Goal: Task Accomplishment & Management: Complete application form

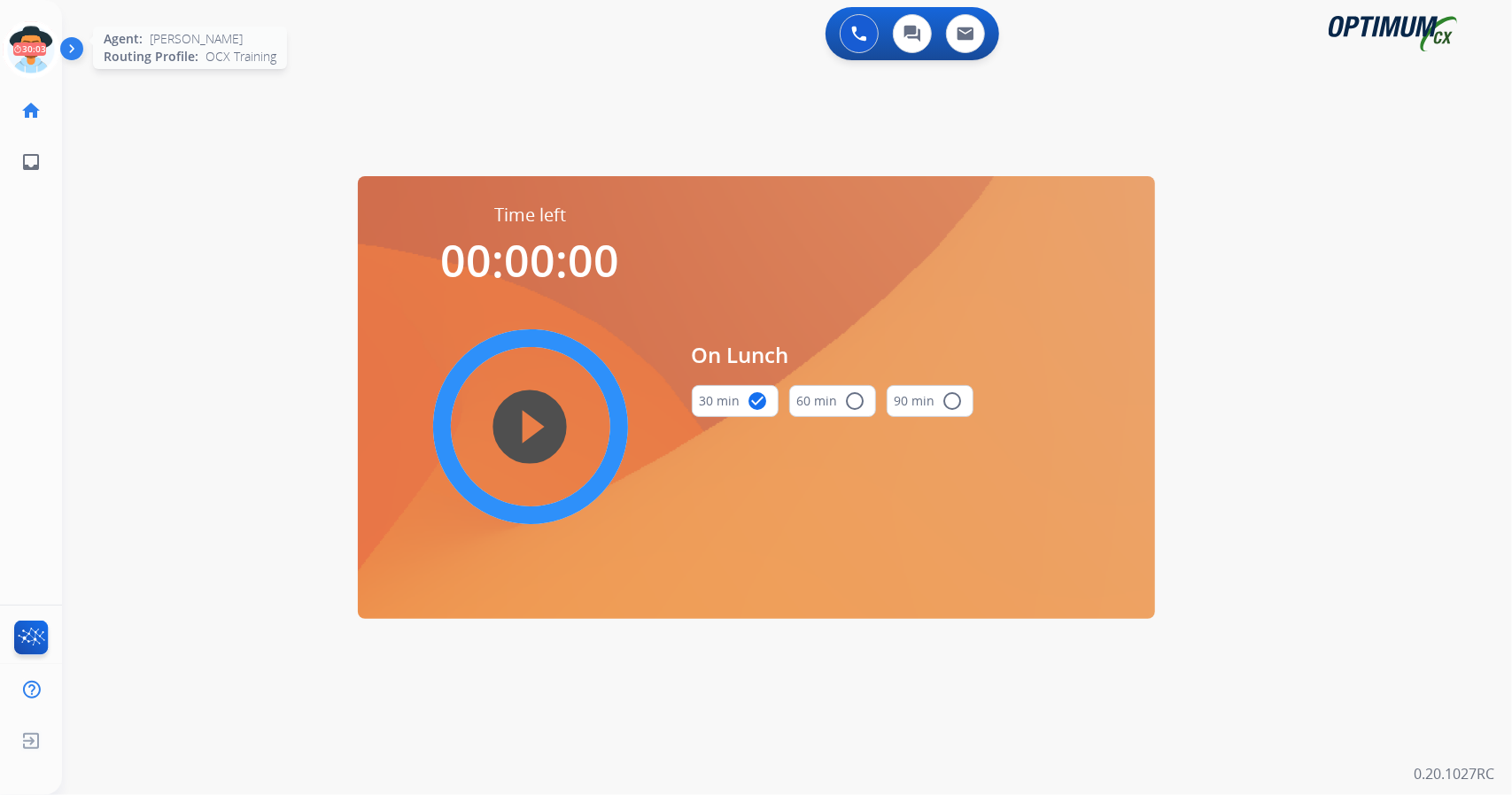
scroll to position [0, 5]
click at [42, 59] on icon at bounding box center [27, 50] width 58 height 58
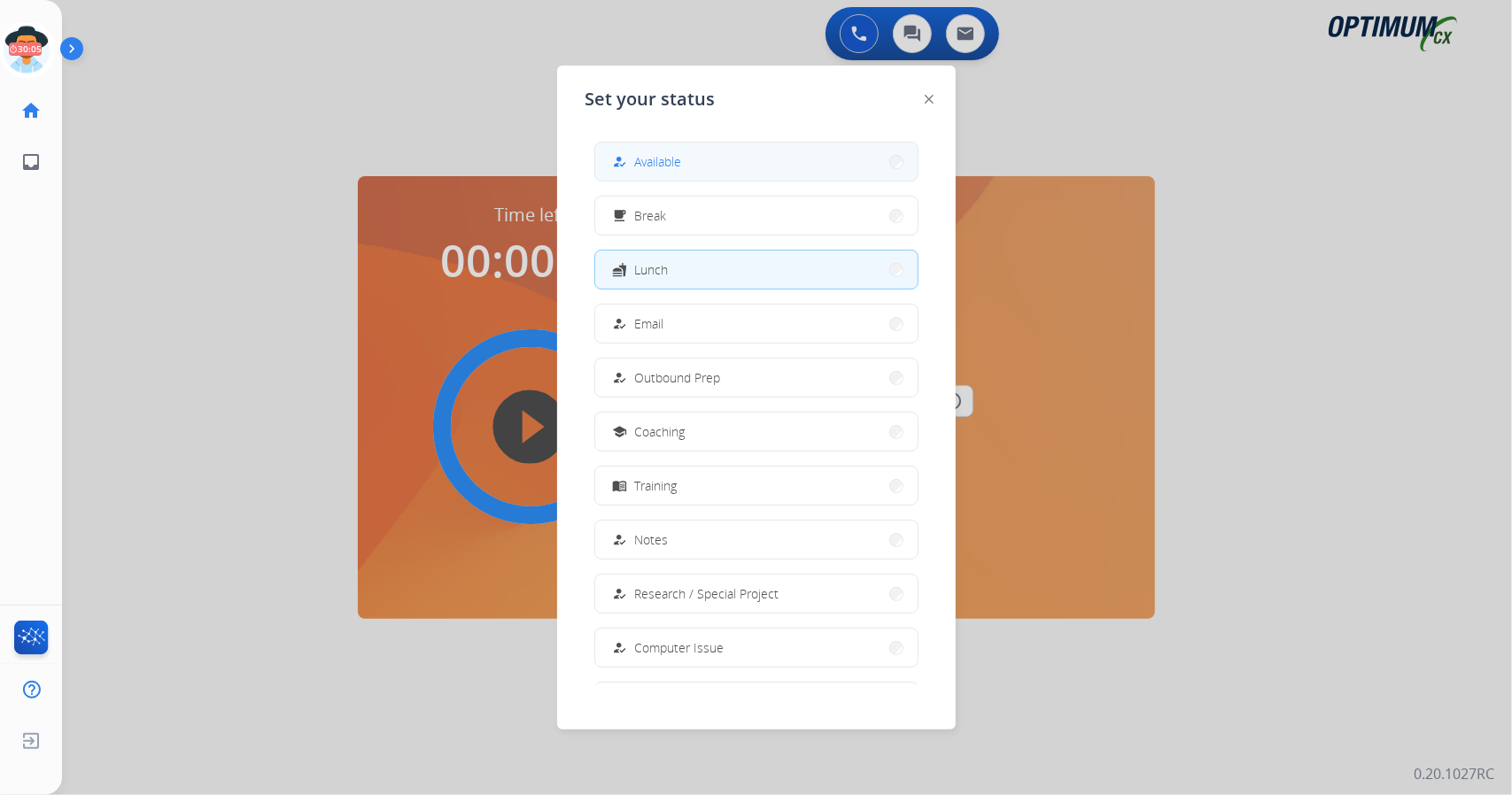
click at [697, 153] on button "how_to_reg Available" at bounding box center [756, 161] width 323 height 38
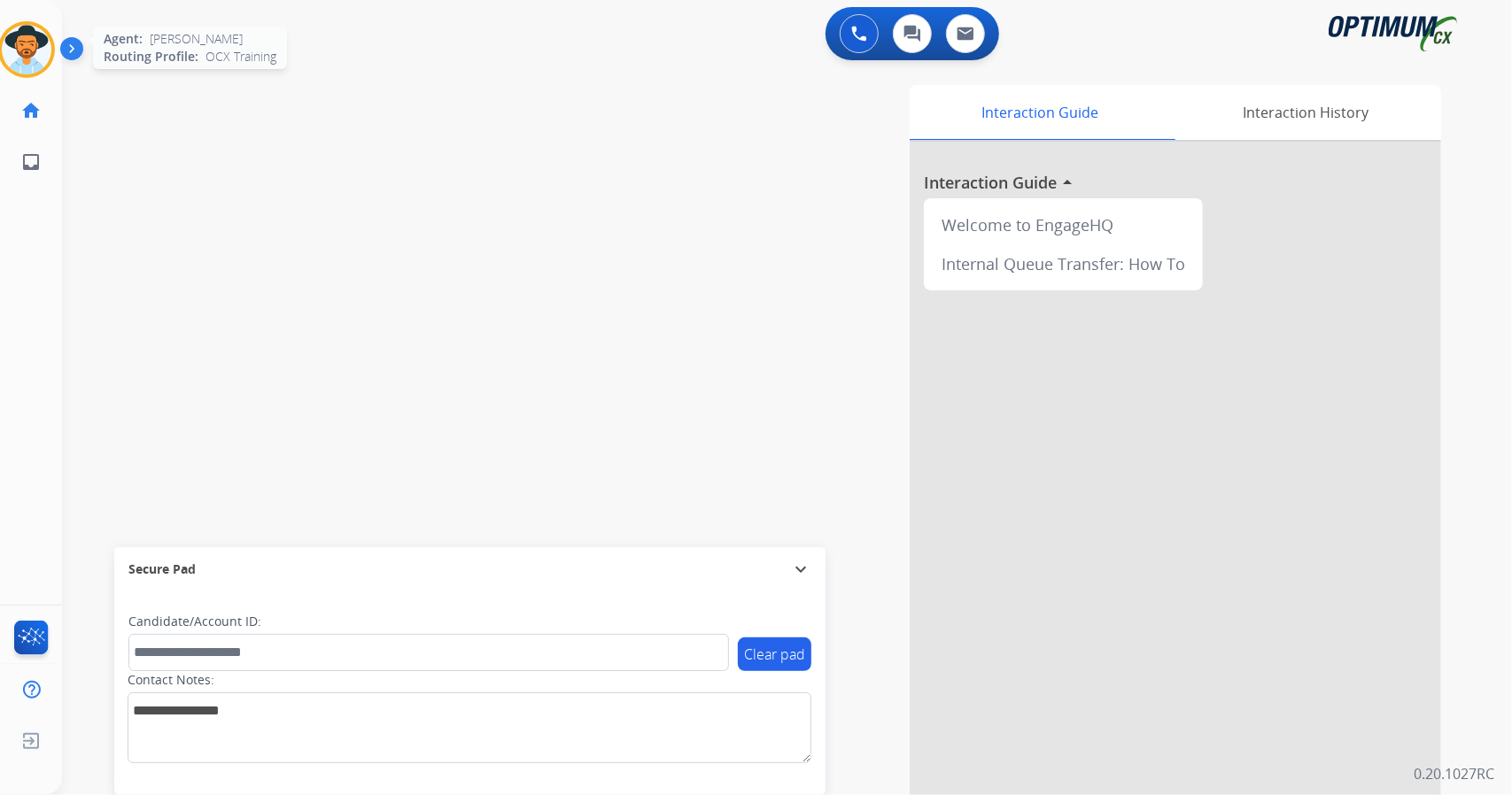
click at [14, 73] on div at bounding box center [26, 49] width 57 height 57
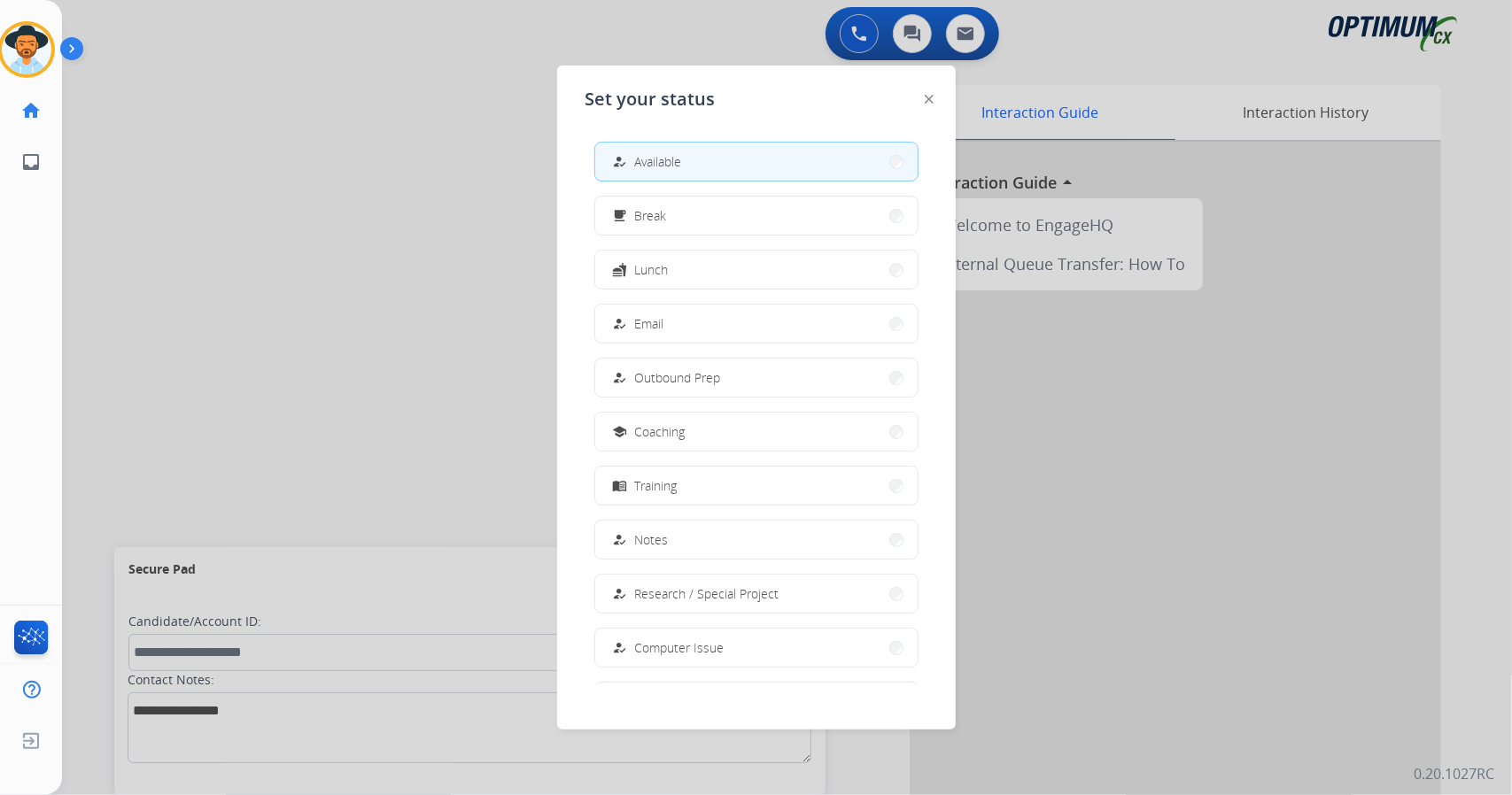
click at [303, 343] on div at bounding box center [756, 397] width 1512 height 795
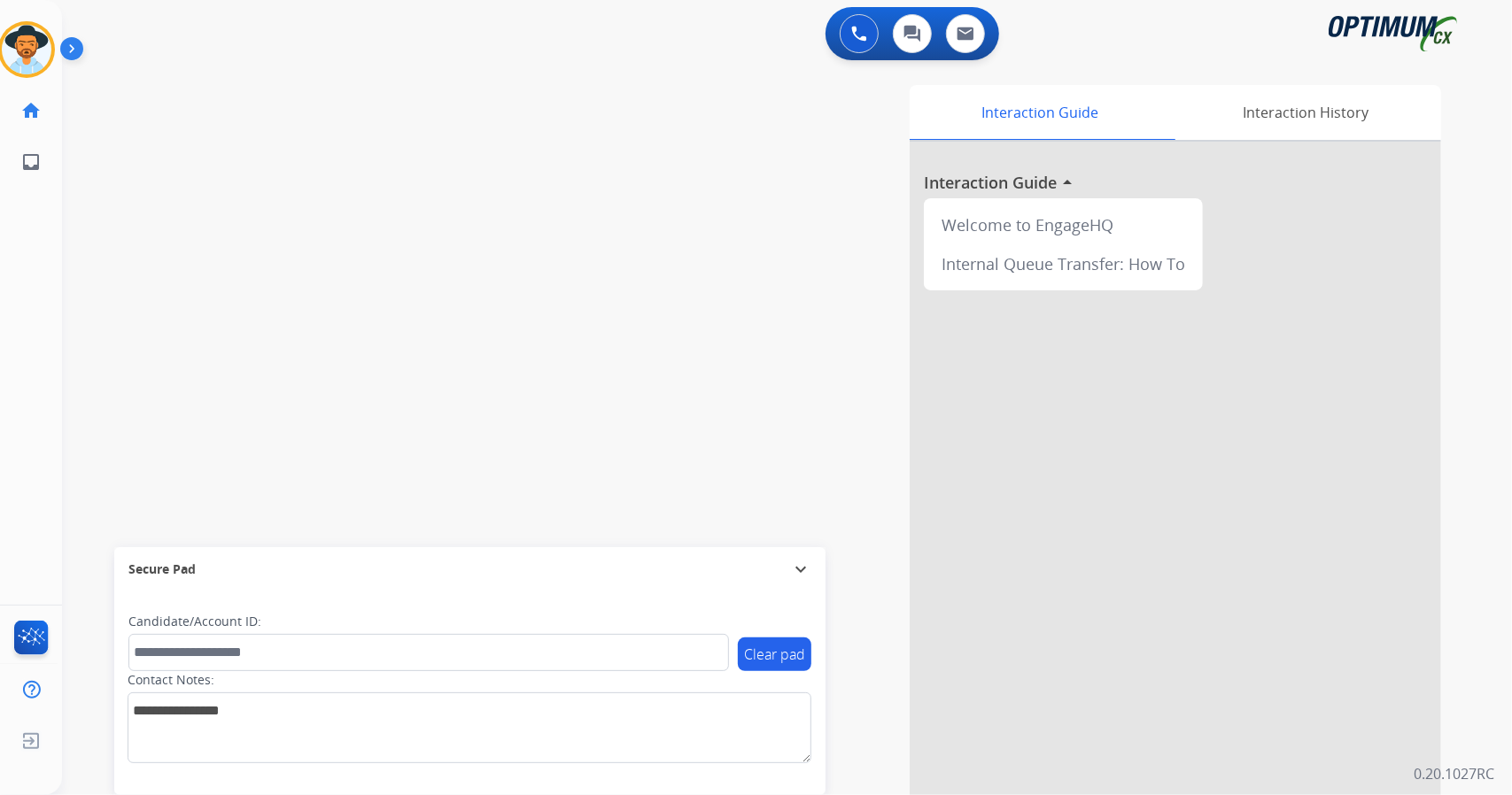
click at [117, 353] on div "swap_horiz Break voice bridge close_fullscreen Connect 3-Way Call merge_type Se…" at bounding box center [765, 433] width 1408 height 739
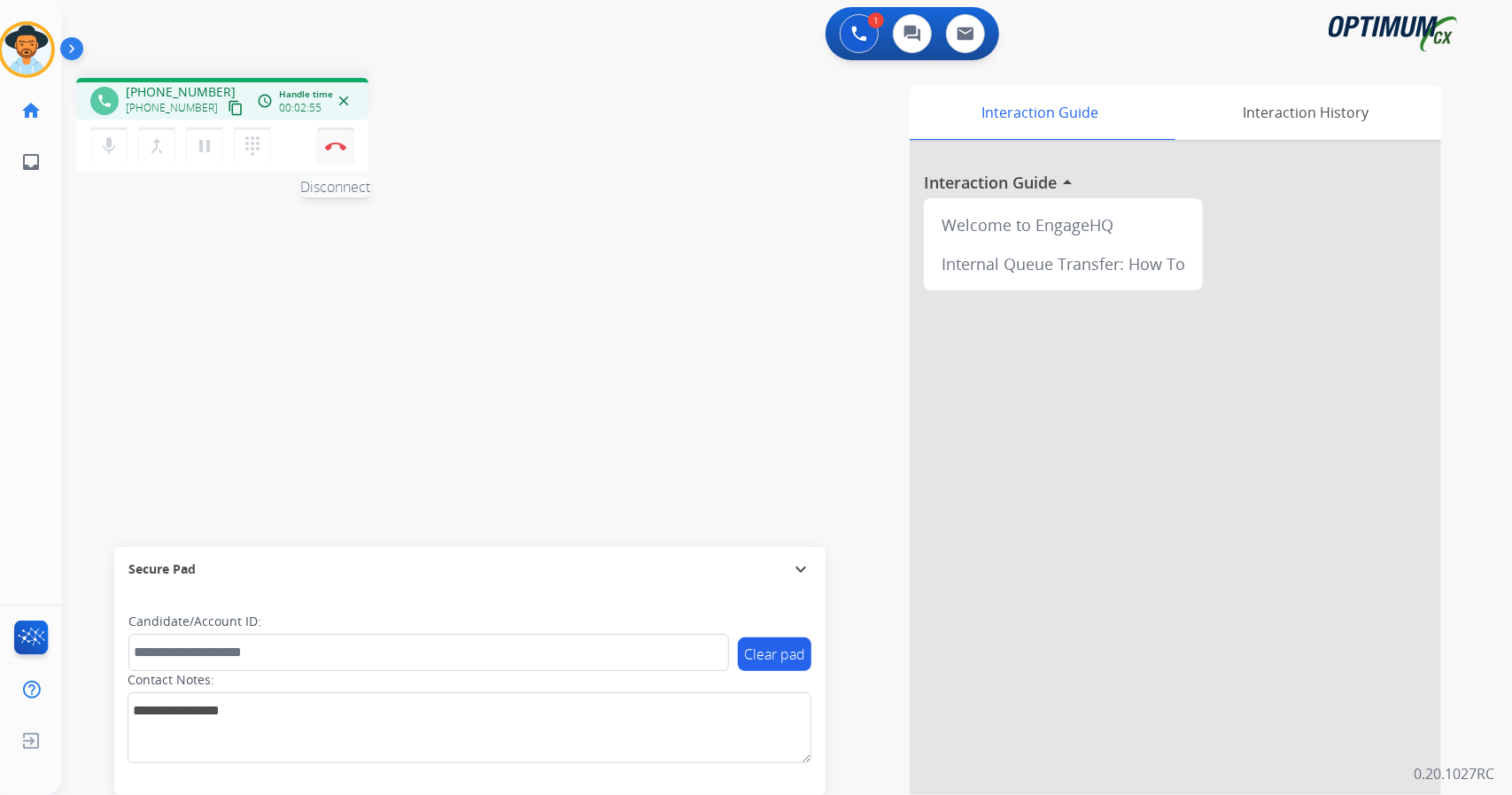
click at [344, 140] on button "Disconnect" at bounding box center [335, 146] width 38 height 38
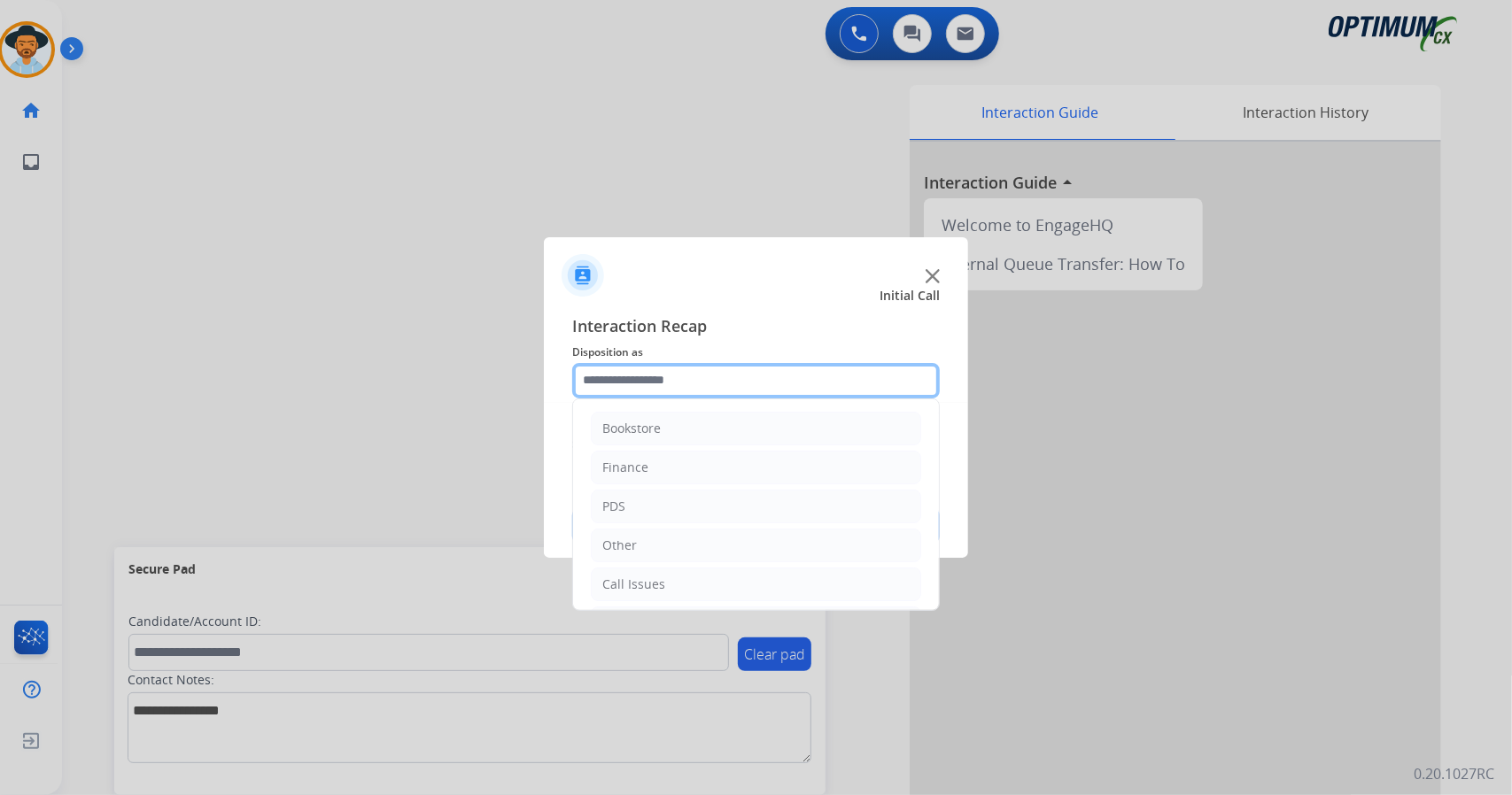
click at [744, 383] on input "text" at bounding box center [756, 381] width 367 height 36
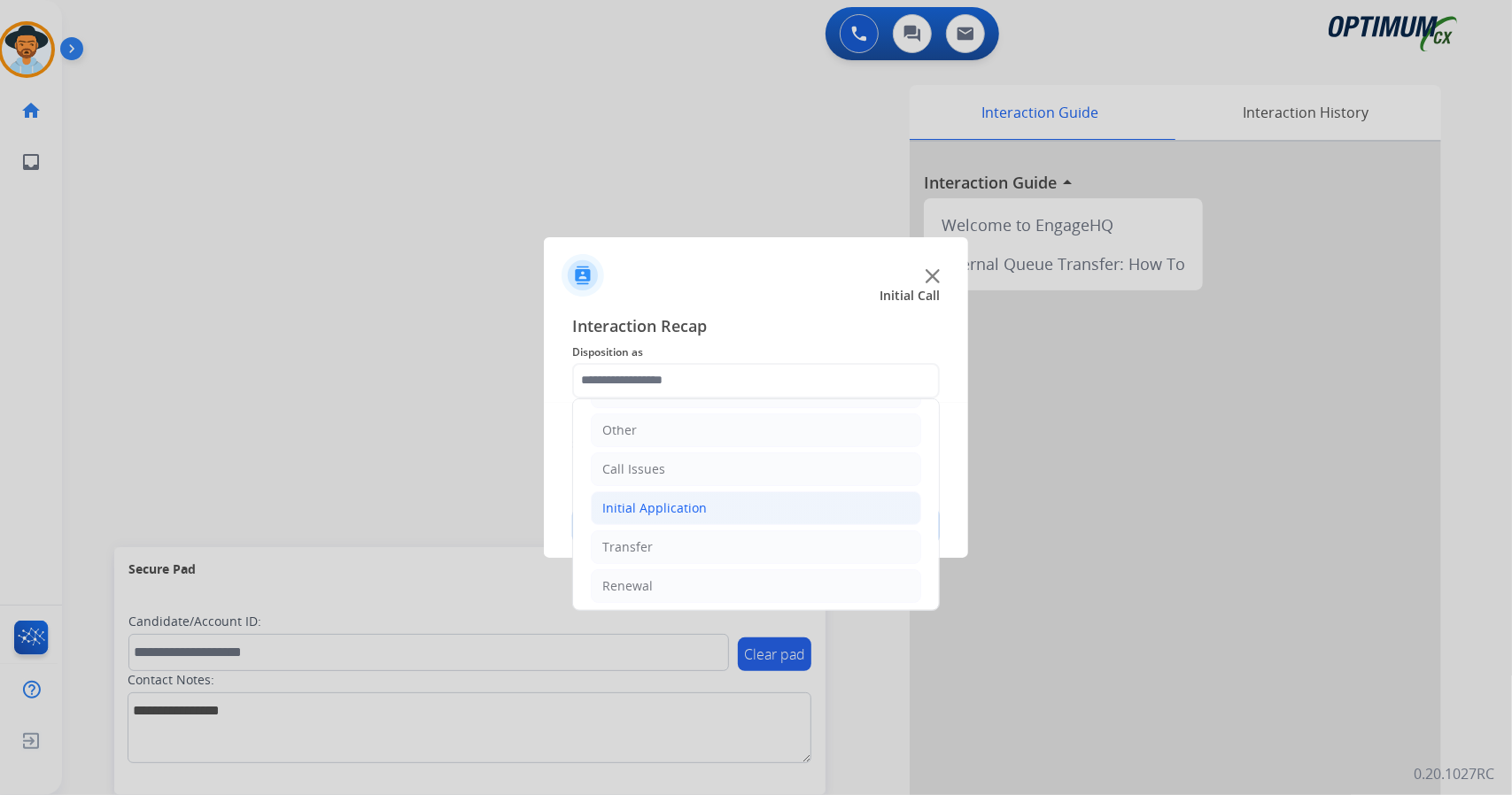
click at [739, 502] on li "Initial Application" at bounding box center [756, 508] width 330 height 34
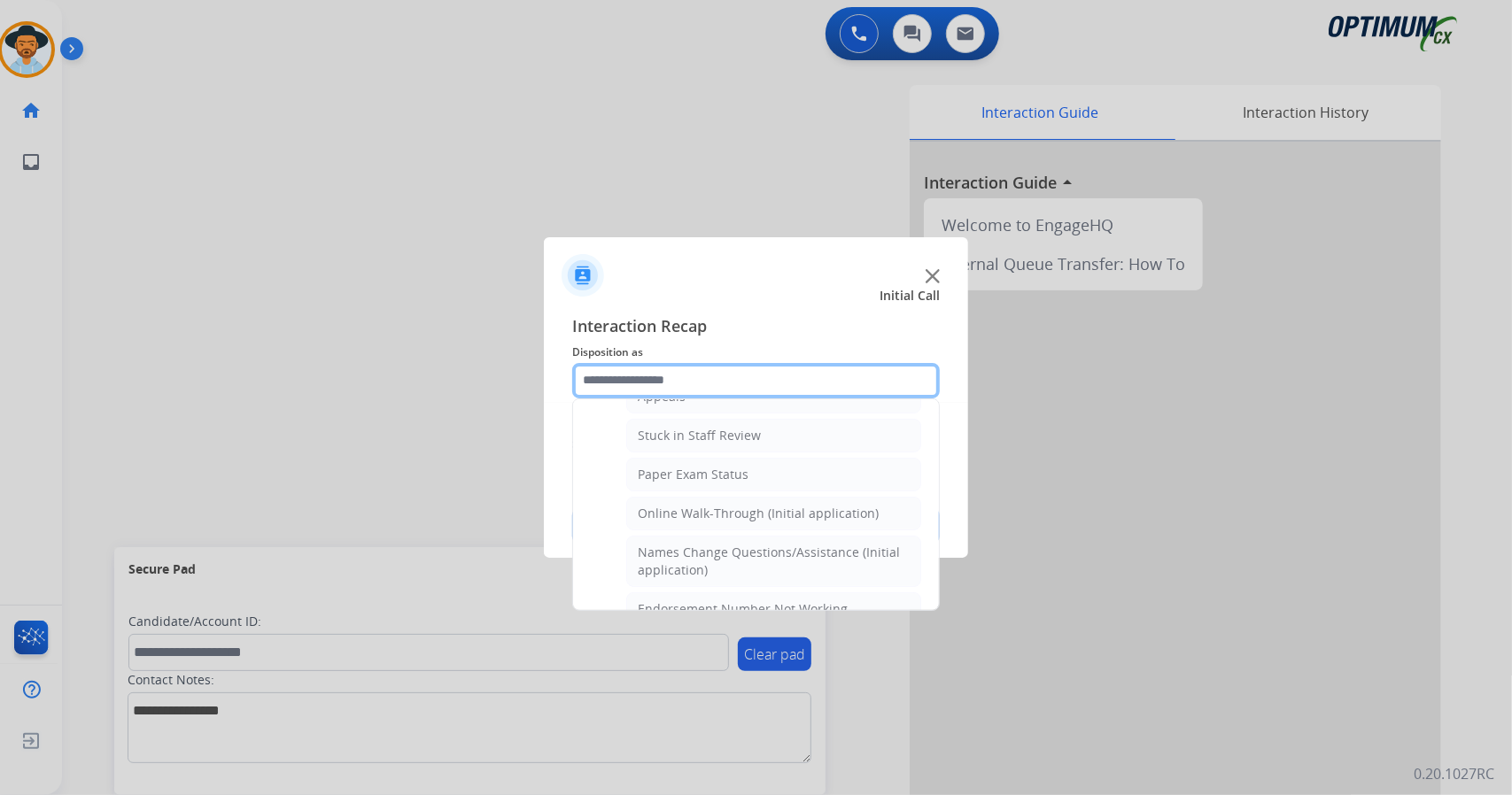
scroll to position [303, 0]
click at [739, 505] on div "Online Walk-Through (Initial application)" at bounding box center [757, 514] width 241 height 17
type input "**********"
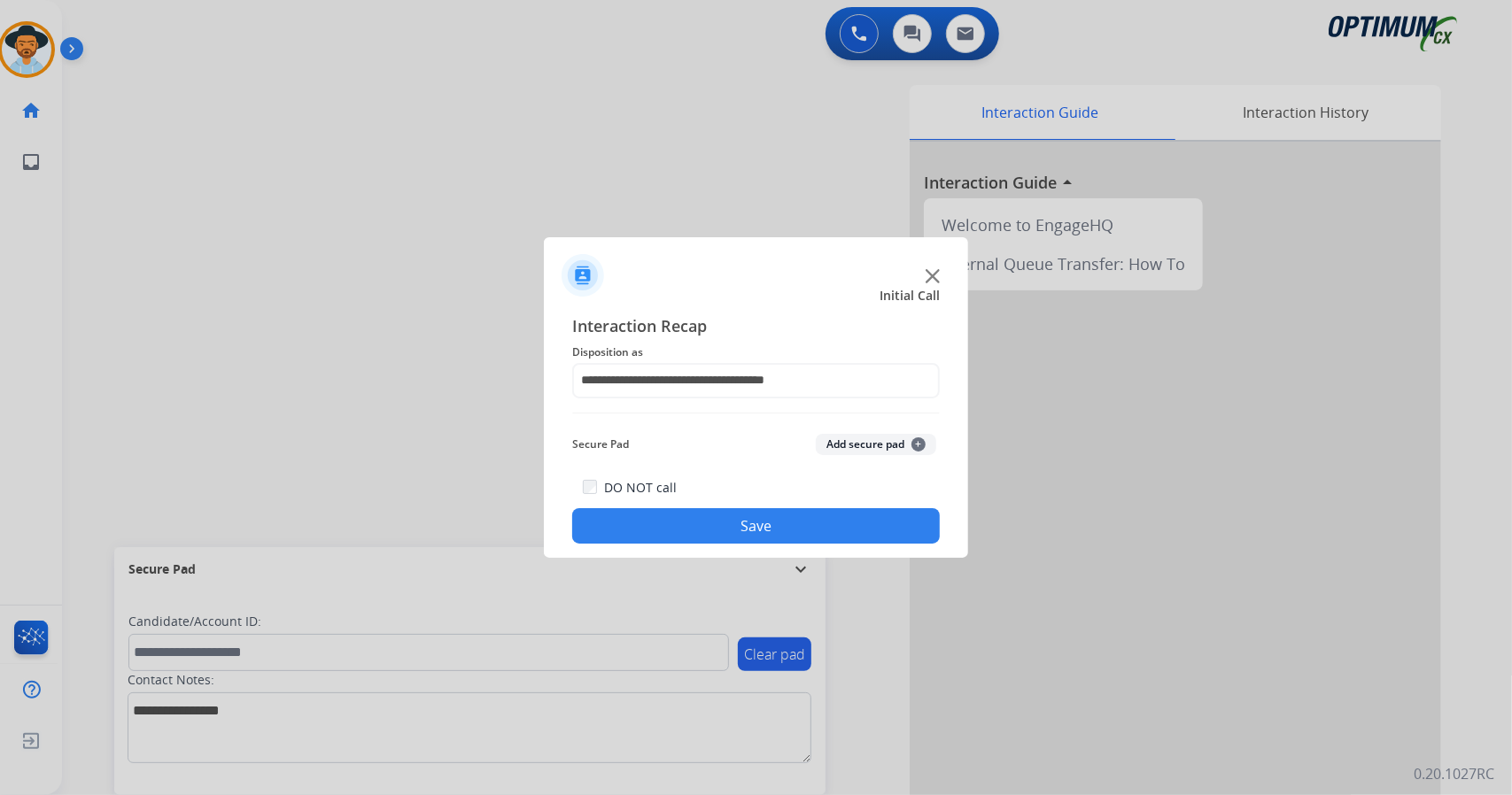
click at [744, 514] on button "Save" at bounding box center [756, 525] width 367 height 36
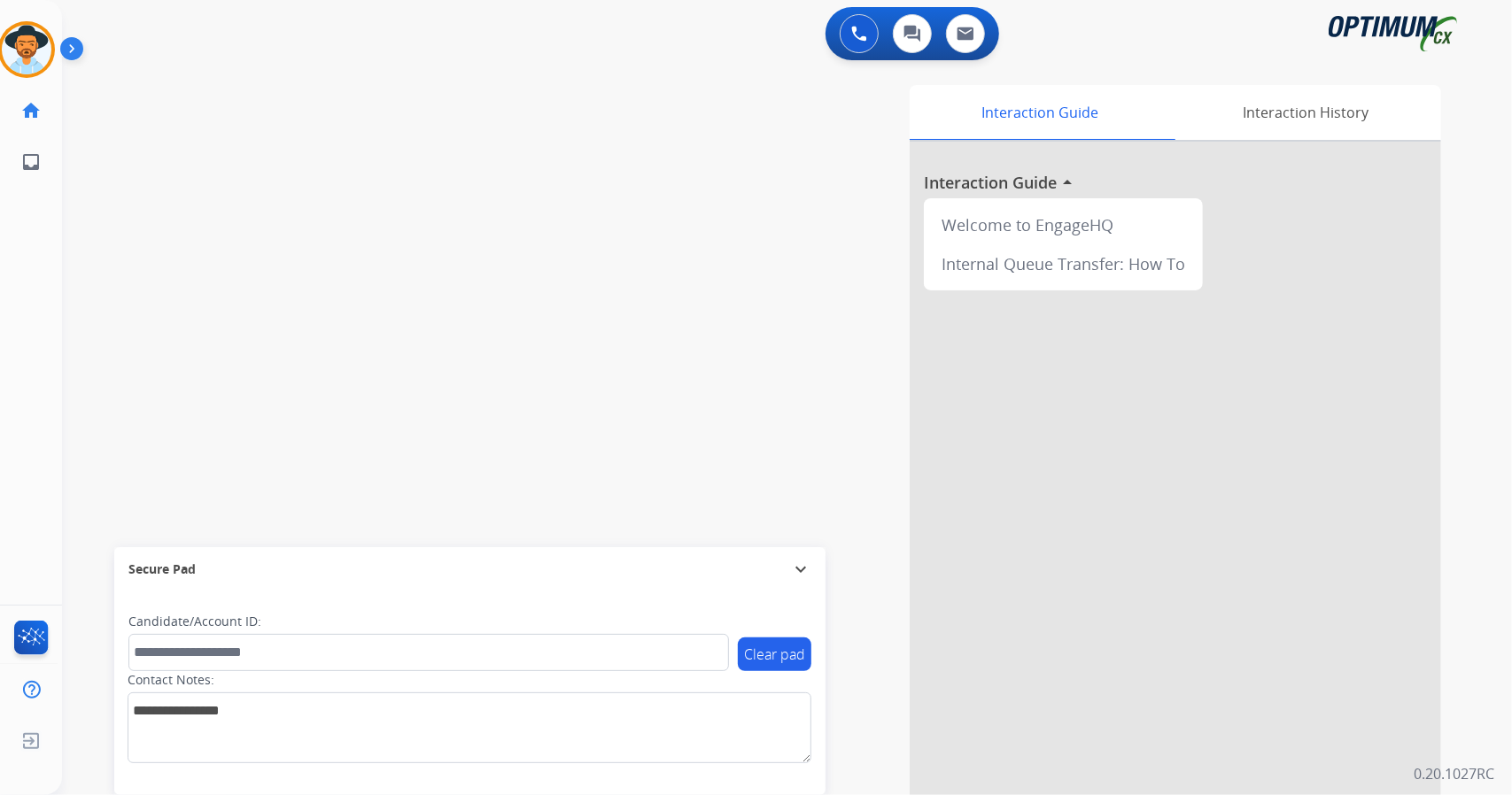
click at [123, 337] on div "swap_horiz Break voice bridge close_fullscreen Connect 3-Way Call merge_type Se…" at bounding box center [765, 433] width 1408 height 739
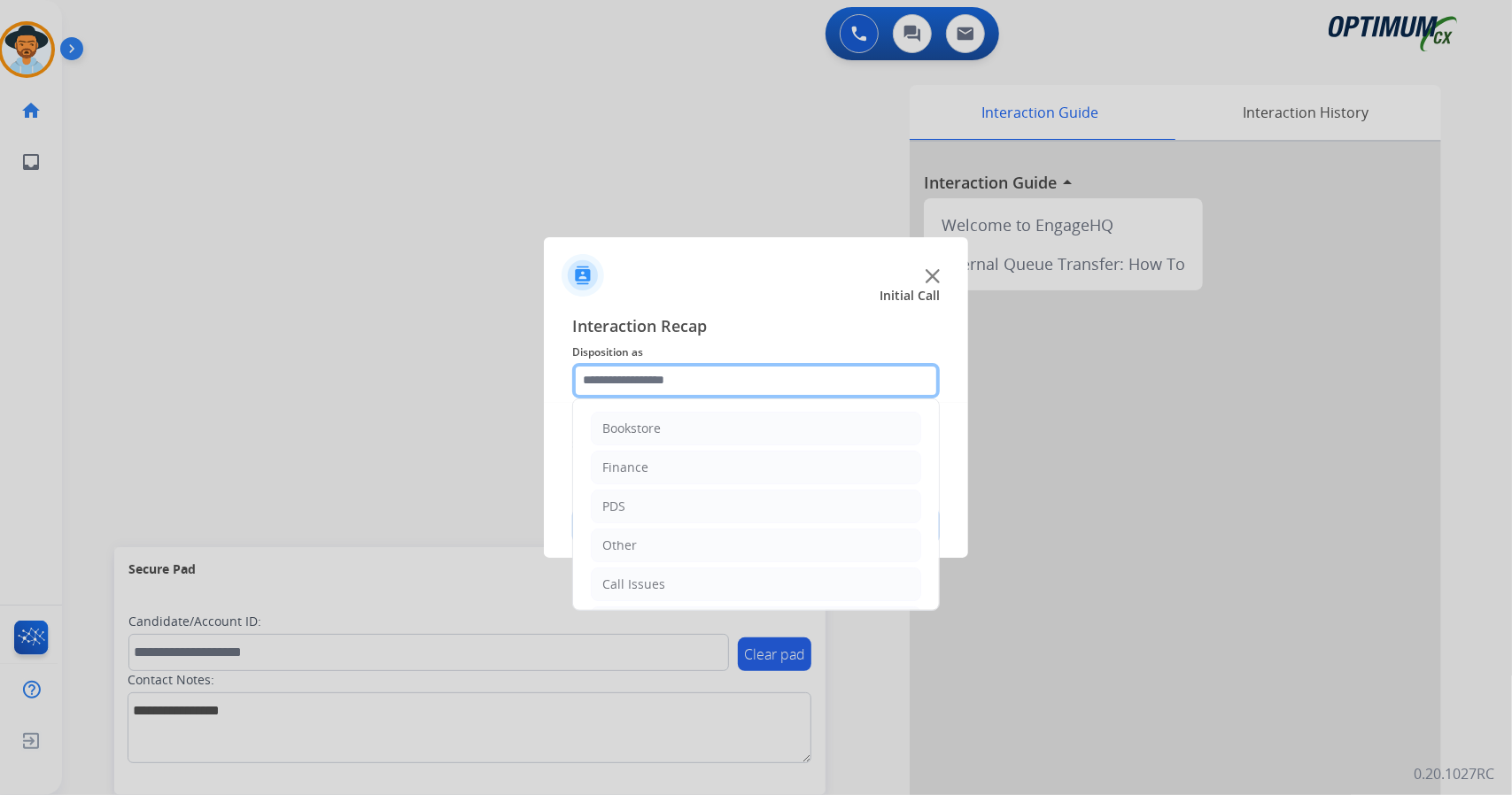
click at [655, 396] on input "text" at bounding box center [756, 381] width 367 height 36
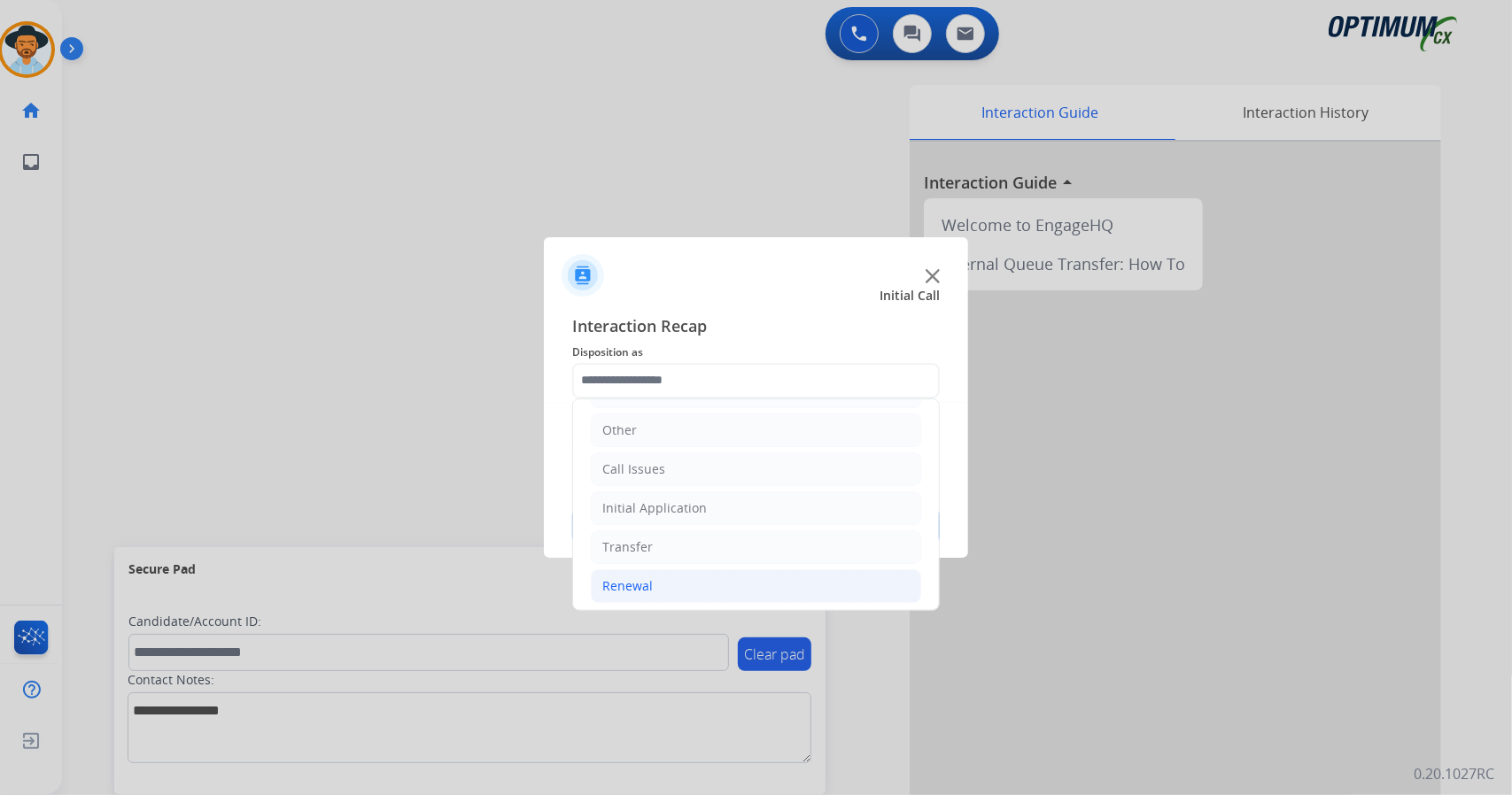
click at [687, 582] on li "Renewal" at bounding box center [756, 585] width 330 height 34
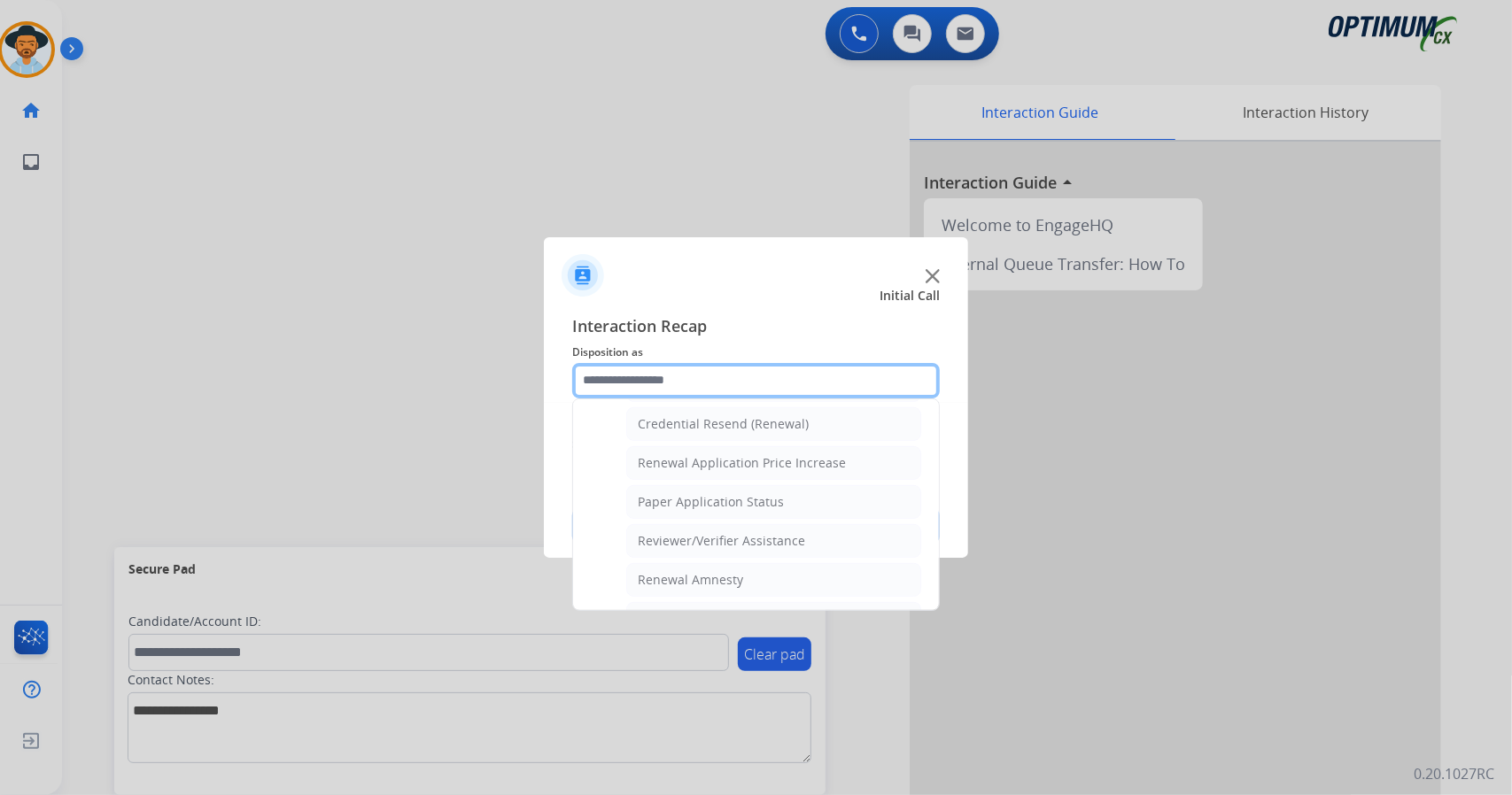
scroll to position [669, 0]
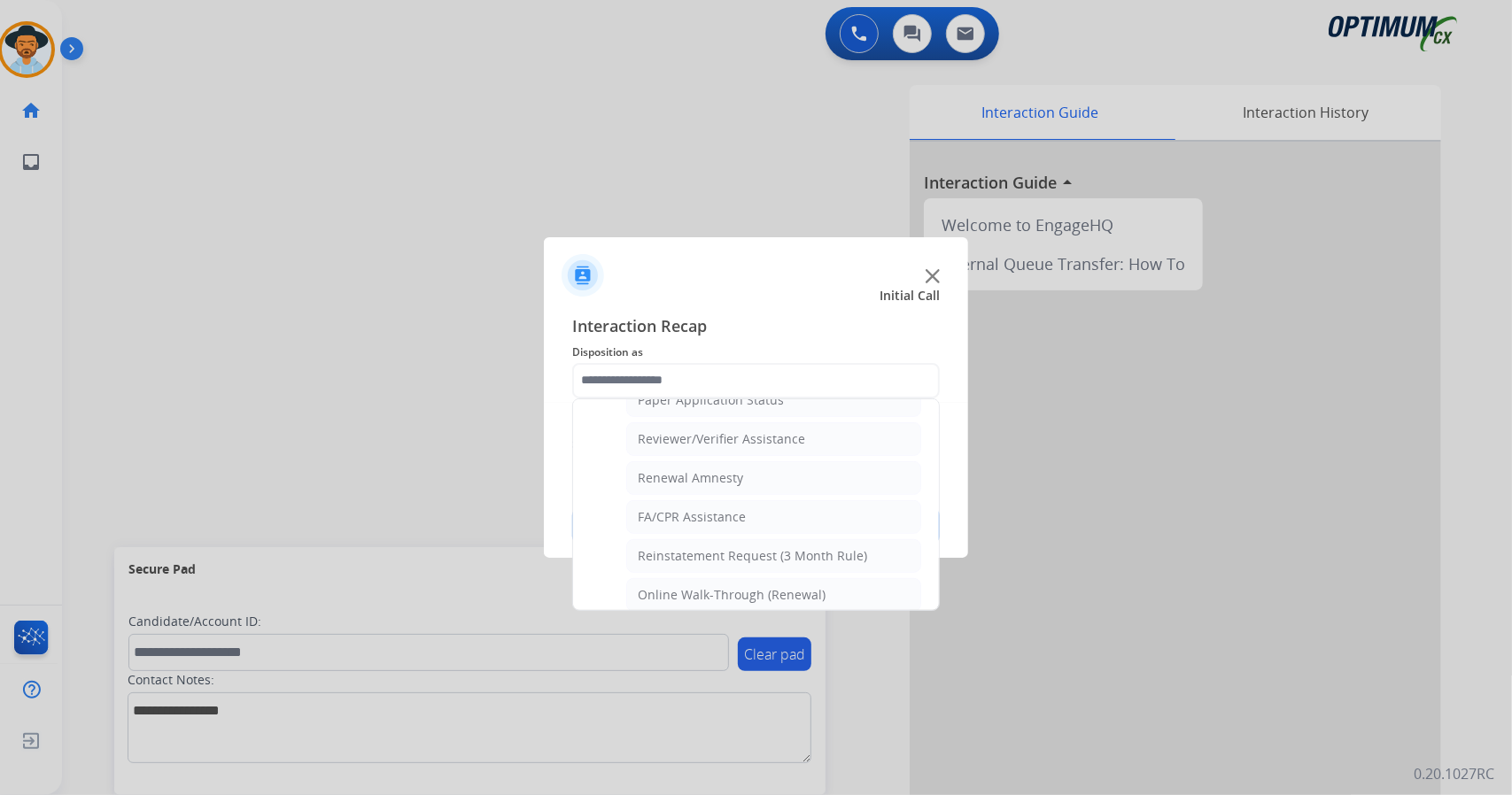
click at [687, 586] on div "Online Walk-Through (Renewal)" at bounding box center [731, 595] width 187 height 17
type input "**********"
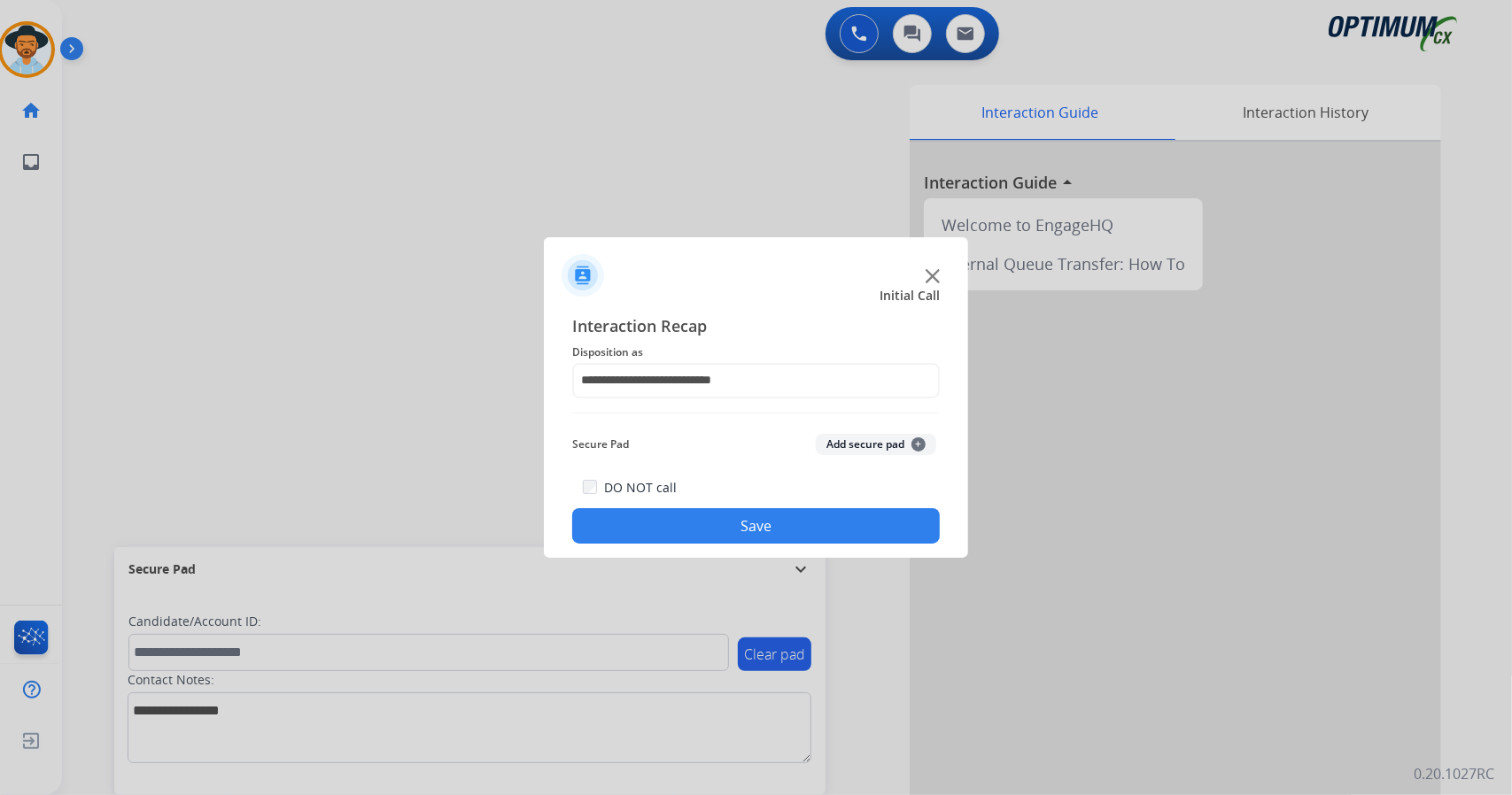
click at [697, 513] on button "Save" at bounding box center [756, 525] width 367 height 36
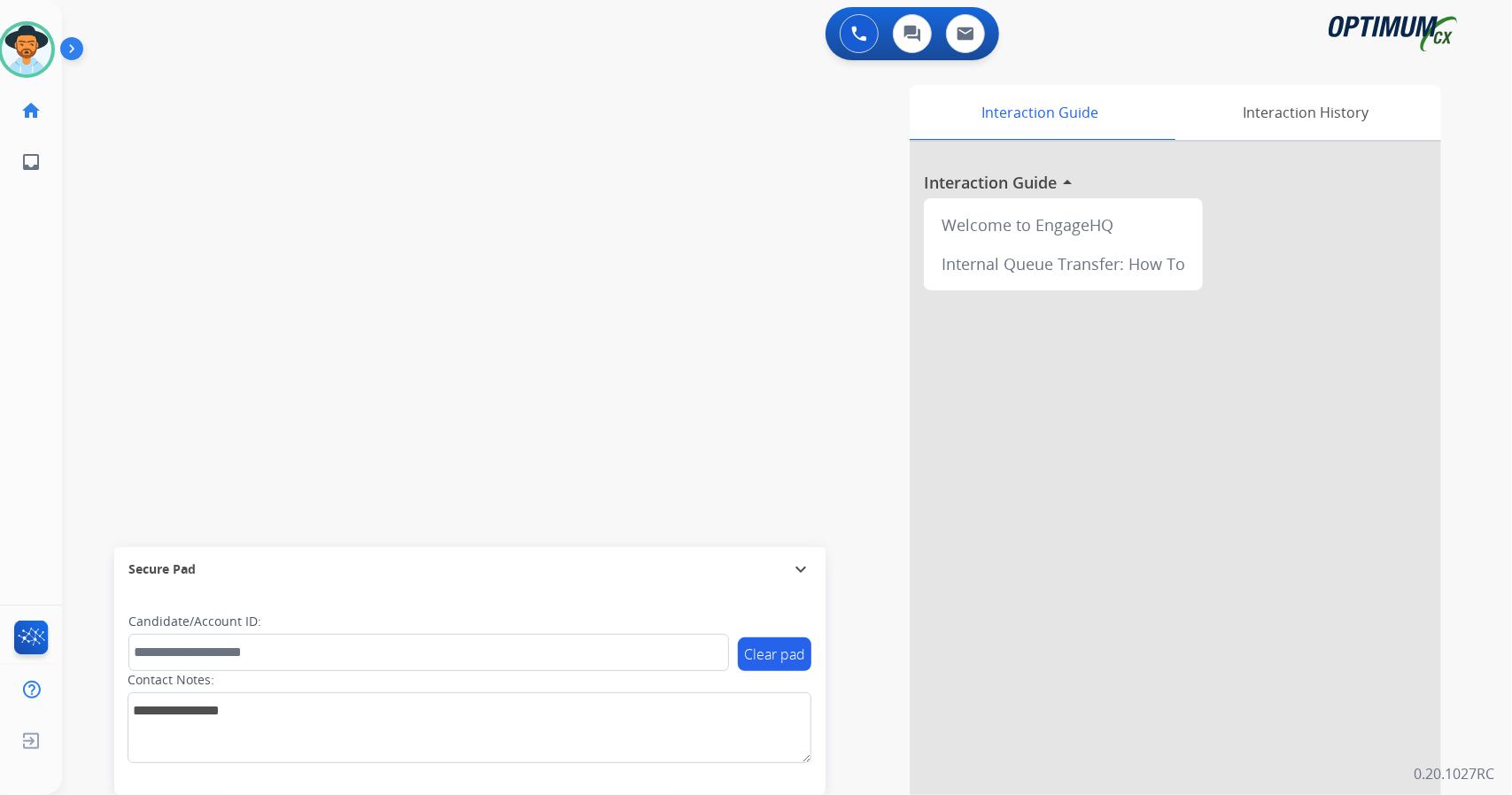
click at [586, 346] on div "Interaction Guide Interaction History Interaction Guide arrow_drop_up Welcome t…" at bounding box center [1003, 443] width 877 height 718
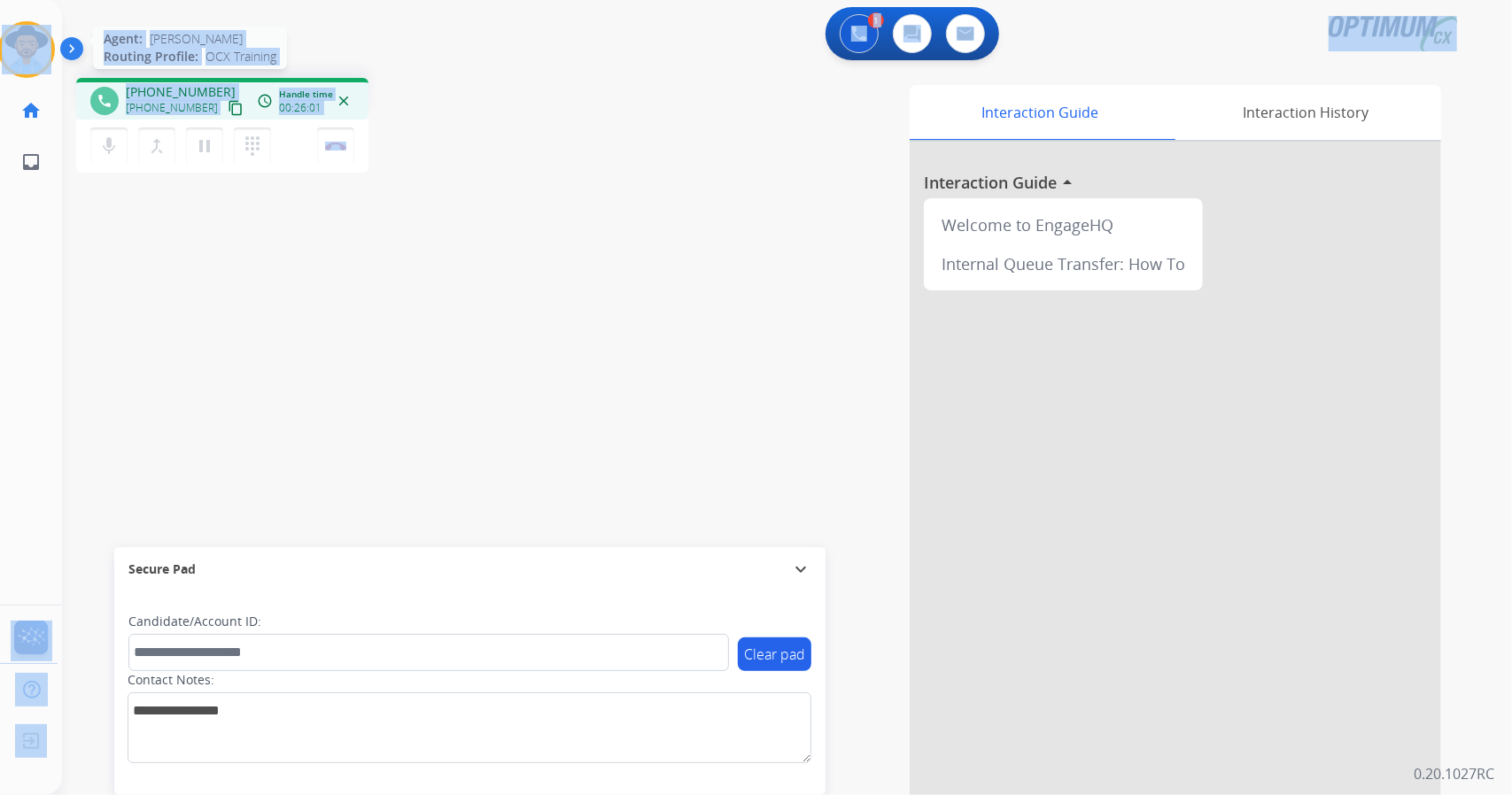
drag, startPoint x: 423, startPoint y: 132, endPoint x: 0, endPoint y: 40, distance: 432.9
click at [0, 40] on div "Outbound call Quit Outbound call Quit Schedule interaction + Add to my list Cus…" at bounding box center [756, 397] width 1512 height 795
click at [482, 116] on div "phone [PHONE_NUMBER] [PHONE_NUMBER] content_copy access_time Call metrics Queue…" at bounding box center [317, 128] width 481 height 100
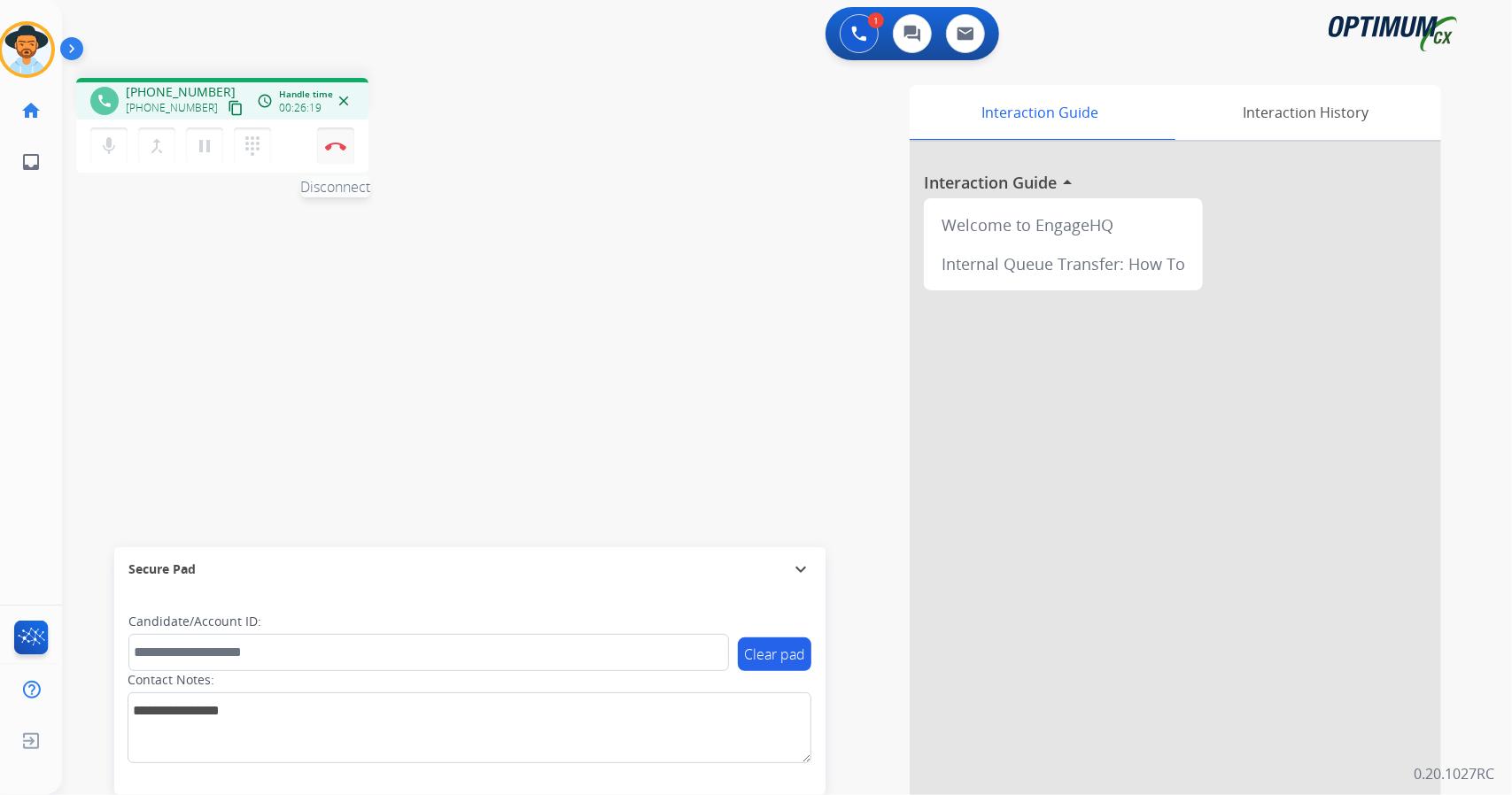
click at [343, 143] on img at bounding box center [335, 146] width 21 height 9
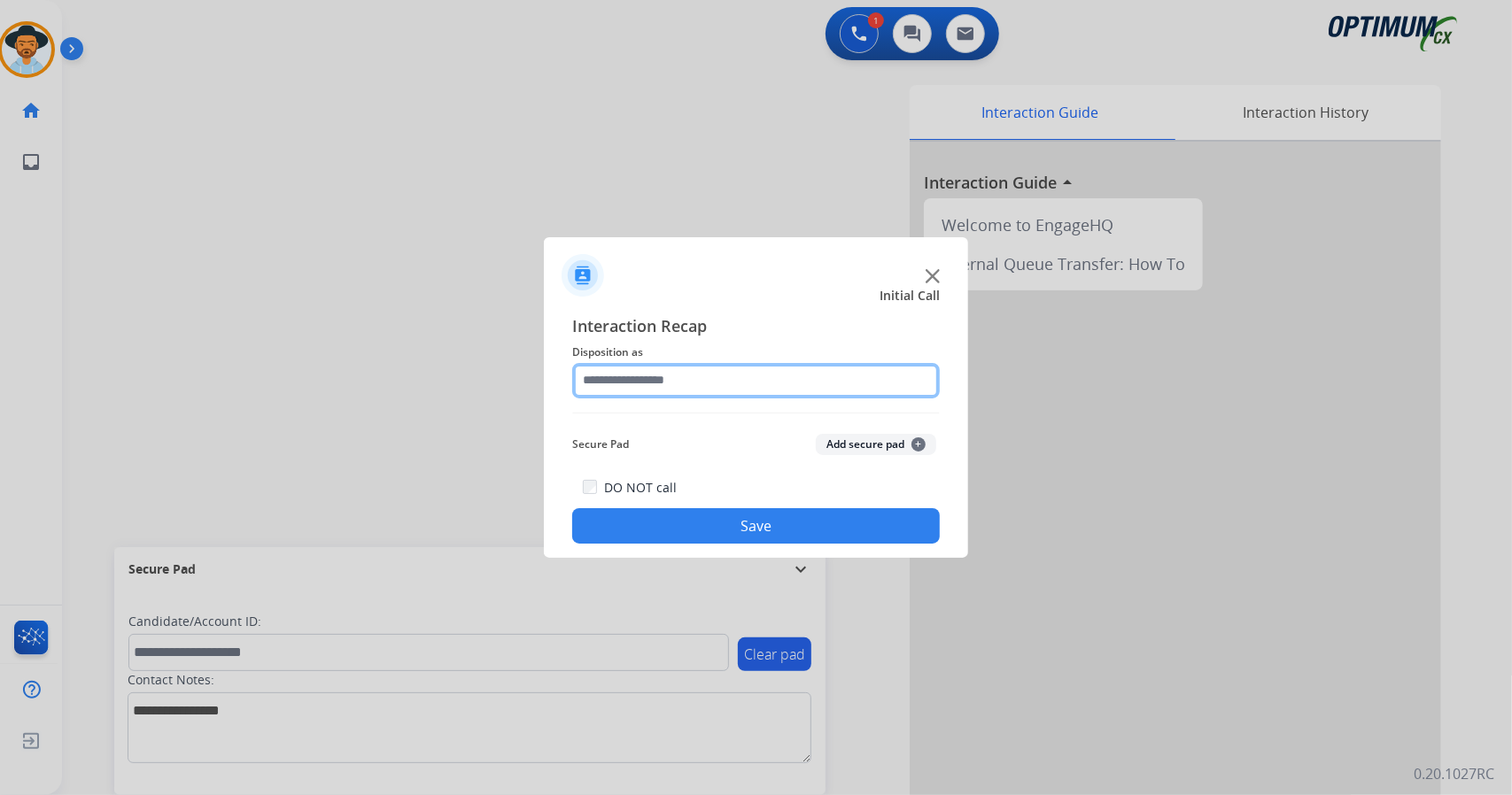
click at [693, 388] on input "text" at bounding box center [756, 381] width 367 height 36
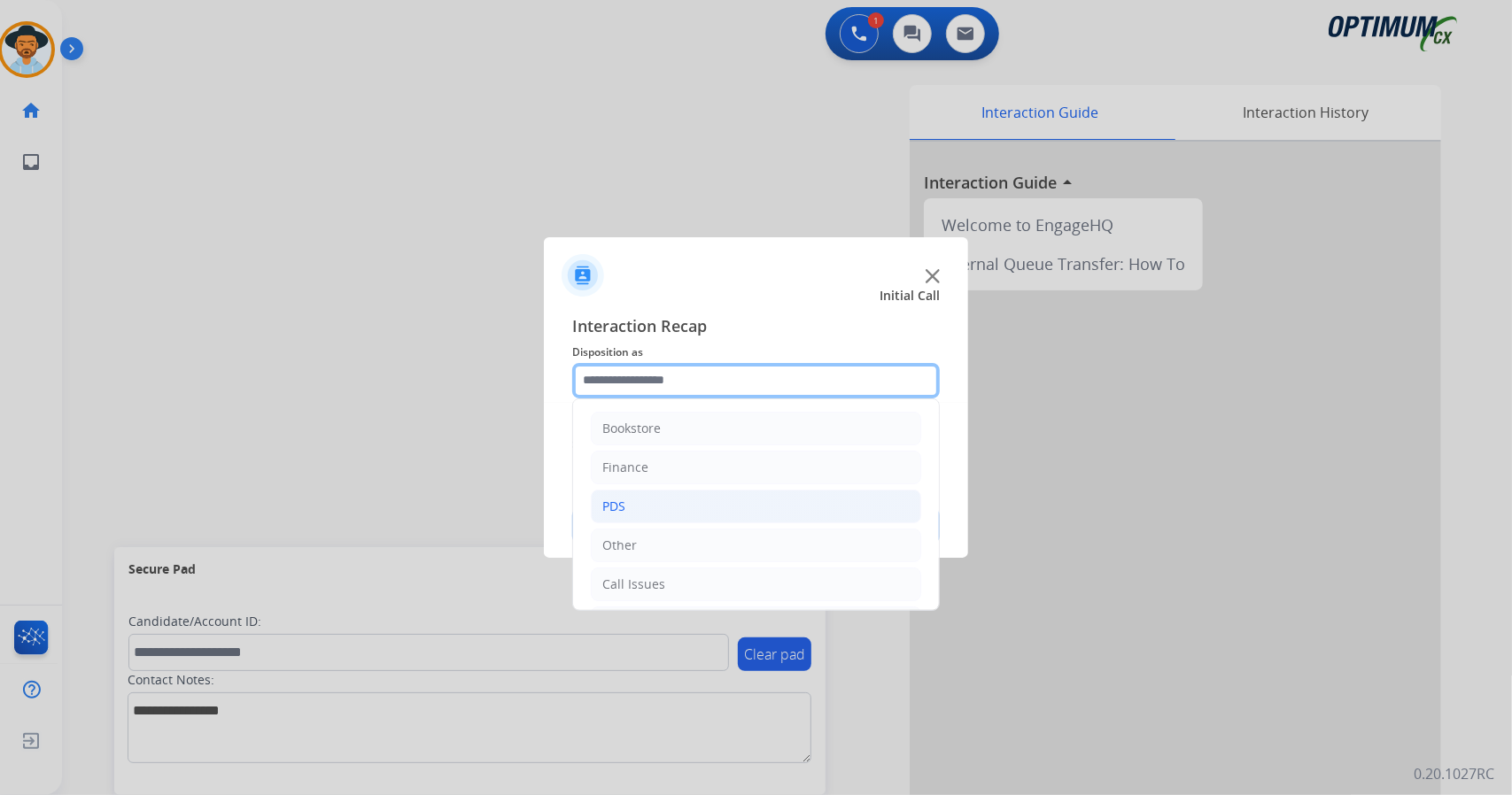
scroll to position [115, 0]
click at [721, 500] on li "Initial Application" at bounding box center [756, 508] width 330 height 34
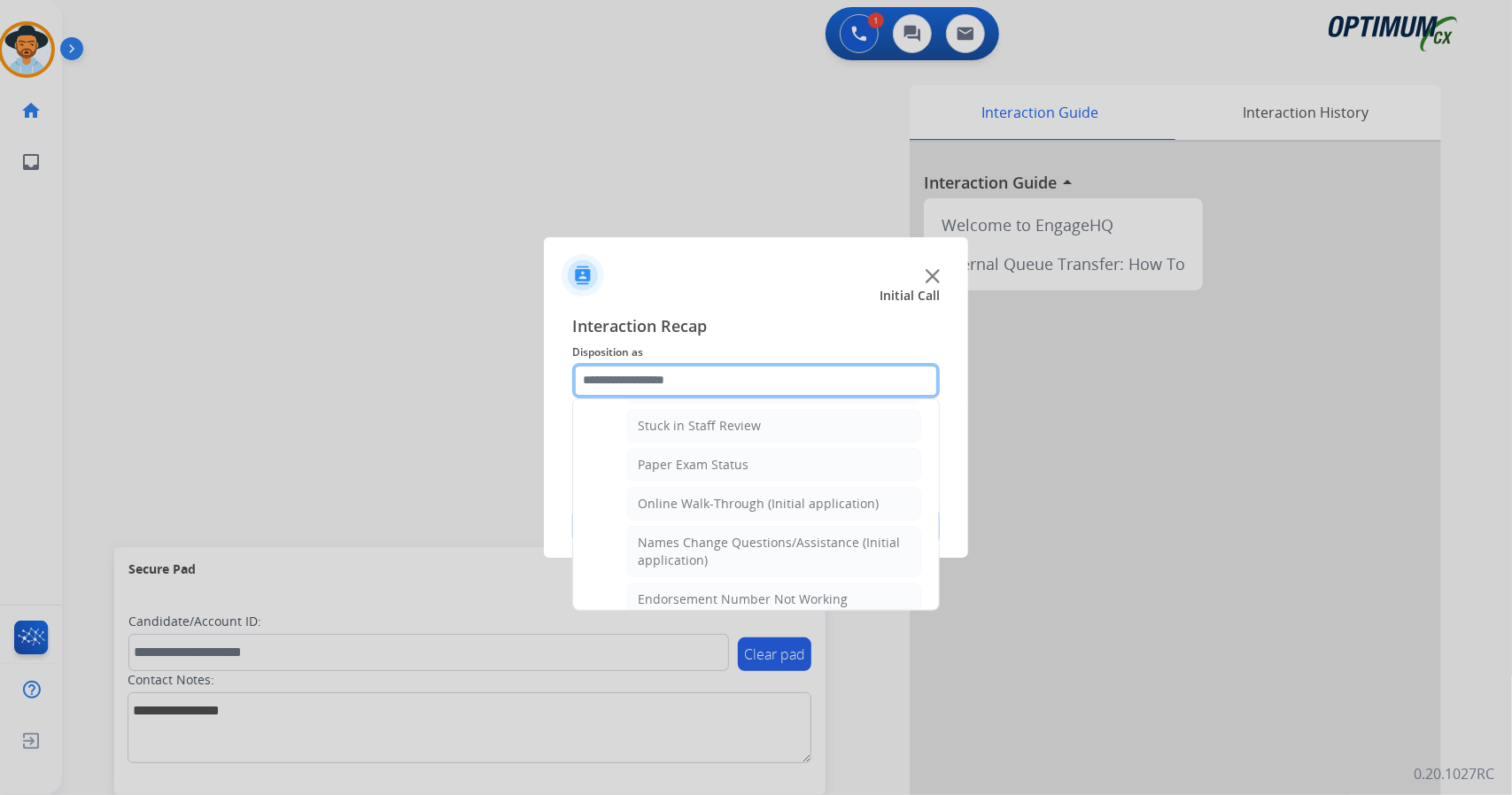
scroll to position [307, 0]
click at [721, 502] on div "Online Walk-Through (Initial application)" at bounding box center [757, 511] width 241 height 17
type input "**********"
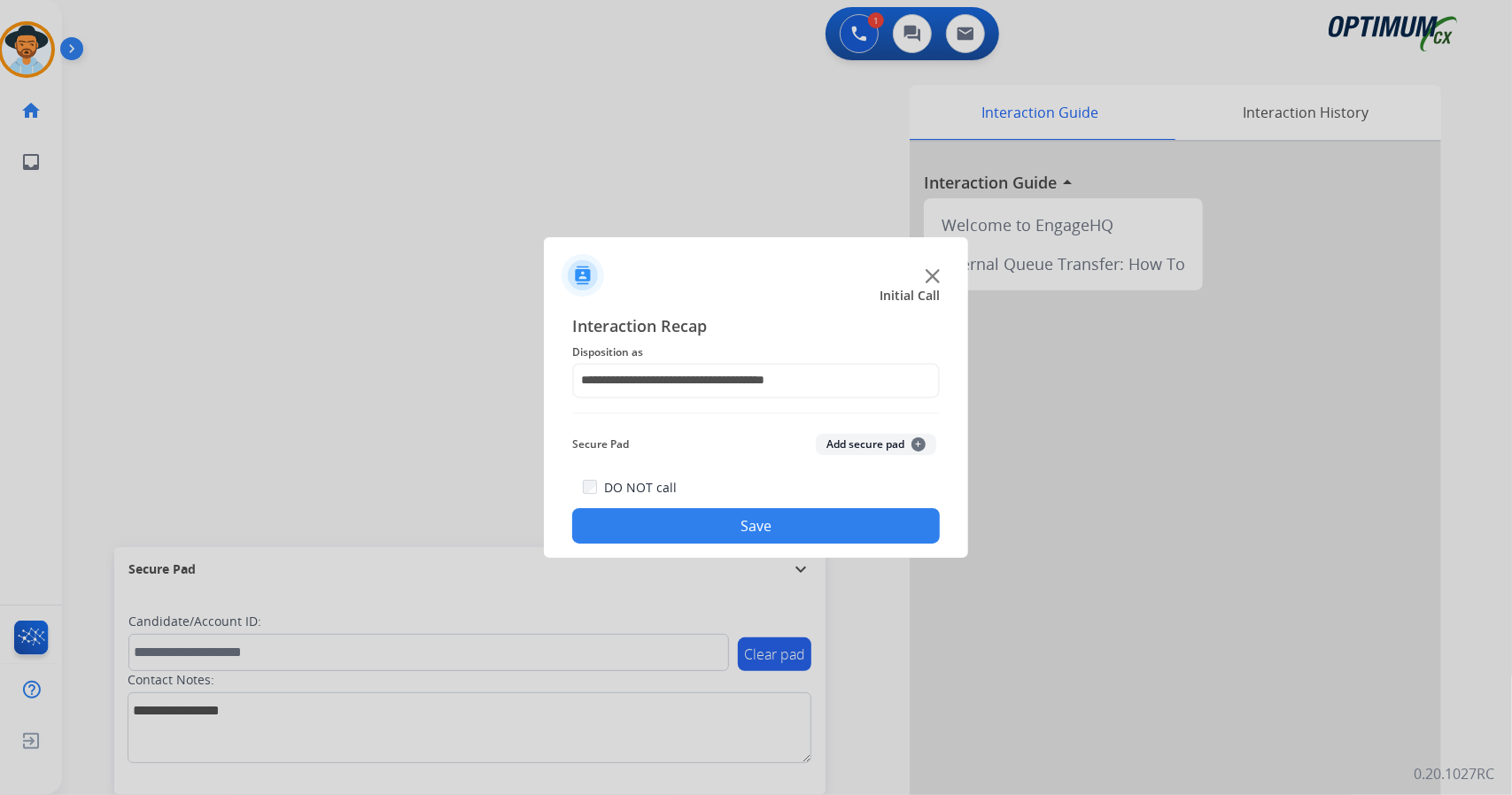
click at [735, 530] on button "Save" at bounding box center [756, 525] width 367 height 36
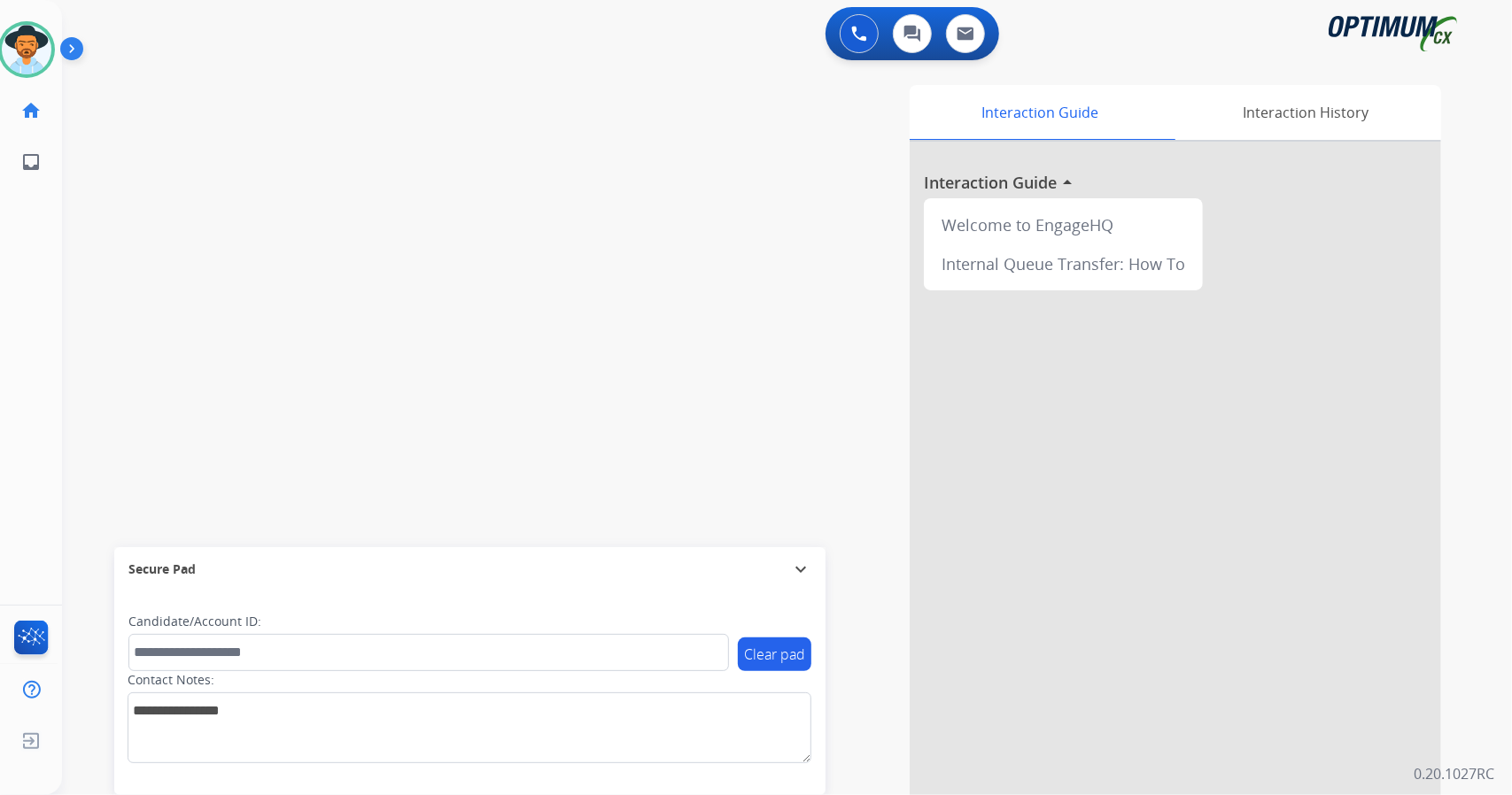
drag, startPoint x: 781, startPoint y: 637, endPoint x: 433, endPoint y: 241, distance: 527.2
click at [433, 241] on div "swap_horiz Break voice bridge close_fullscreen Connect 3-Way Call merge_type Se…" at bounding box center [765, 433] width 1408 height 739
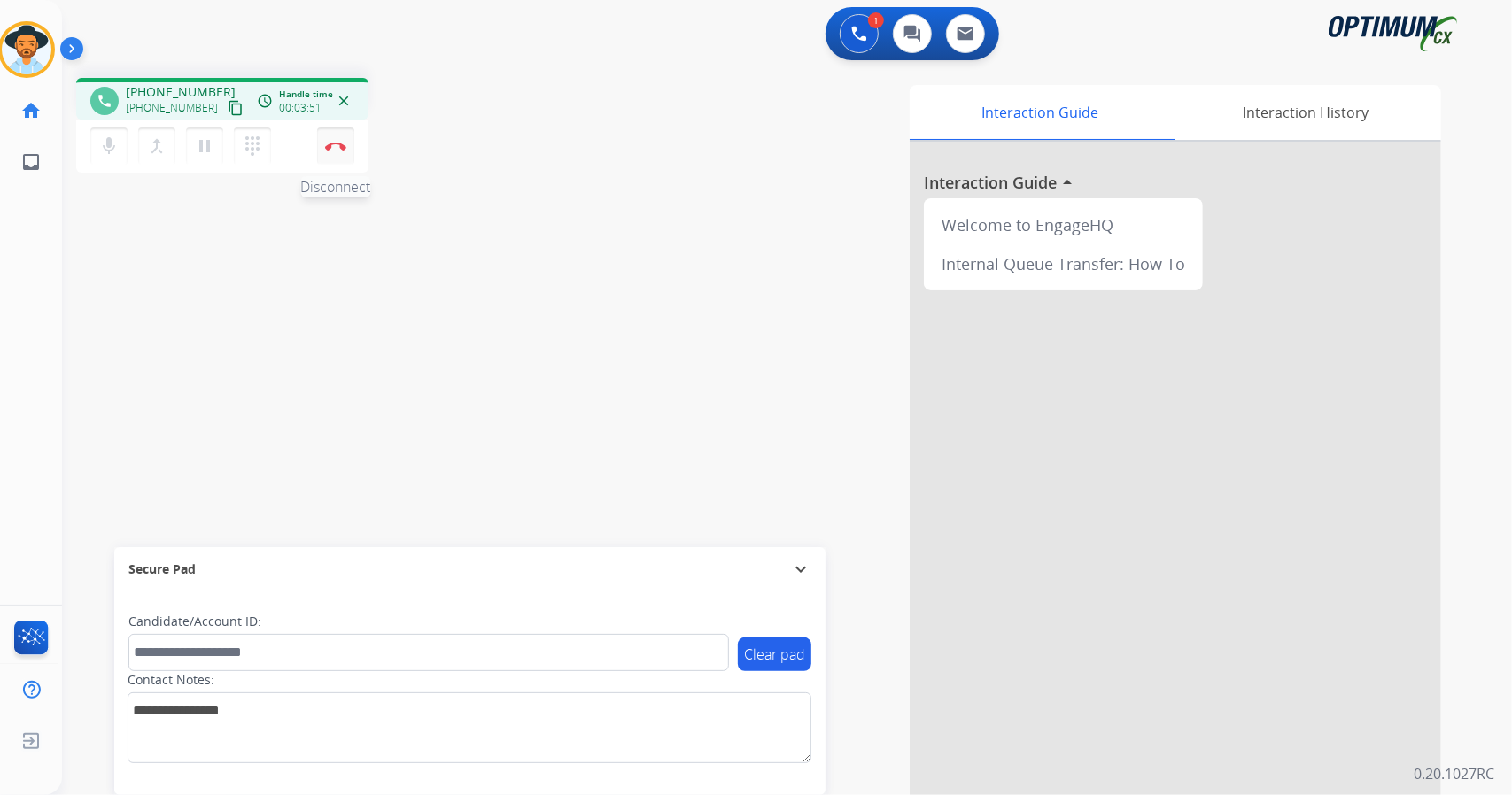
click at [353, 144] on button "Disconnect" at bounding box center [335, 146] width 38 height 38
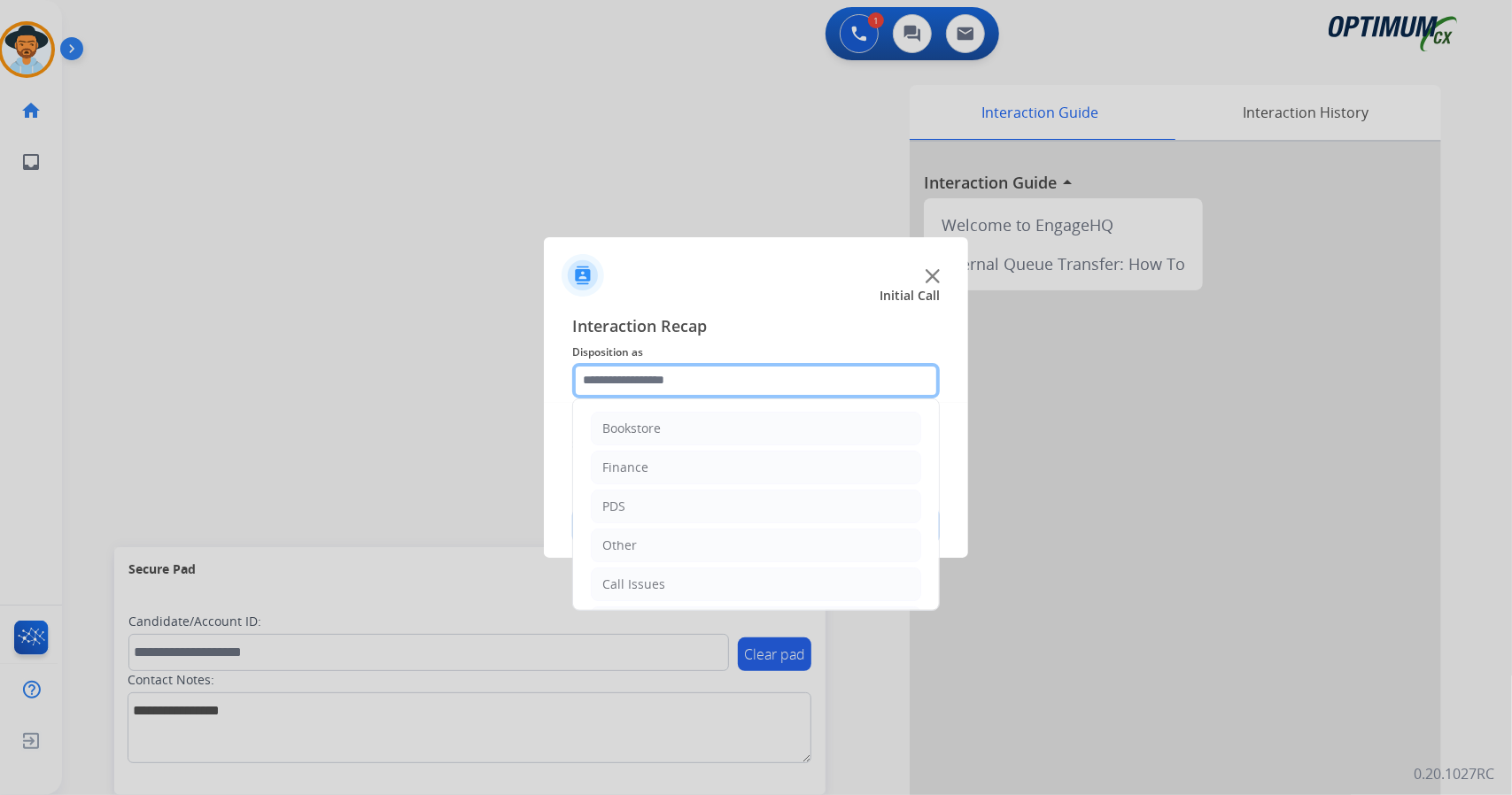
click at [627, 373] on input "text" at bounding box center [756, 381] width 367 height 36
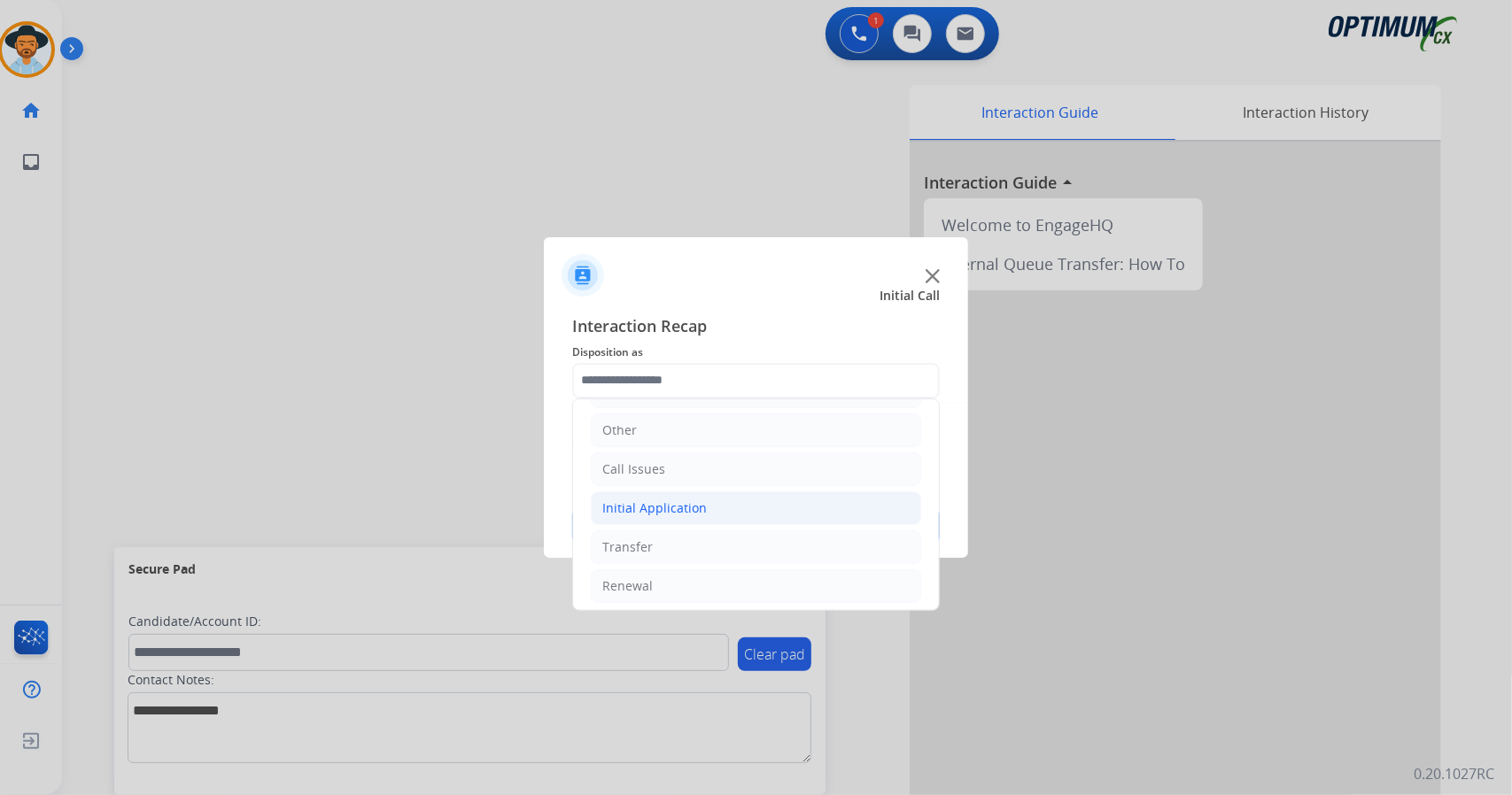
click at [728, 498] on li "Initial Application" at bounding box center [756, 508] width 330 height 34
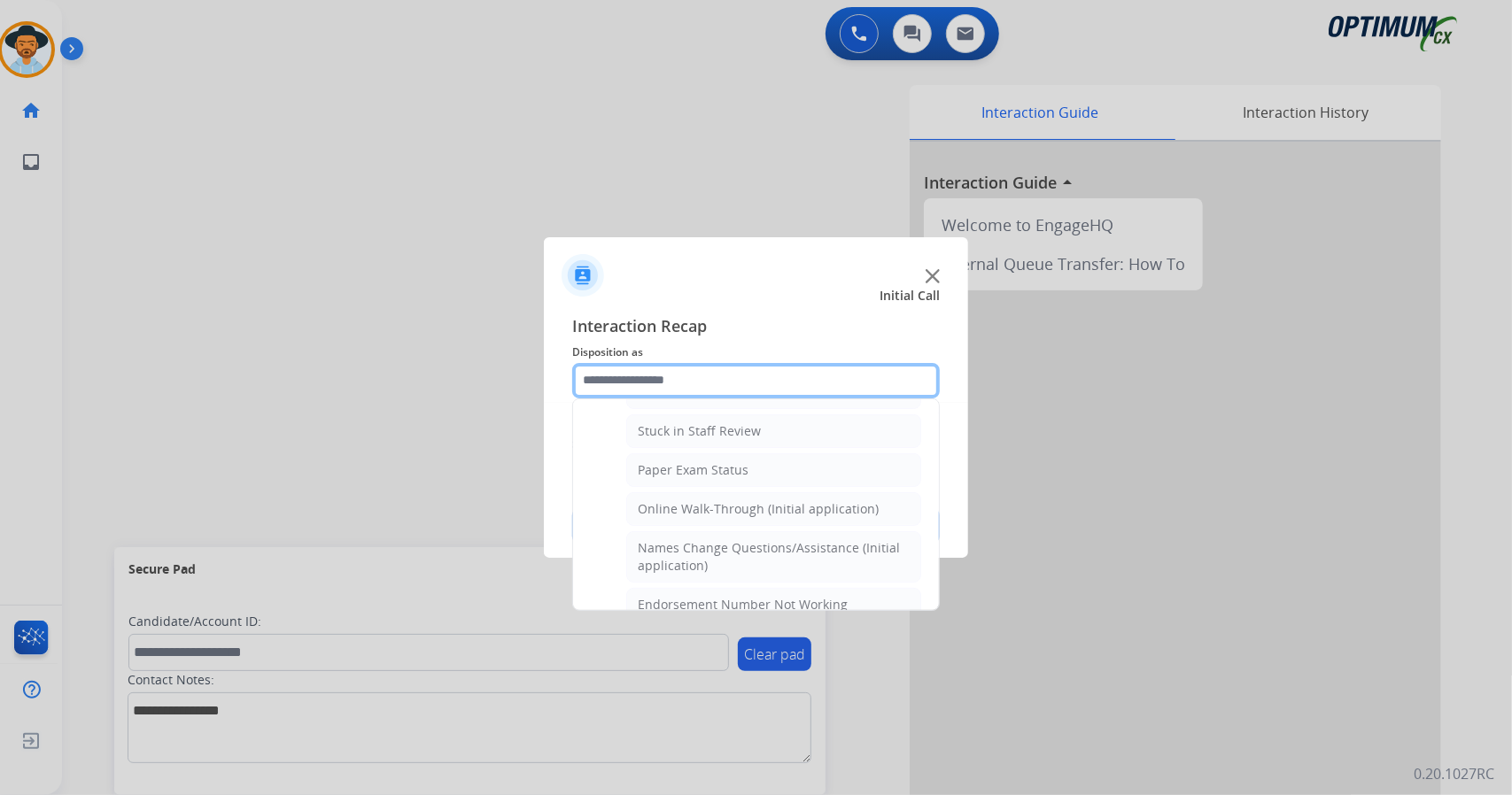
scroll to position [310, 0]
click at [728, 499] on div "Online Walk-Through (Initial application)" at bounding box center [757, 508] width 241 height 17
type input "**********"
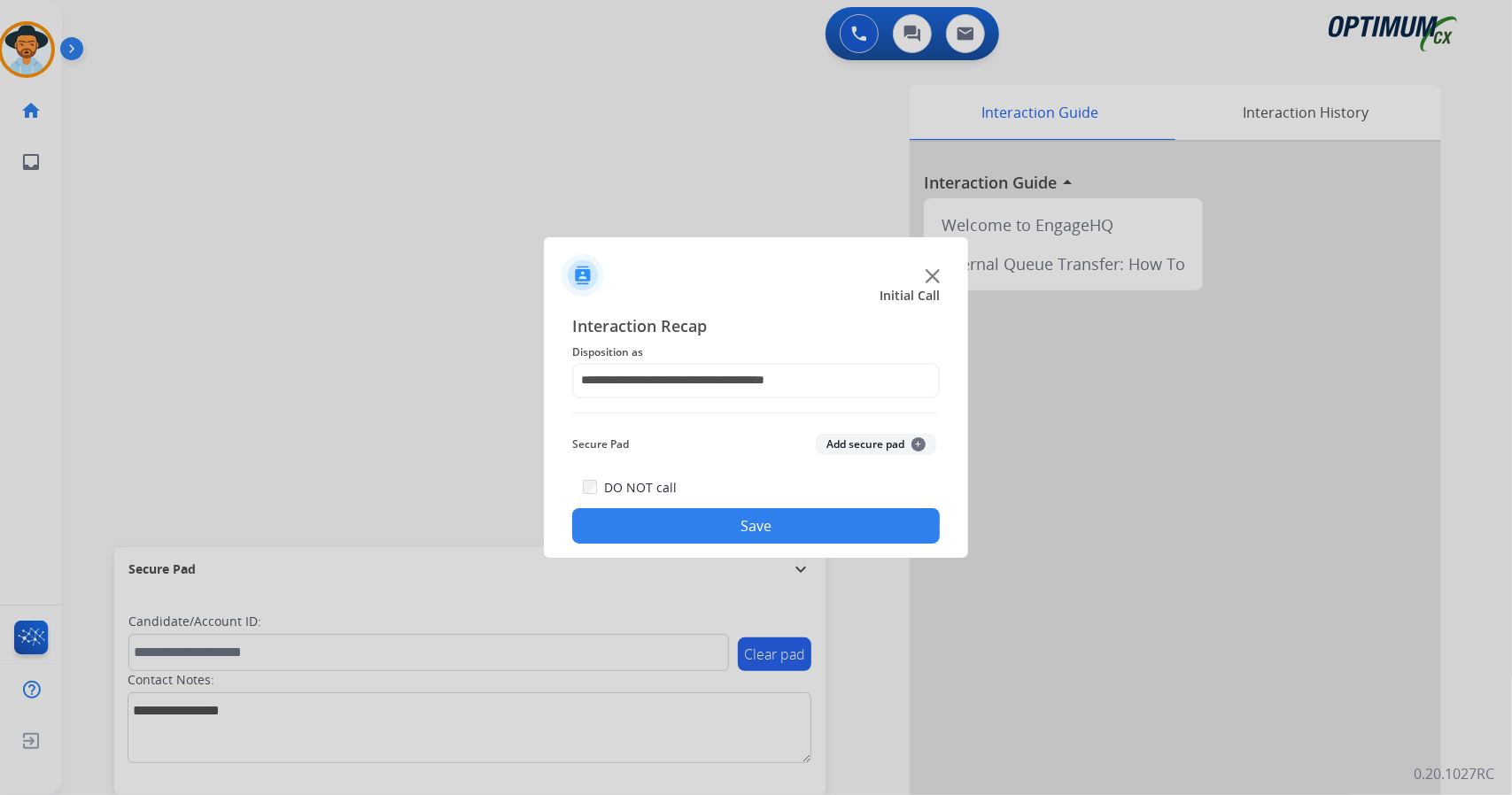
click at [738, 514] on button "Save" at bounding box center [756, 525] width 367 height 36
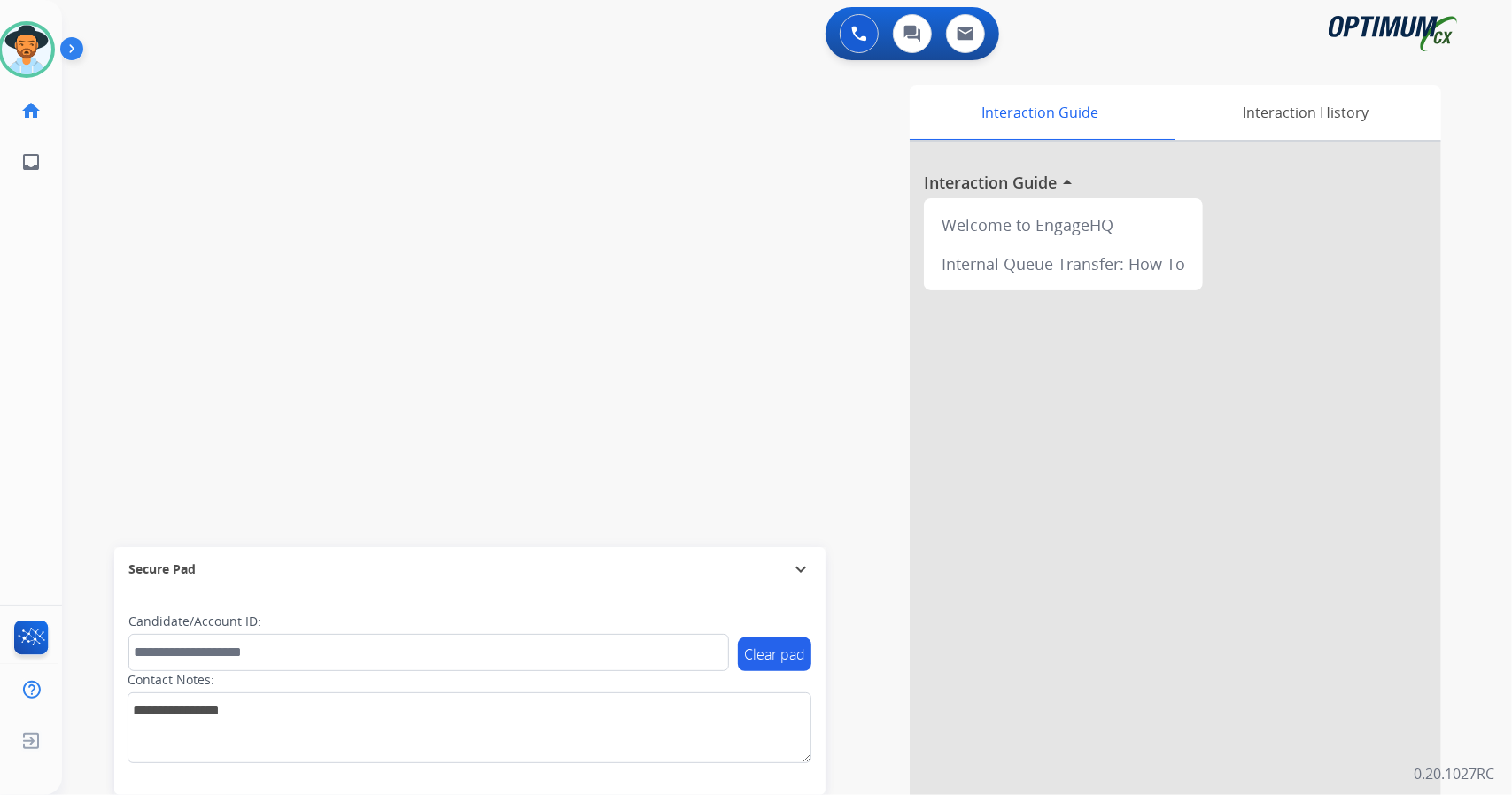
click at [259, 229] on div "swap_horiz Break voice bridge close_fullscreen Connect 3-Way Call merge_type Se…" at bounding box center [765, 433] width 1408 height 739
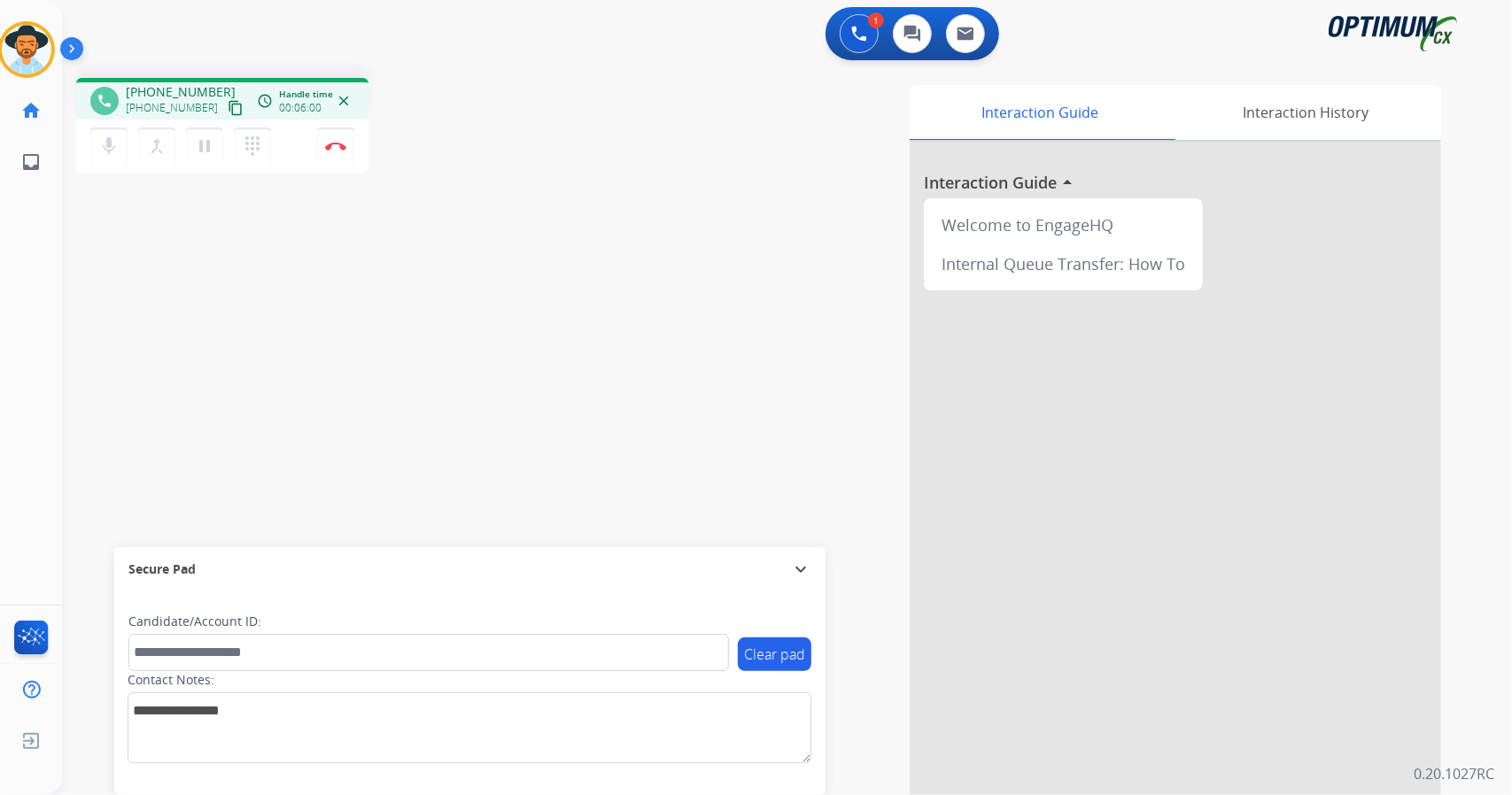
click at [409, 139] on div "phone [PHONE_NUMBER] [PHONE_NUMBER] content_copy access_time Call metrics Queue…" at bounding box center [317, 128] width 481 height 100
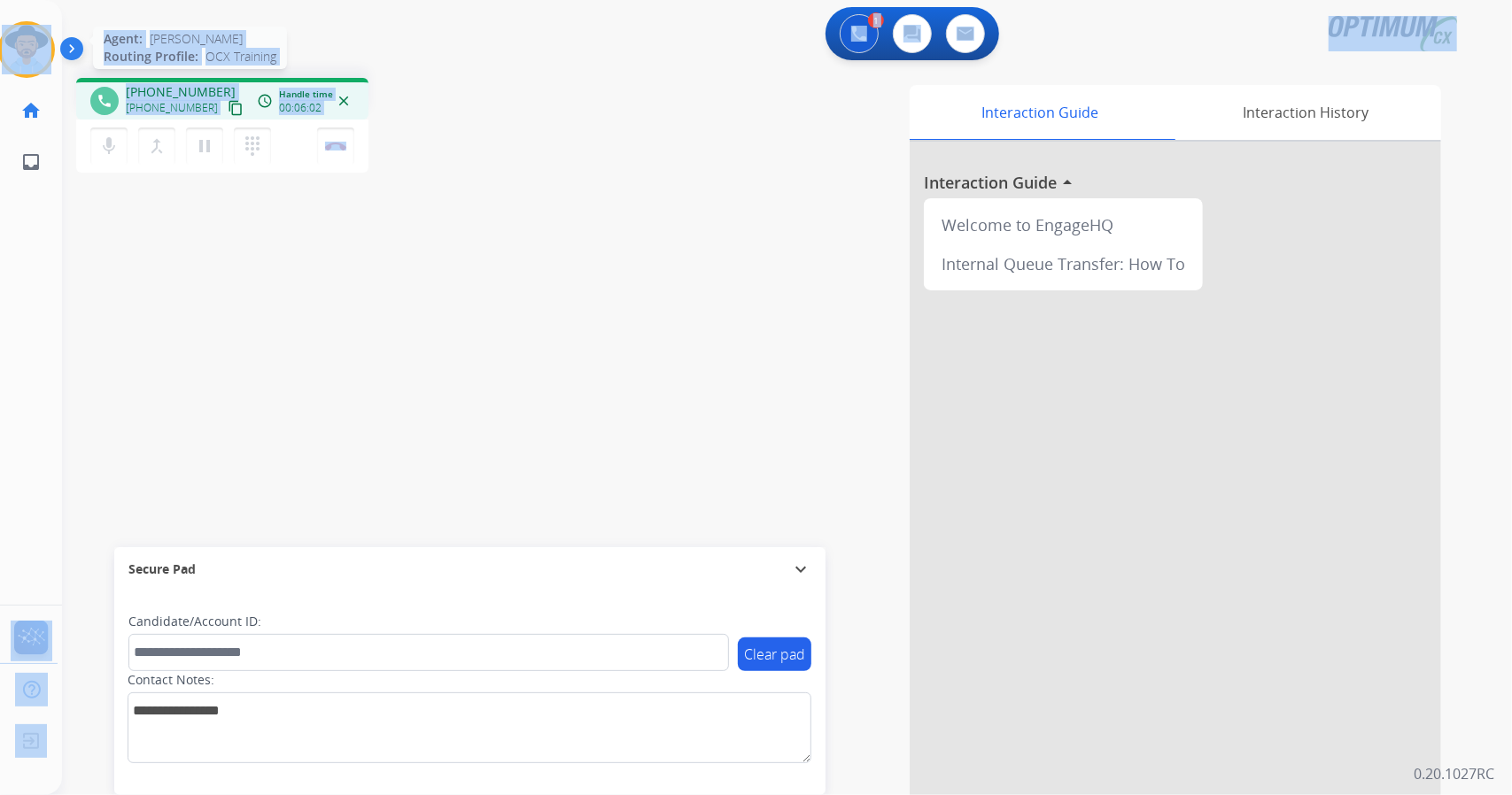
drag, startPoint x: 409, startPoint y: 139, endPoint x: 0, endPoint y: 28, distance: 423.8
click at [0, 28] on div "Outbound call Quit Outbound call Quit Schedule interaction + Add to my list Cus…" at bounding box center [756, 397] width 1512 height 795
click at [197, 9] on div "1 Voice Interactions 0 Chat Interactions 0 Email Interactions" at bounding box center [776, 35] width 1386 height 57
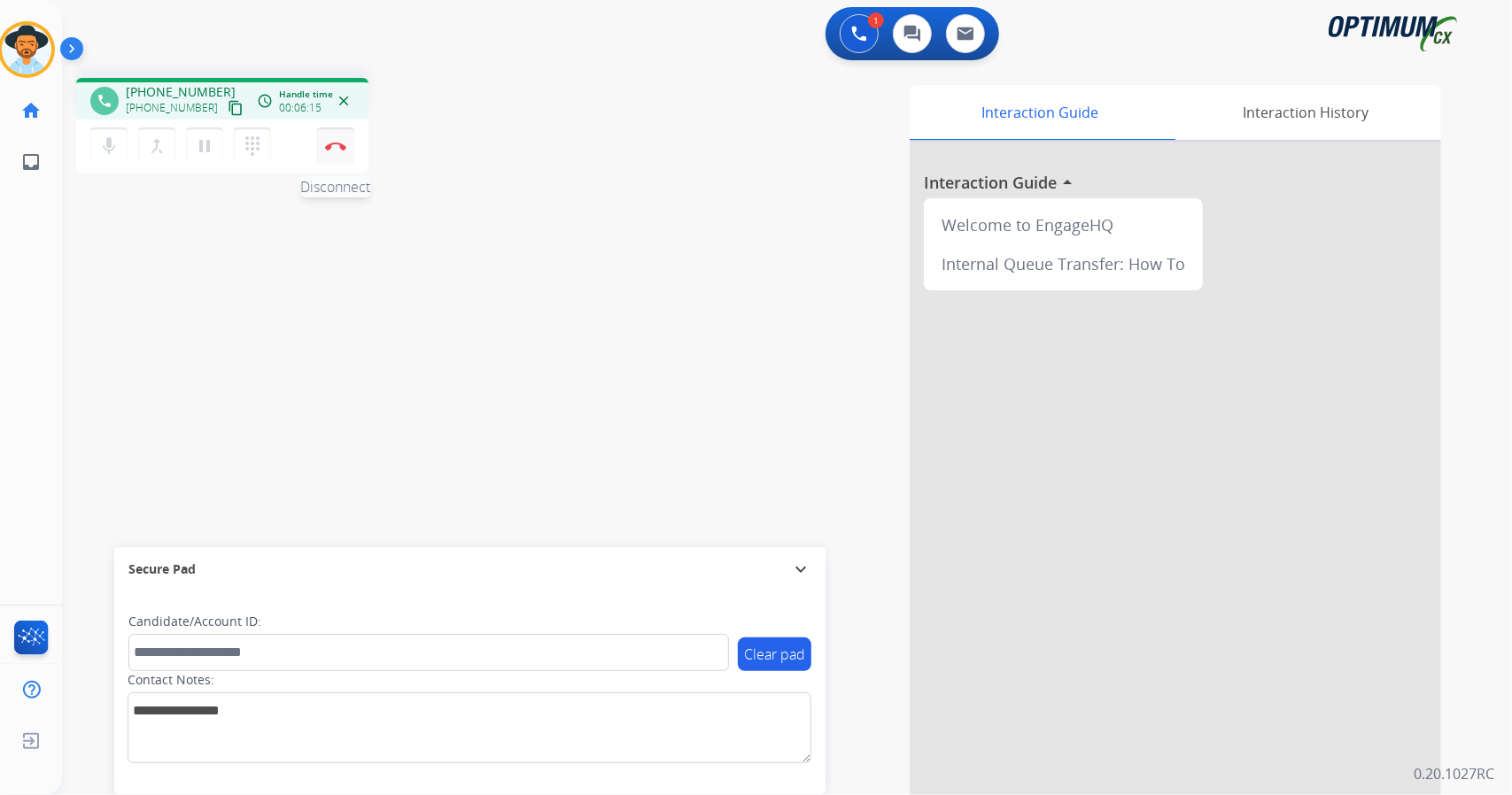
click at [339, 155] on button "Disconnect" at bounding box center [335, 146] width 38 height 38
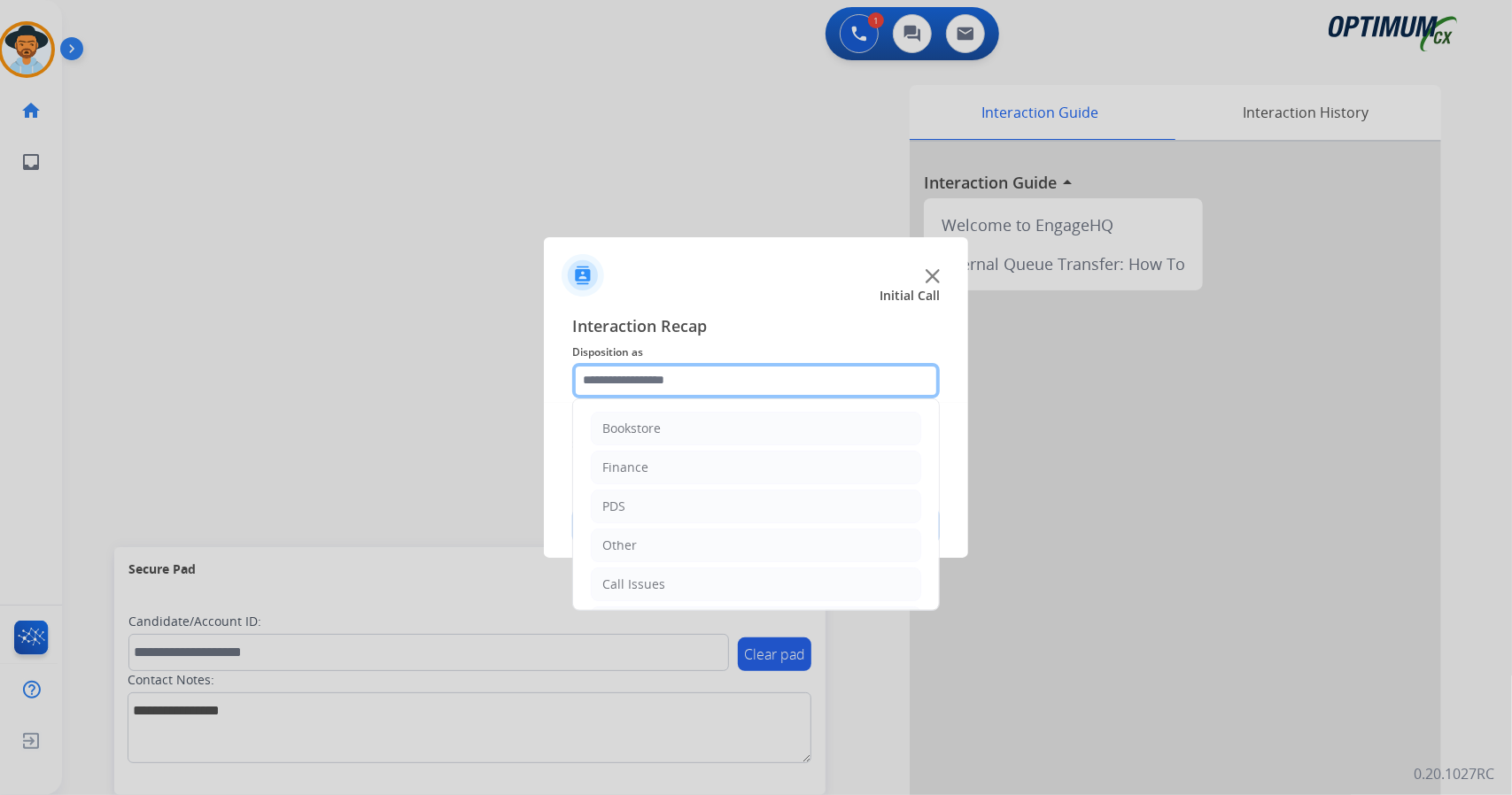
click at [698, 385] on input "text" at bounding box center [756, 381] width 367 height 36
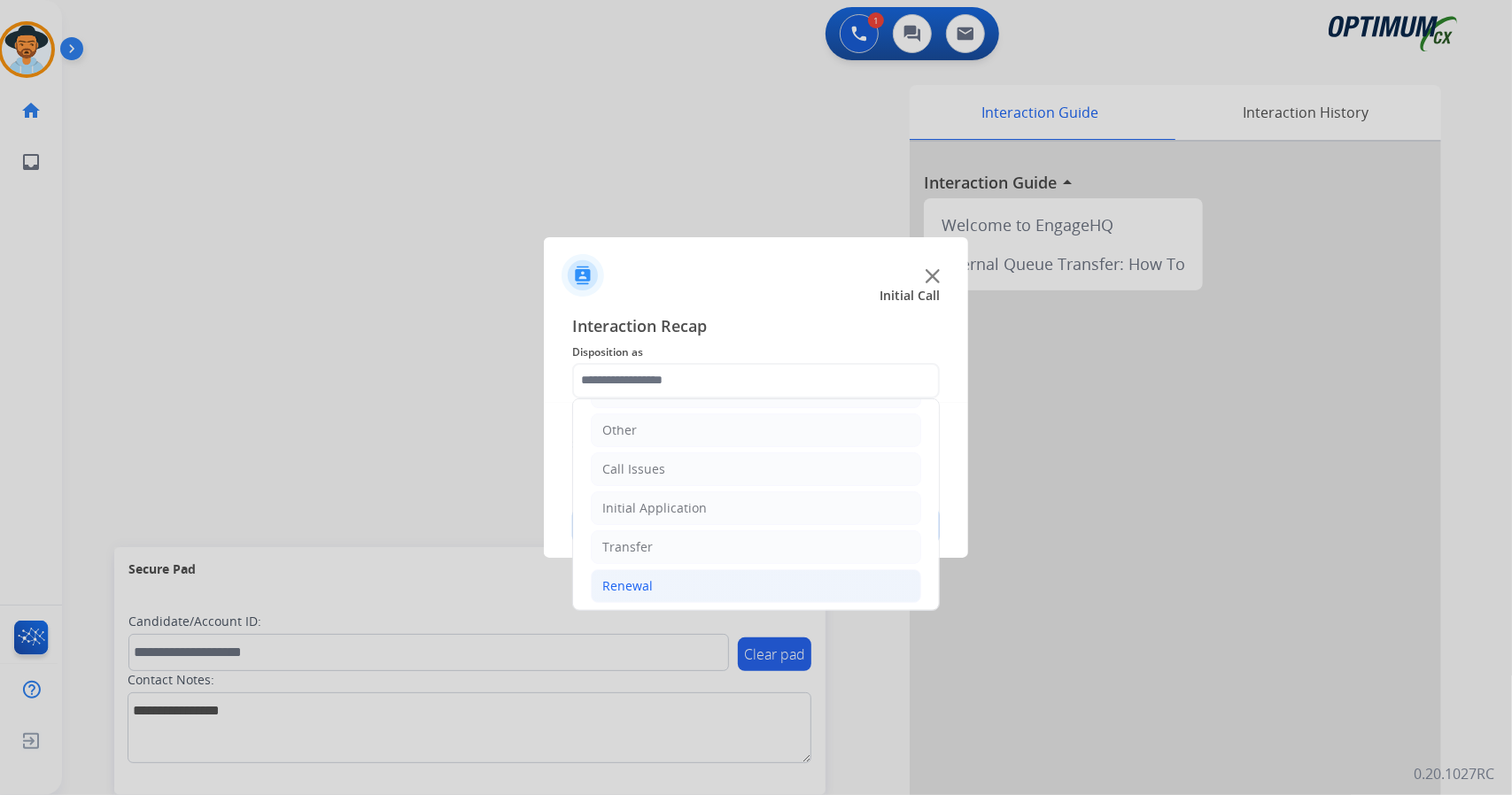
click at [708, 579] on li "Renewal" at bounding box center [756, 585] width 330 height 34
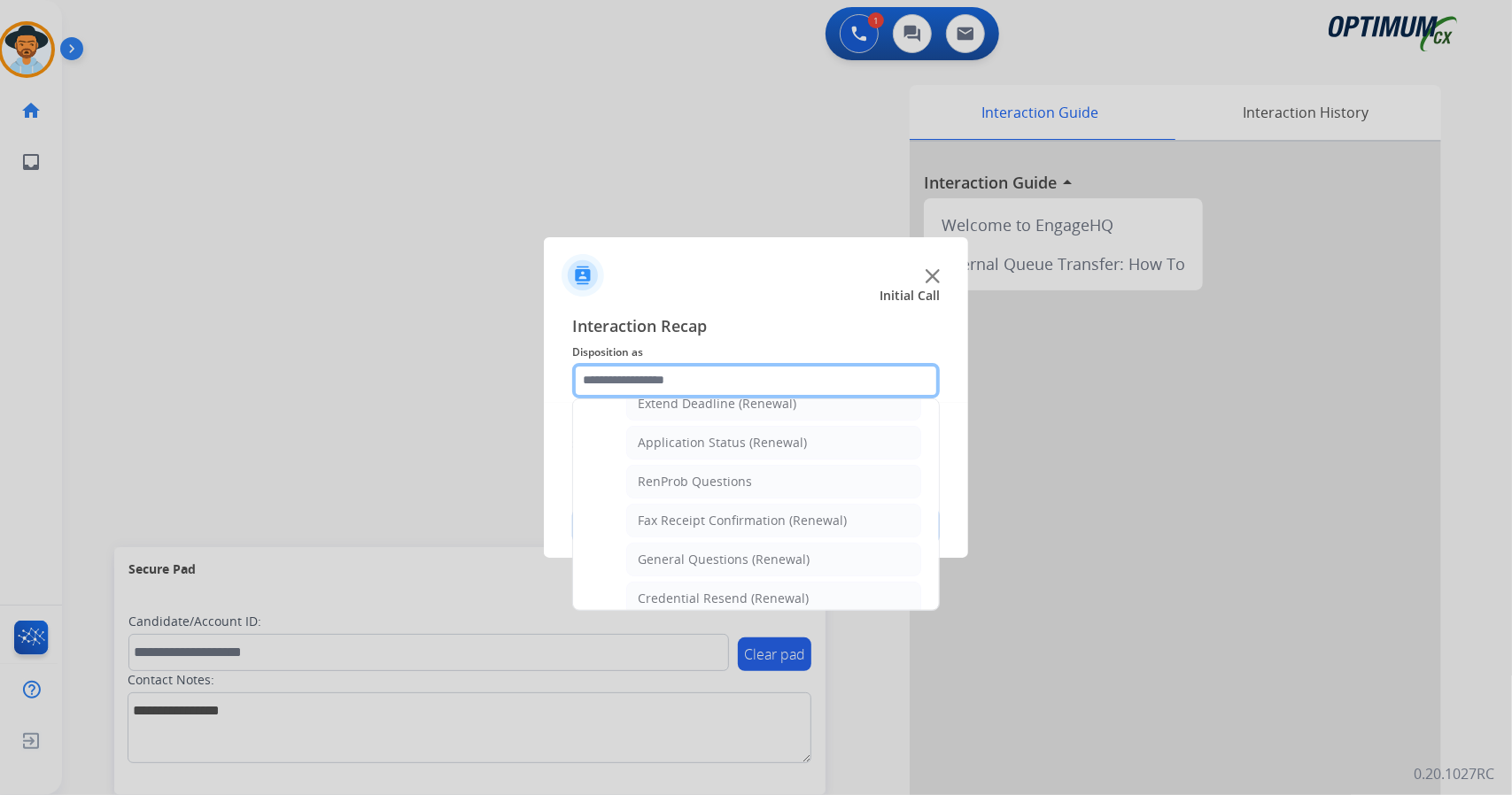
scroll to position [397, 0]
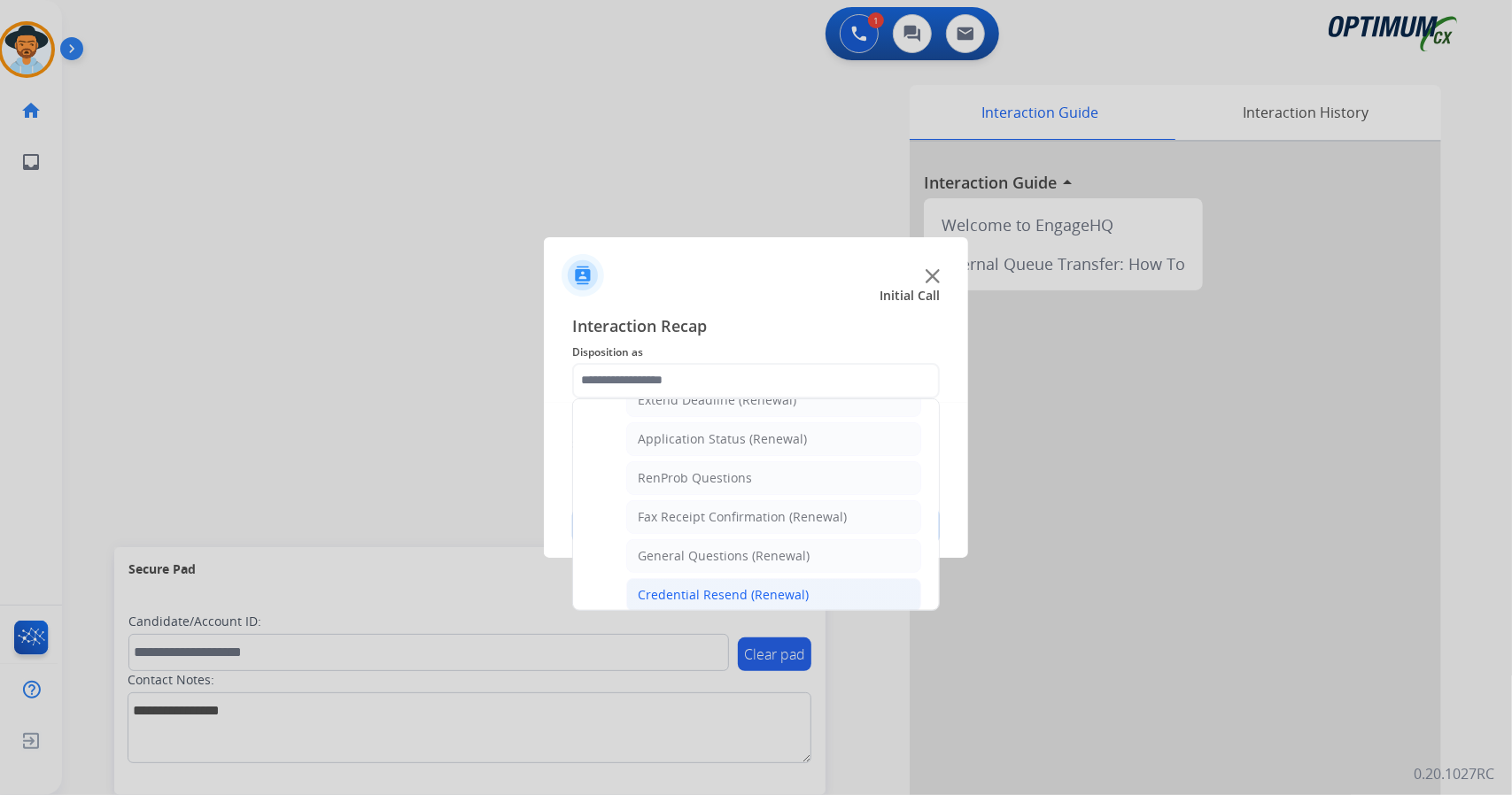
click at [737, 586] on div "Credential Resend (Renewal)" at bounding box center [723, 595] width 171 height 17
type input "**********"
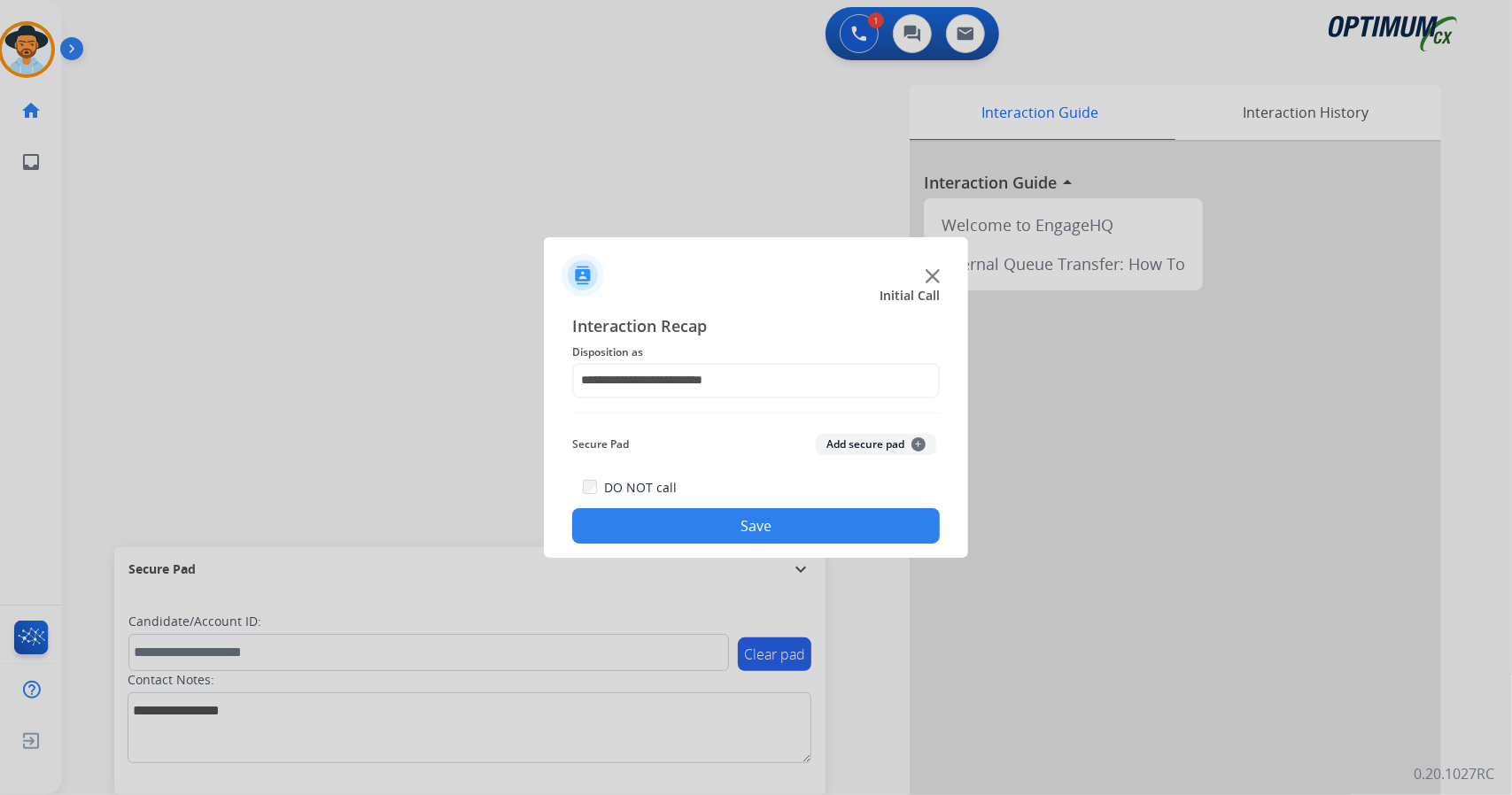
click at [753, 523] on button "Save" at bounding box center [756, 525] width 367 height 36
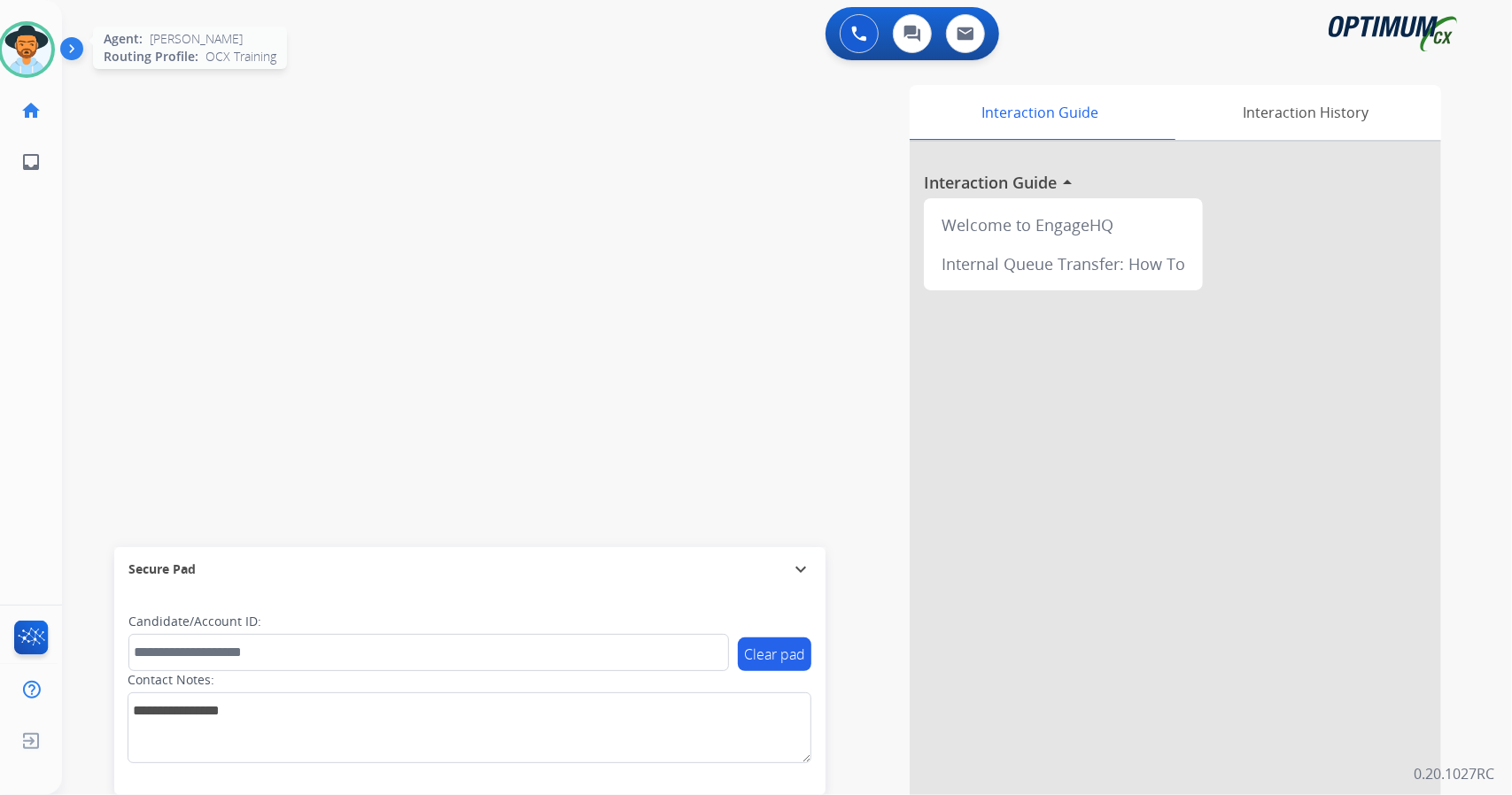
click at [32, 47] on img at bounding box center [26, 49] width 49 height 49
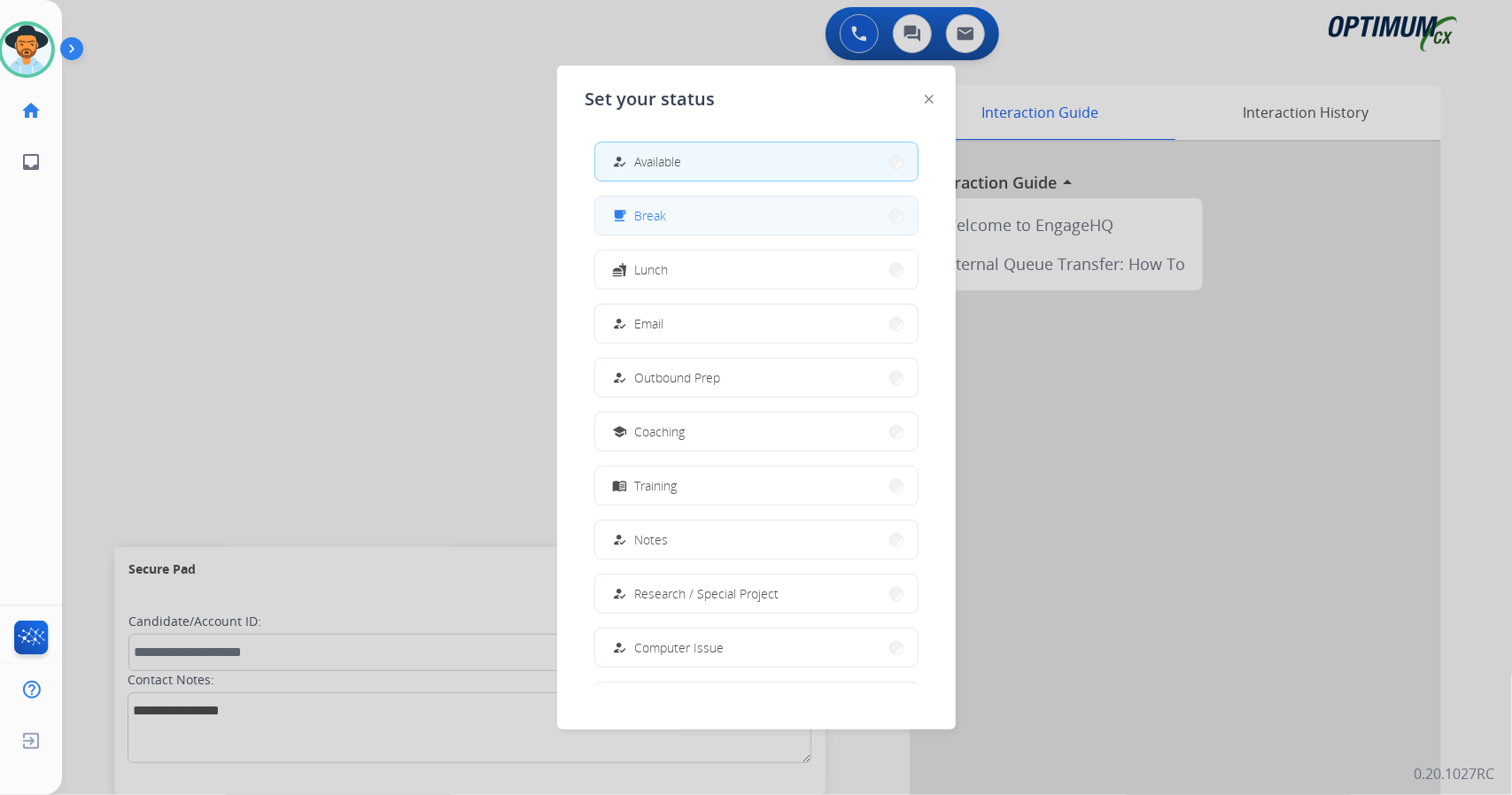
click at [619, 215] on mat-icon "free_breakfast" at bounding box center [619, 215] width 15 height 15
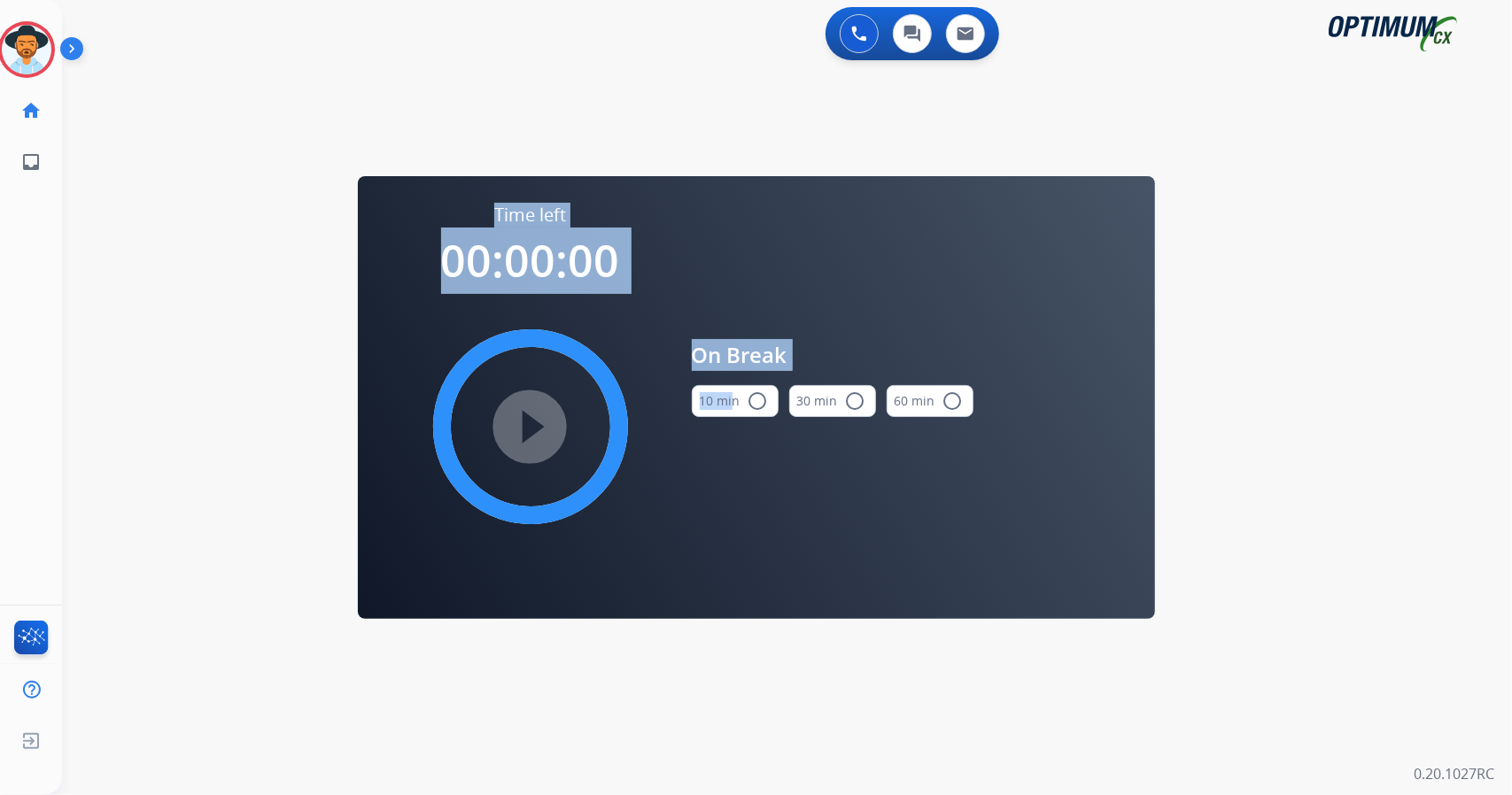
drag, startPoint x: 1452, startPoint y: 394, endPoint x: 728, endPoint y: 399, distance: 724.0
click at [728, 399] on div "0 Voice Interactions 0 Chat Interactions 0 Email Interactions swap_horiz Break …" at bounding box center [786, 397] width 1450 height 795
click at [728, 399] on button "10 min radio_button_unchecked" at bounding box center [735, 401] width 87 height 32
click at [520, 430] on mat-icon "play_circle_filled" at bounding box center [530, 427] width 21 height 21
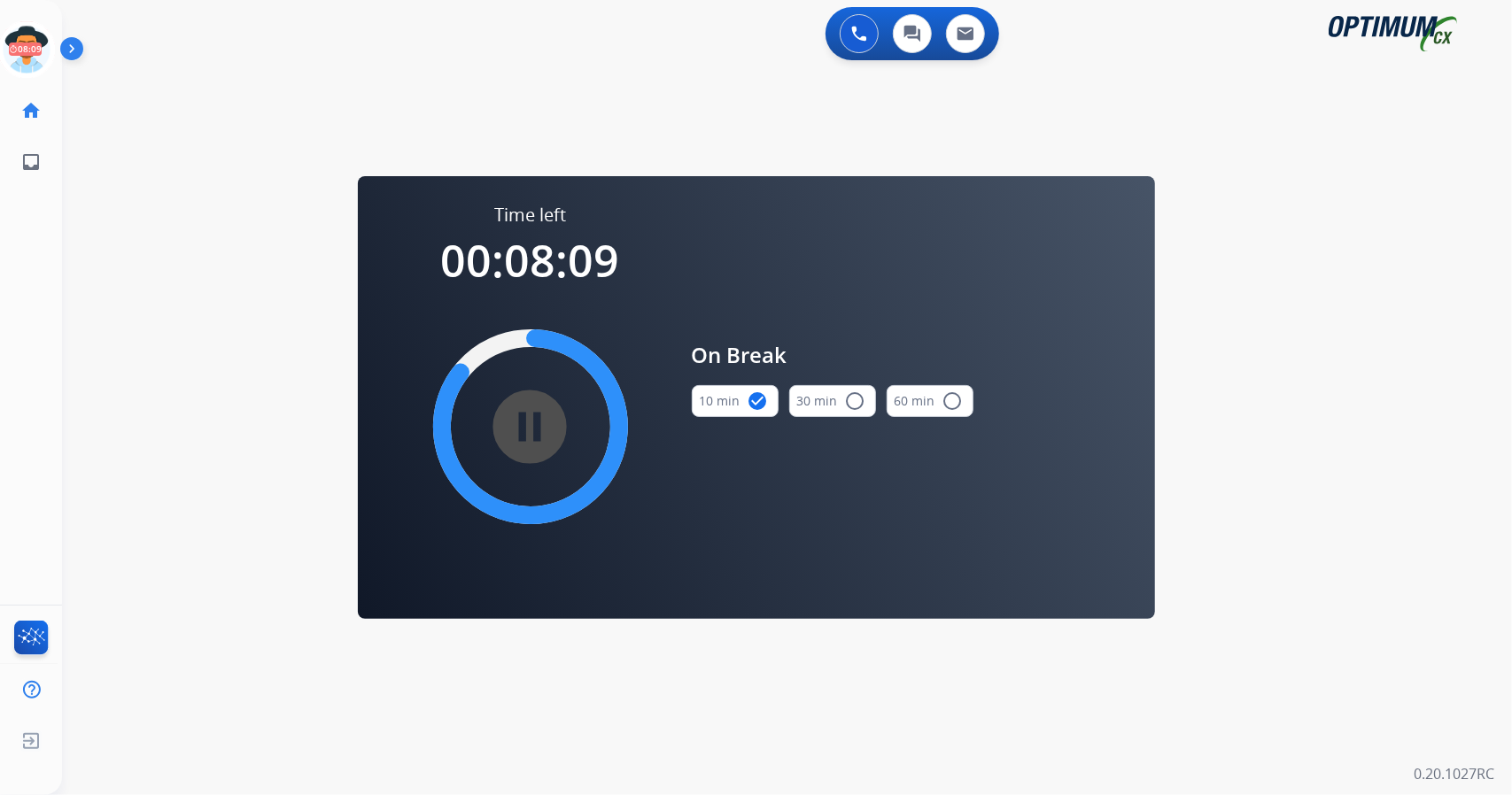
click at [312, 455] on div "0 Voice Interactions 0 Chat Interactions 0 Email Interactions swap_horiz Break …" at bounding box center [786, 397] width 1450 height 795
click at [17, 52] on icon at bounding box center [27, 50] width 58 height 58
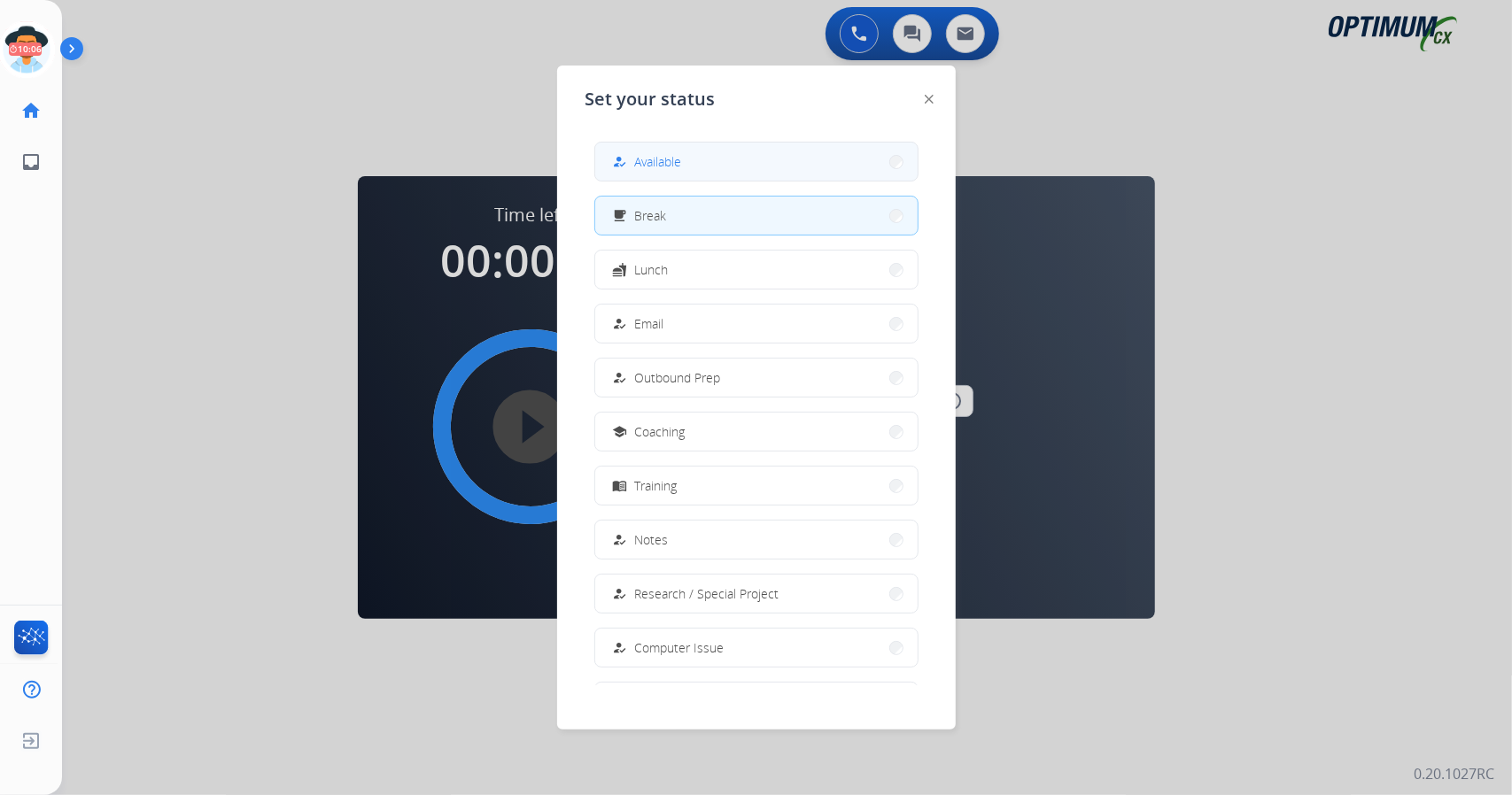
click at [653, 167] on span "Available" at bounding box center [658, 161] width 47 height 18
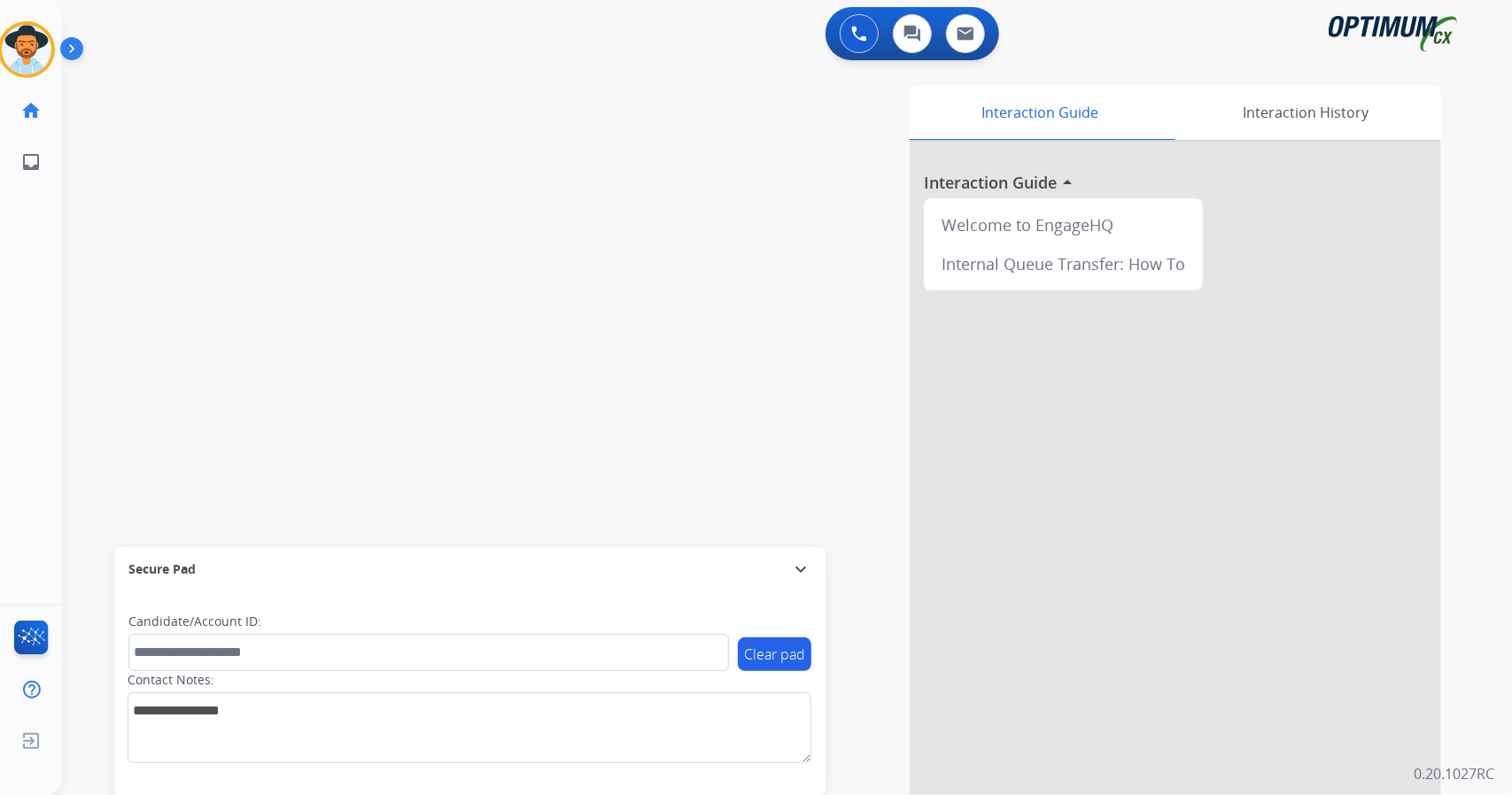
click at [77, 241] on div "swap_horiz Break voice bridge close_fullscreen Connect 3-Way Call merge_type Se…" at bounding box center [765, 433] width 1408 height 739
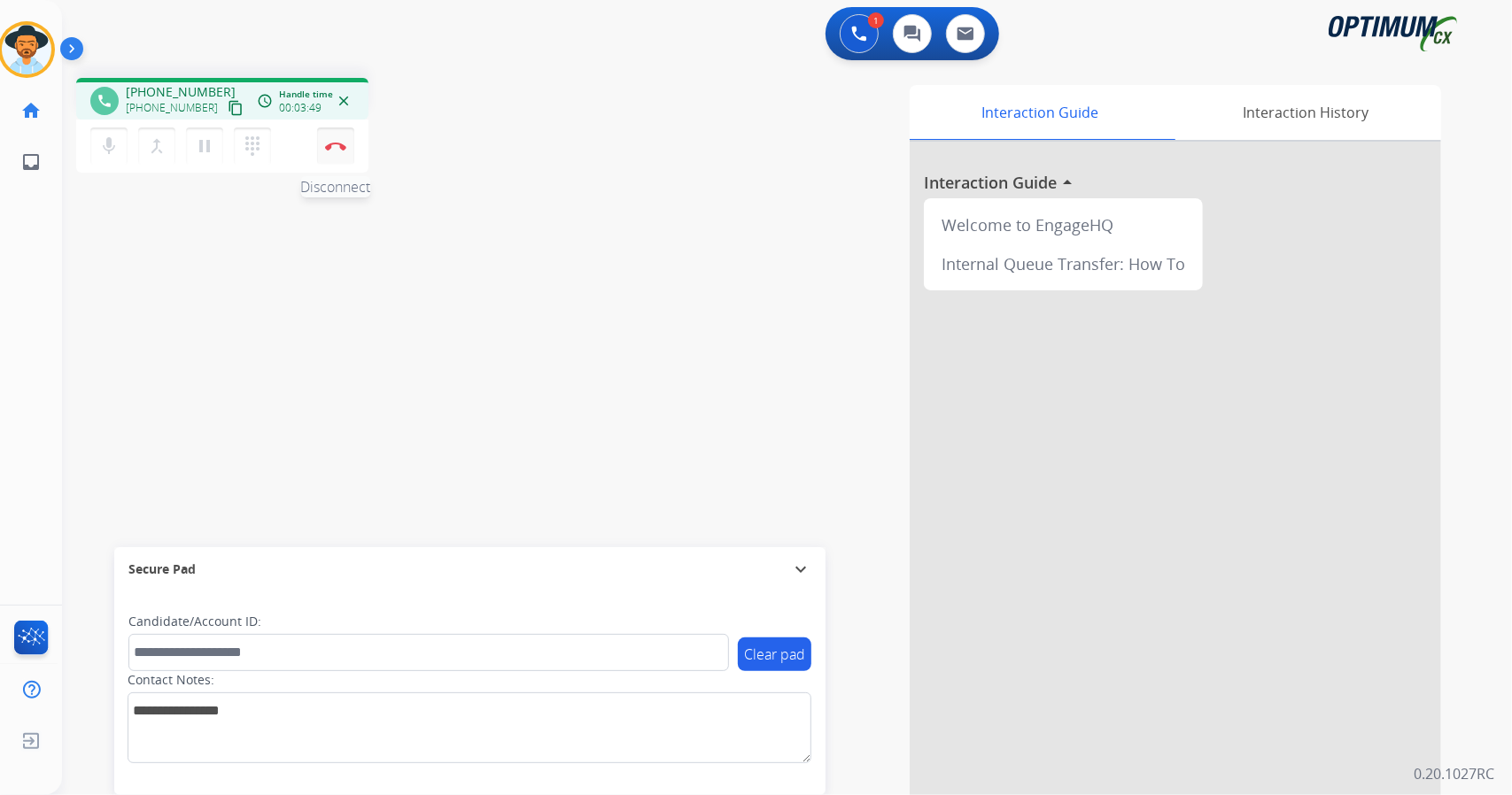
click at [332, 156] on button "Disconnect" at bounding box center [335, 146] width 38 height 38
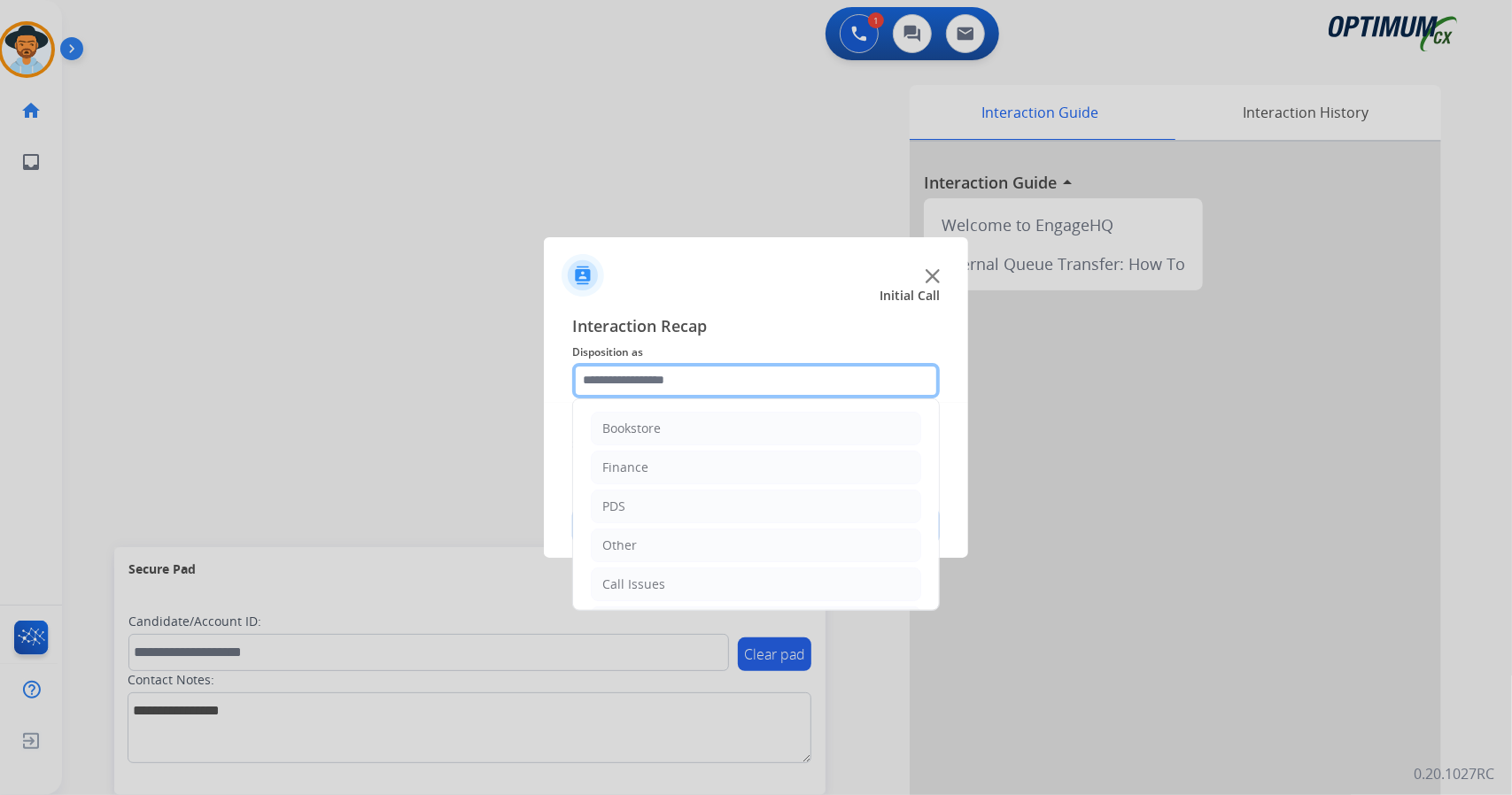
click at [628, 380] on input "text" at bounding box center [756, 381] width 367 height 36
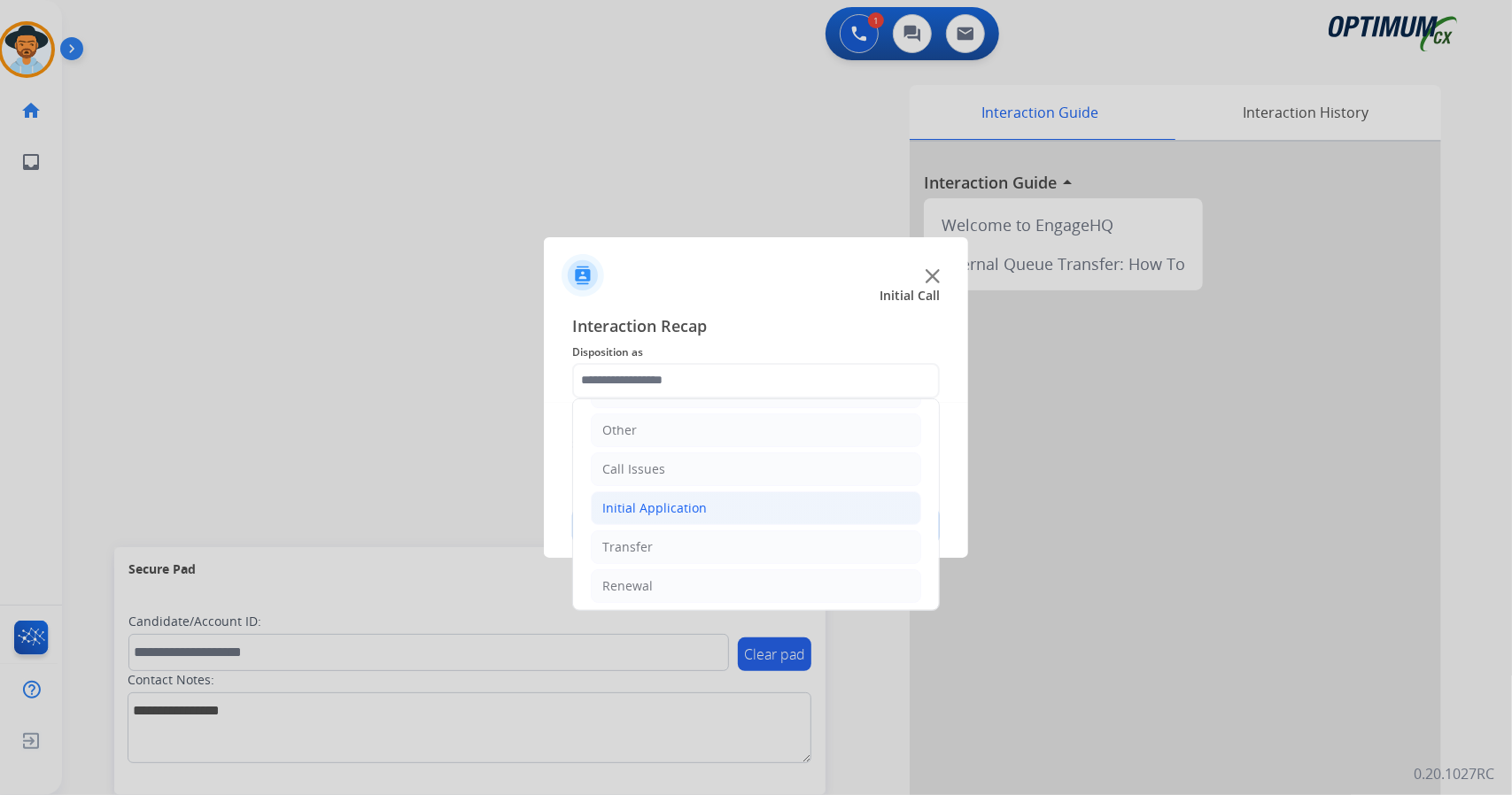
click at [717, 507] on li "Initial Application" at bounding box center [756, 508] width 330 height 34
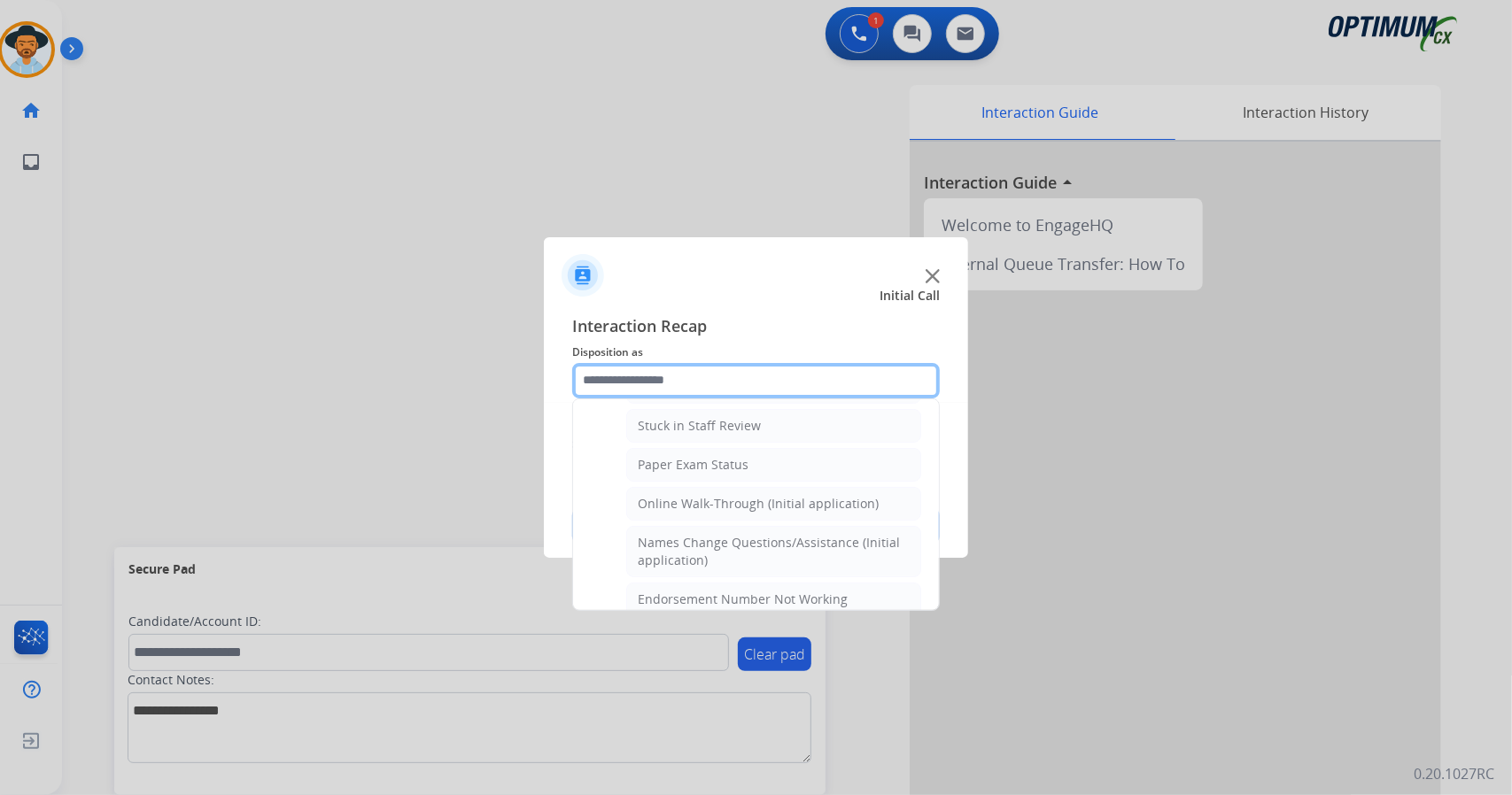
scroll to position [315, 0]
click at [717, 507] on li "Online Walk-Through (Initial application)" at bounding box center [773, 502] width 295 height 34
type input "**********"
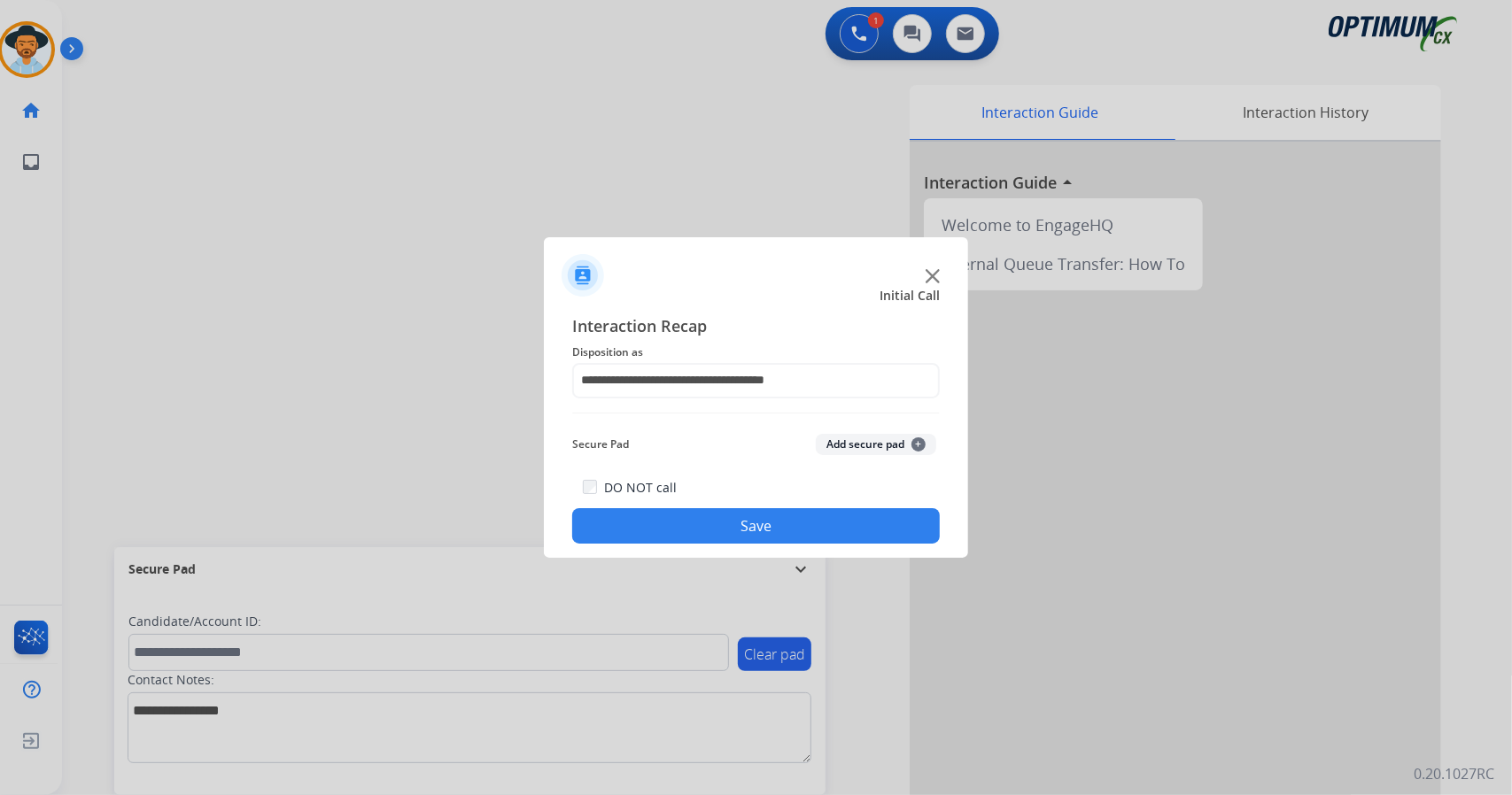
click at [725, 522] on button "Save" at bounding box center [756, 525] width 367 height 36
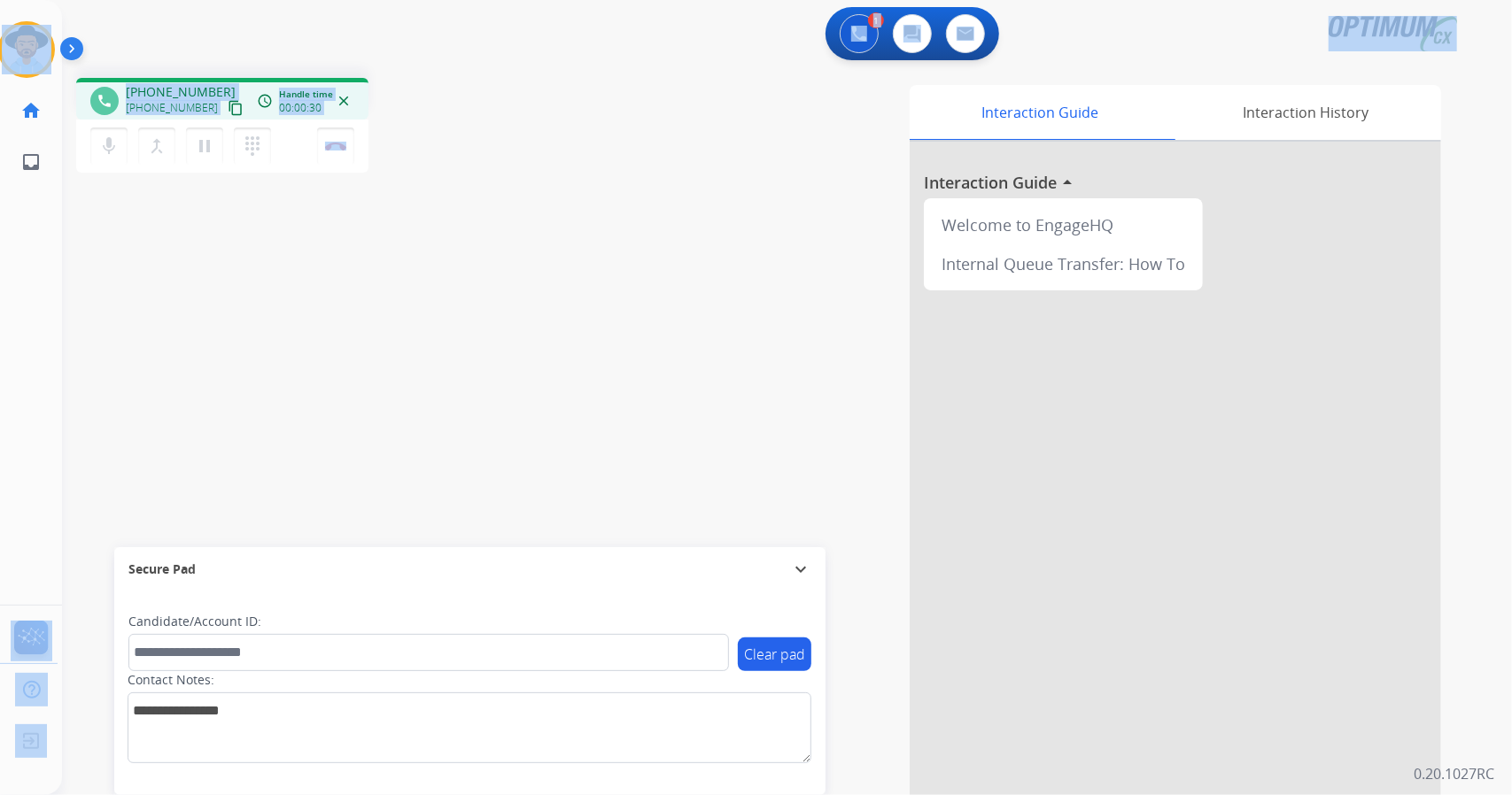
drag, startPoint x: 405, startPoint y: 146, endPoint x: 0, endPoint y: 16, distance: 425.4
click at [0, 16] on div "Outbound call Quit Outbound call Quit Schedule interaction + Add to my list Cus…" at bounding box center [756, 397] width 1512 height 795
click at [121, 1] on app-navbar "1 Voice Interactions 0 Chat Interactions 0 Email Interactions" at bounding box center [765, 32] width 1408 height 64
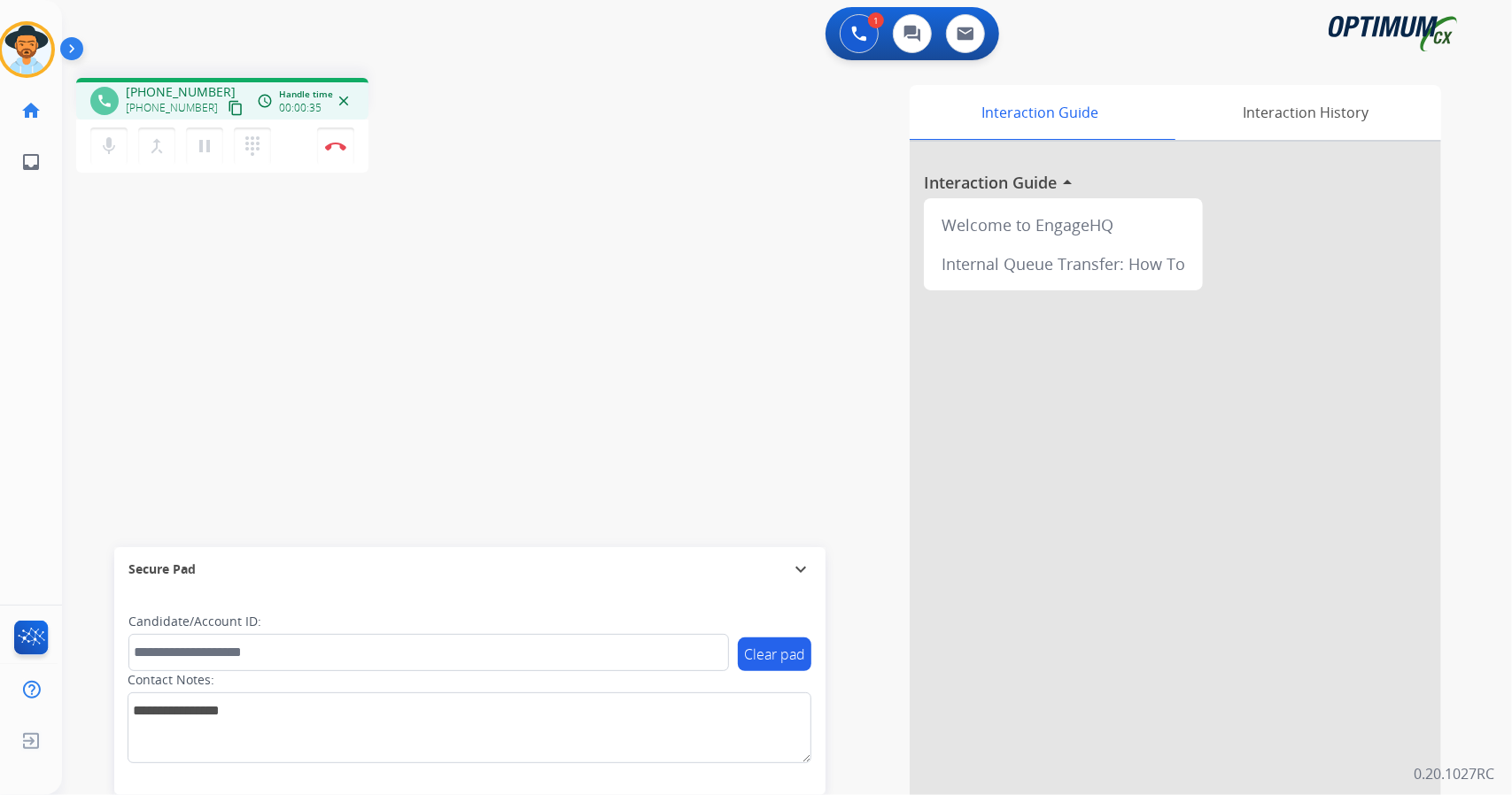
click at [98, 36] on div "1 Voice Interactions 0 Chat Interactions 0 Email Interactions" at bounding box center [776, 35] width 1386 height 57
click at [2, 1] on div "[PERSON_NAME] Edit Avatar Agent: [PERSON_NAME] Profile: OCX Training home Home …" at bounding box center [26, 94] width 62 height 187
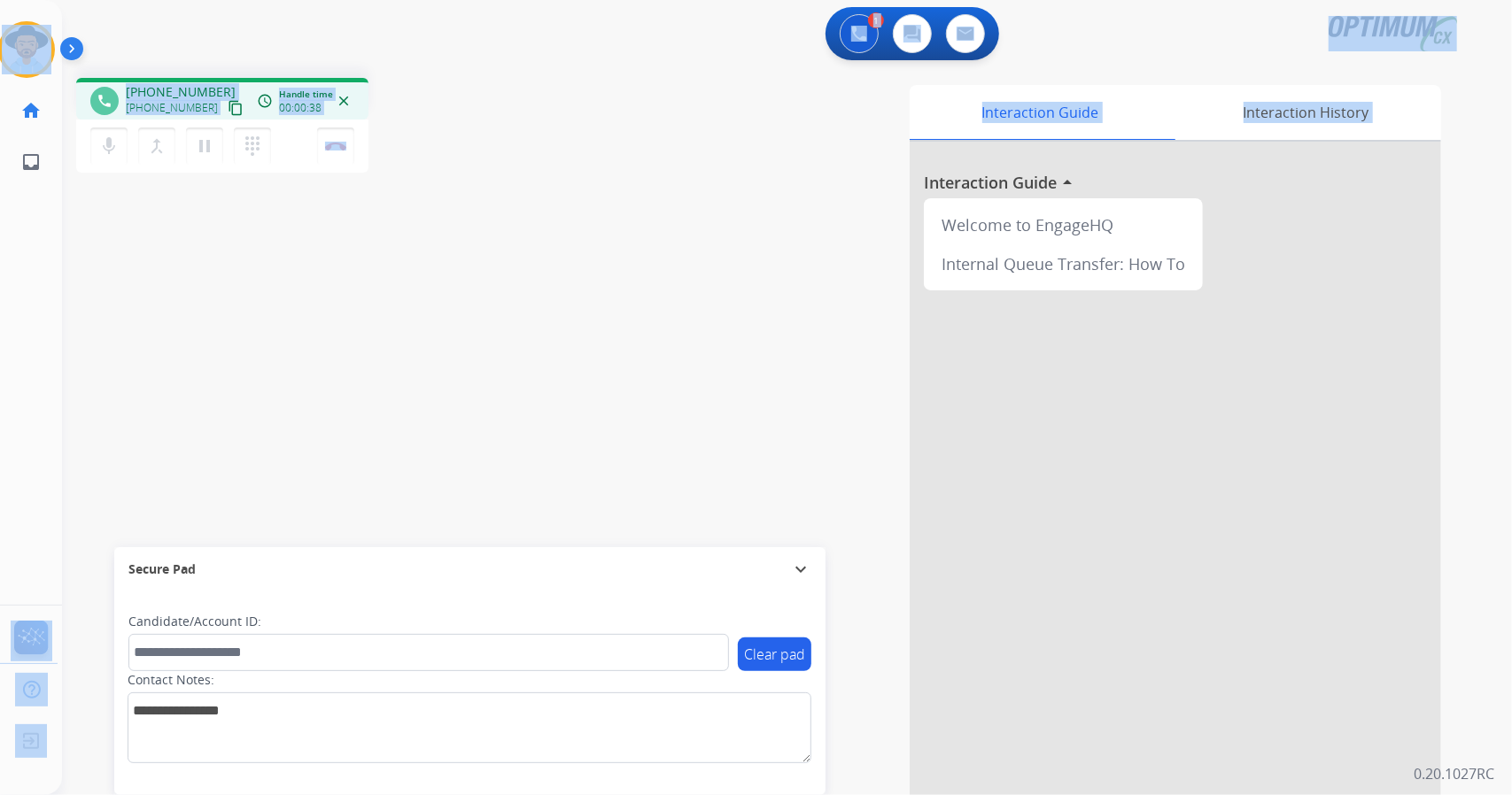
drag, startPoint x: 2, startPoint y: 1, endPoint x: 434, endPoint y: 353, distance: 557.3
click at [434, 353] on div "Outbound call Quit Outbound call Quit Schedule interaction + Add to my list Cus…" at bounding box center [756, 397] width 1512 height 795
click at [443, 56] on div "1 Voice Interactions 0 Chat Interactions 0 Email Interactions" at bounding box center [776, 35] width 1386 height 57
drag, startPoint x: 0, startPoint y: 5, endPoint x: 537, endPoint y: 330, distance: 627.7
click at [537, 330] on div "Outbound call Quit Outbound call Quit Schedule interaction + Add to my list Cus…" at bounding box center [756, 397] width 1512 height 795
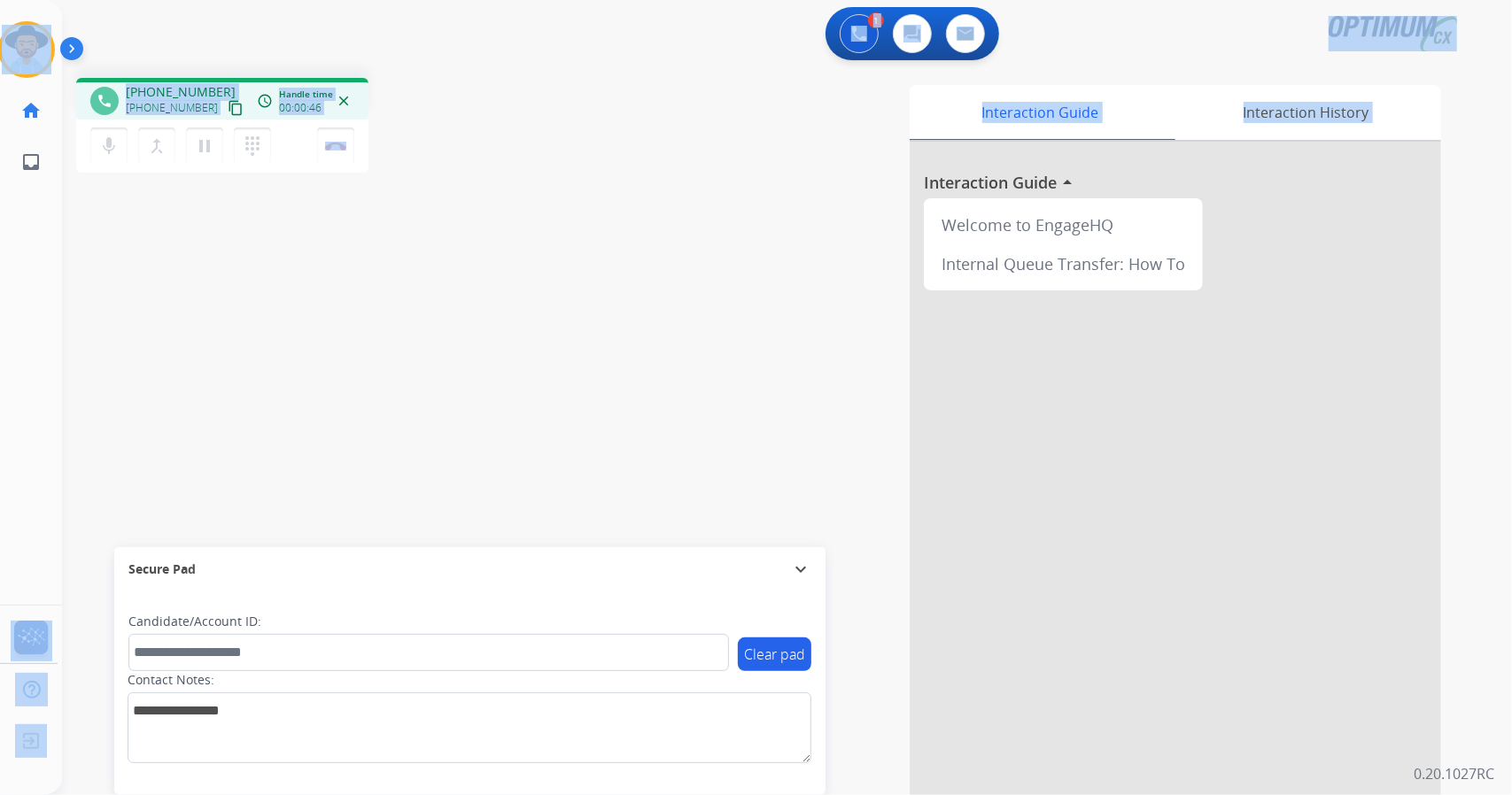
click at [491, 149] on div "phone [PHONE_NUMBER] [PHONE_NUMBER] content_copy access_time Call metrics Queue…" at bounding box center [317, 128] width 481 height 100
drag, startPoint x: 6, startPoint y: 6, endPoint x: 592, endPoint y: 480, distance: 753.7
click at [592, 480] on div "Outbound call Quit Outbound call Quit Schedule interaction + Add to my list Cus…" at bounding box center [756, 397] width 1512 height 795
click at [451, 77] on div "phone [PHONE_NUMBER] [PHONE_NUMBER] content_copy access_time Call metrics Queue…" at bounding box center [765, 433] width 1408 height 739
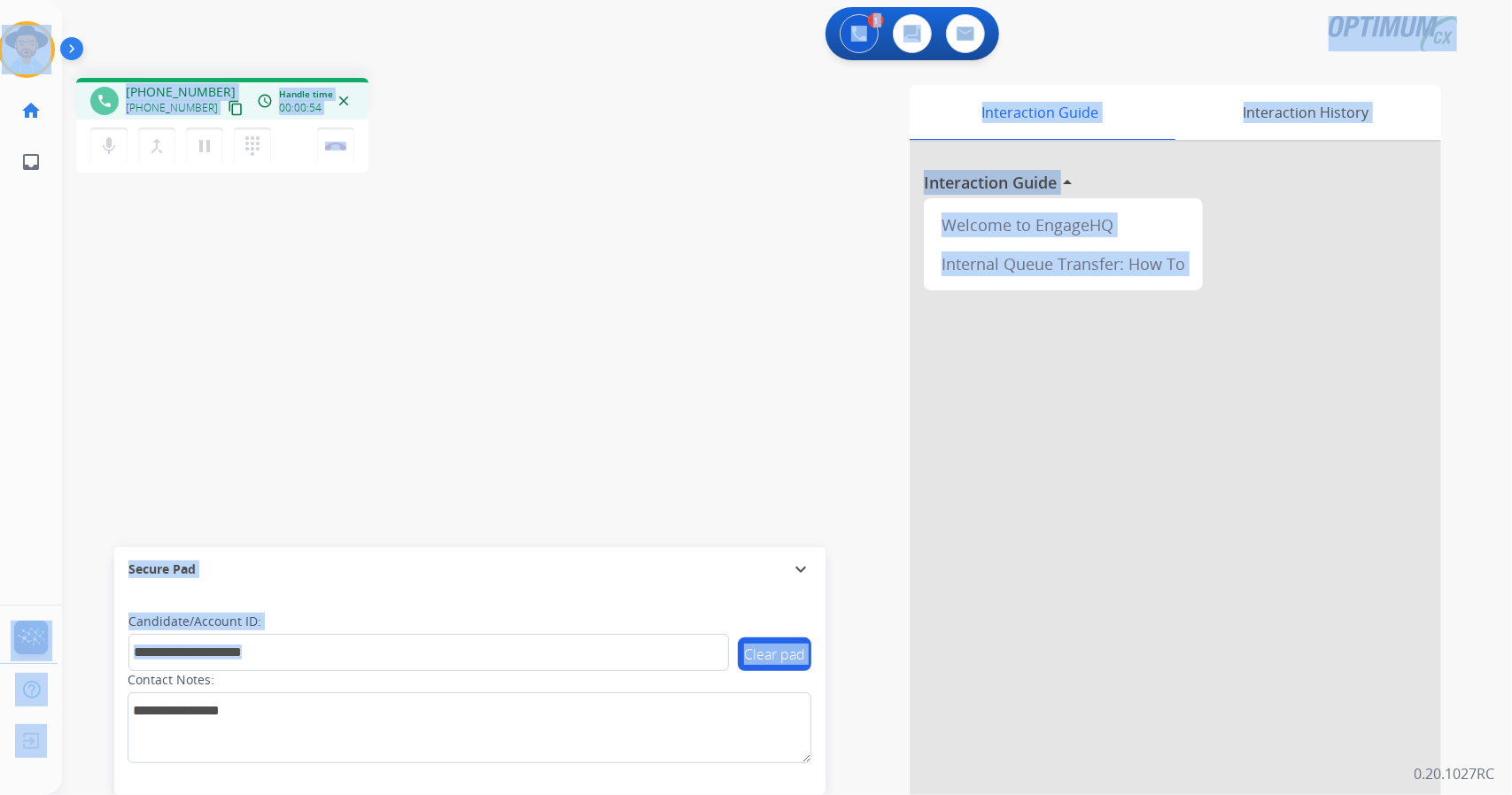
drag, startPoint x: 6, startPoint y: 4, endPoint x: 673, endPoint y: 716, distance: 975.6
click at [673, 716] on div "Outbound call Quit Outbound call Quit Schedule interaction + Add to my list Cus…" at bounding box center [756, 397] width 1512 height 795
click at [572, 343] on div "Interaction Guide Interaction History Interaction Guide arrow_drop_up Welcome t…" at bounding box center [1003, 443] width 877 height 718
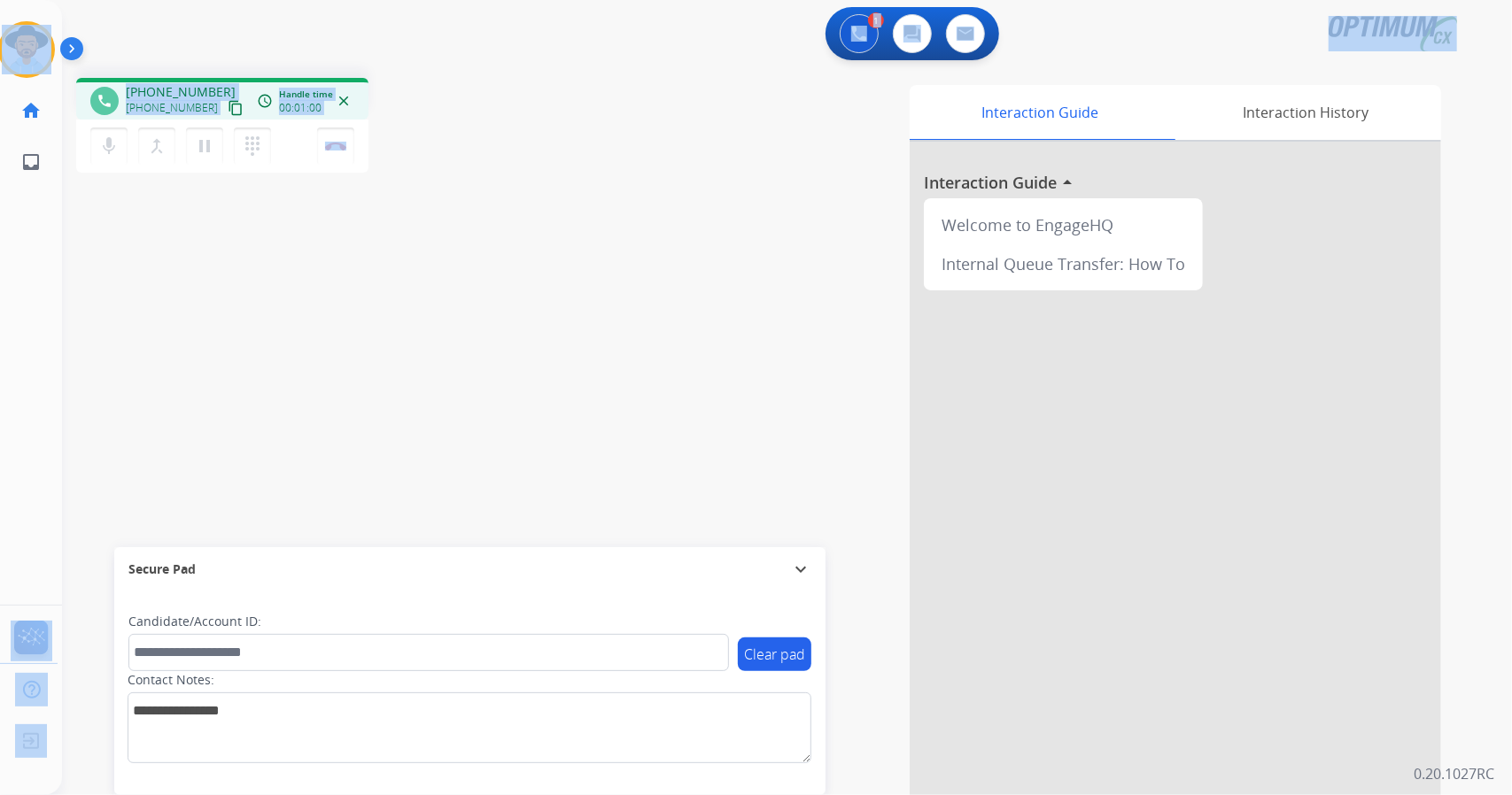
drag, startPoint x: 397, startPoint y: 160, endPoint x: 0, endPoint y: -6, distance: 430.3
click at [0, 0] on html "Outbound call Quit Outbound call Quit Schedule interaction + Add to my list Cus…" at bounding box center [756, 397] width 1512 height 795
click at [170, 6] on app-navbar "1 Voice Interactions 0 Chat Interactions 0 Email Interactions" at bounding box center [765, 32] width 1408 height 64
drag, startPoint x: 5, startPoint y: 6, endPoint x: 529, endPoint y: 465, distance: 696.6
click at [529, 465] on div "Outbound call Quit Outbound call Quit Schedule interaction + Add to my list Cus…" at bounding box center [756, 397] width 1512 height 795
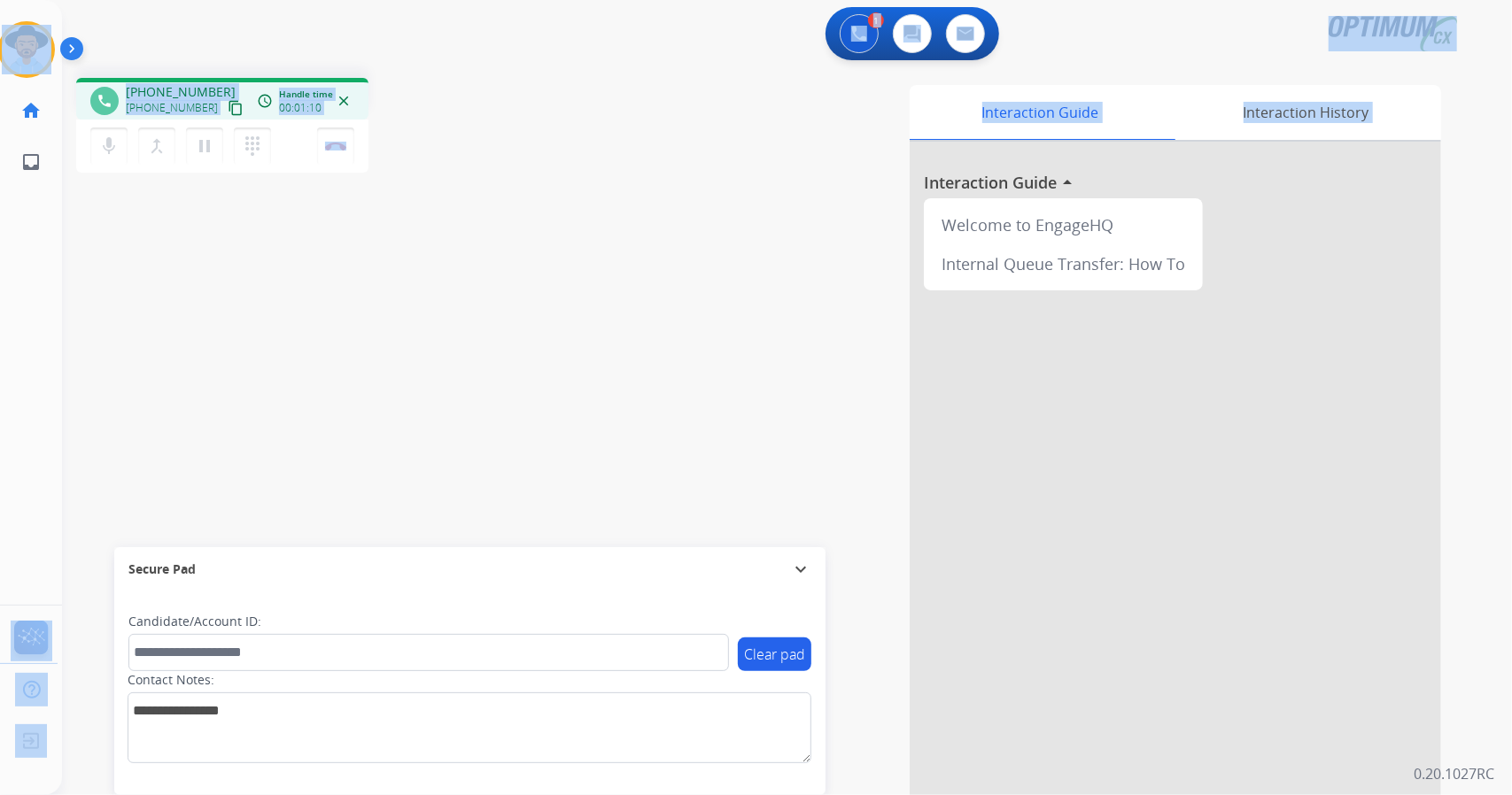
click at [516, 106] on div "phone [PHONE_NUMBER] [PHONE_NUMBER] content_copy access_time Call metrics Queue…" at bounding box center [317, 128] width 481 height 100
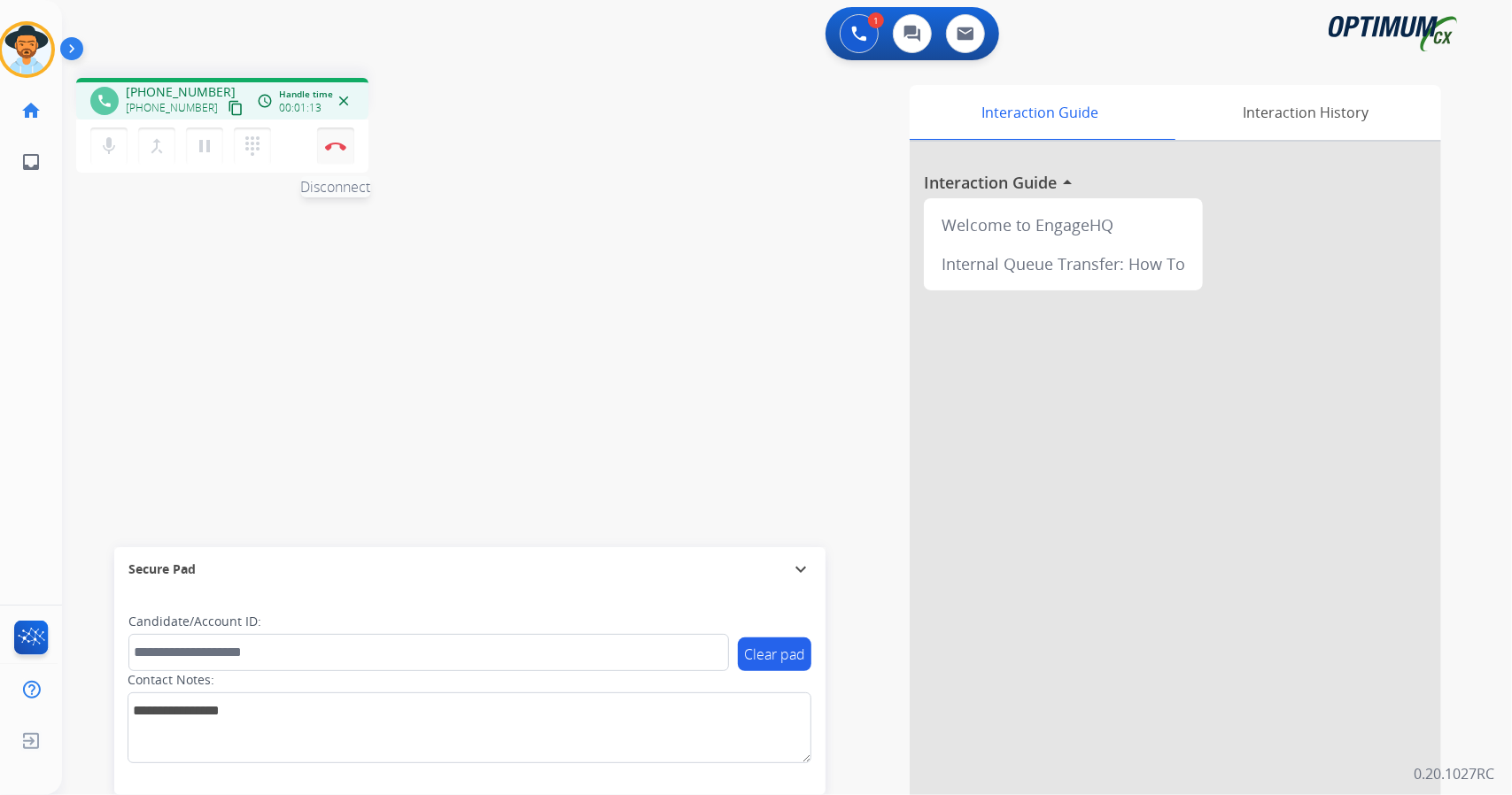
click at [325, 150] on button "Disconnect" at bounding box center [335, 146] width 38 height 38
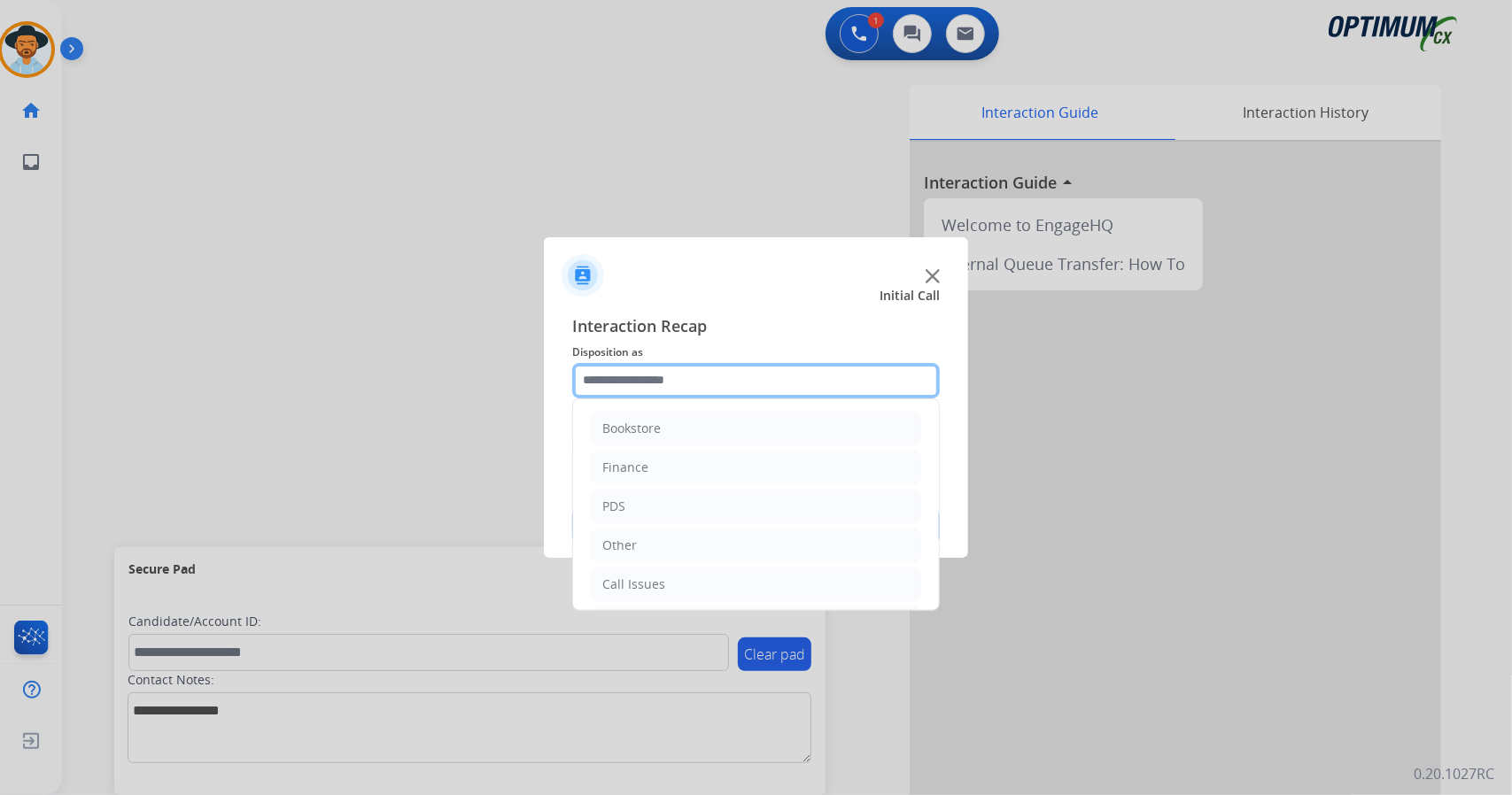
click at [641, 383] on input "text" at bounding box center [756, 381] width 367 height 36
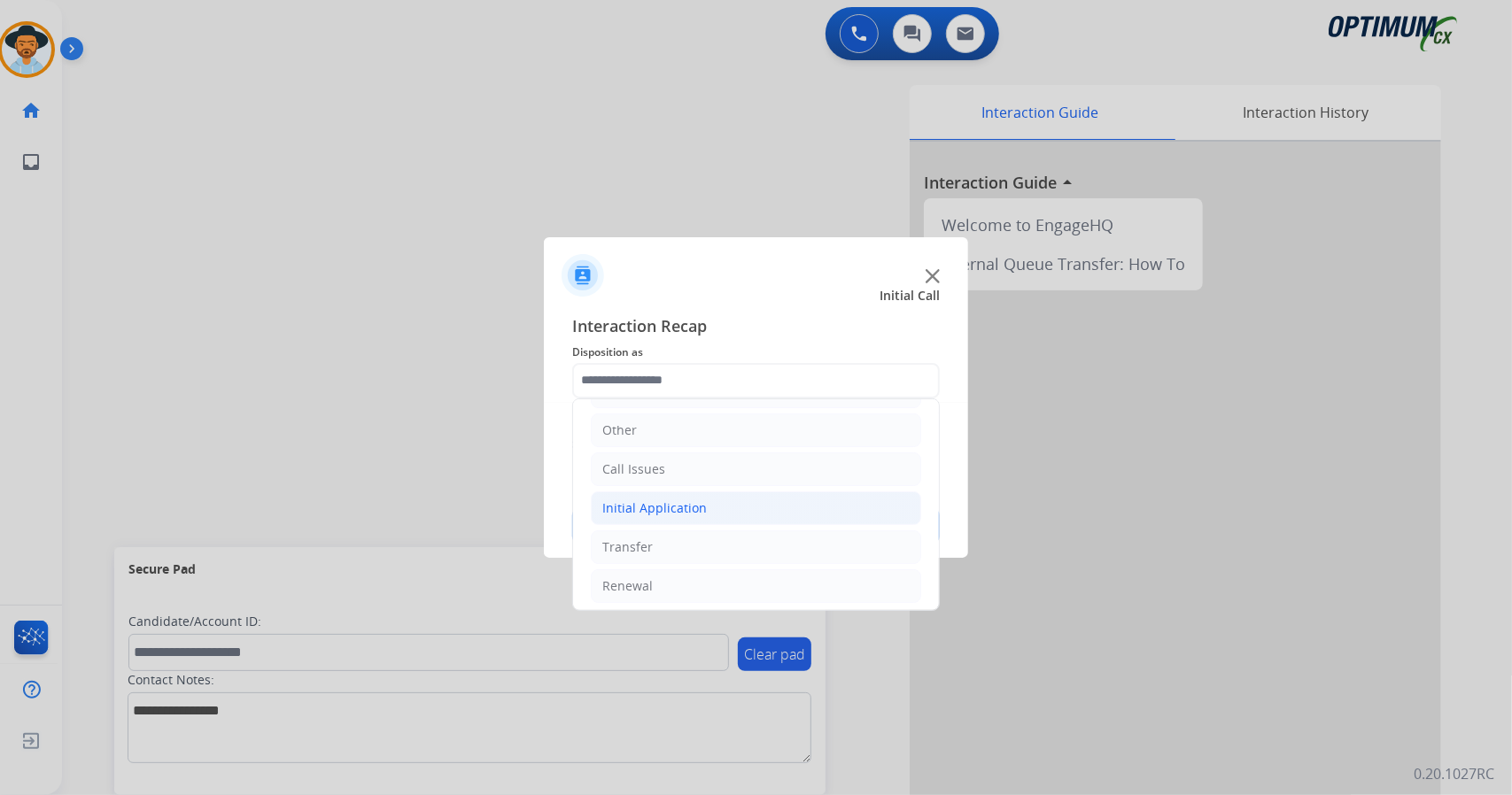
click at [643, 516] on li "Initial Application" at bounding box center [756, 508] width 330 height 34
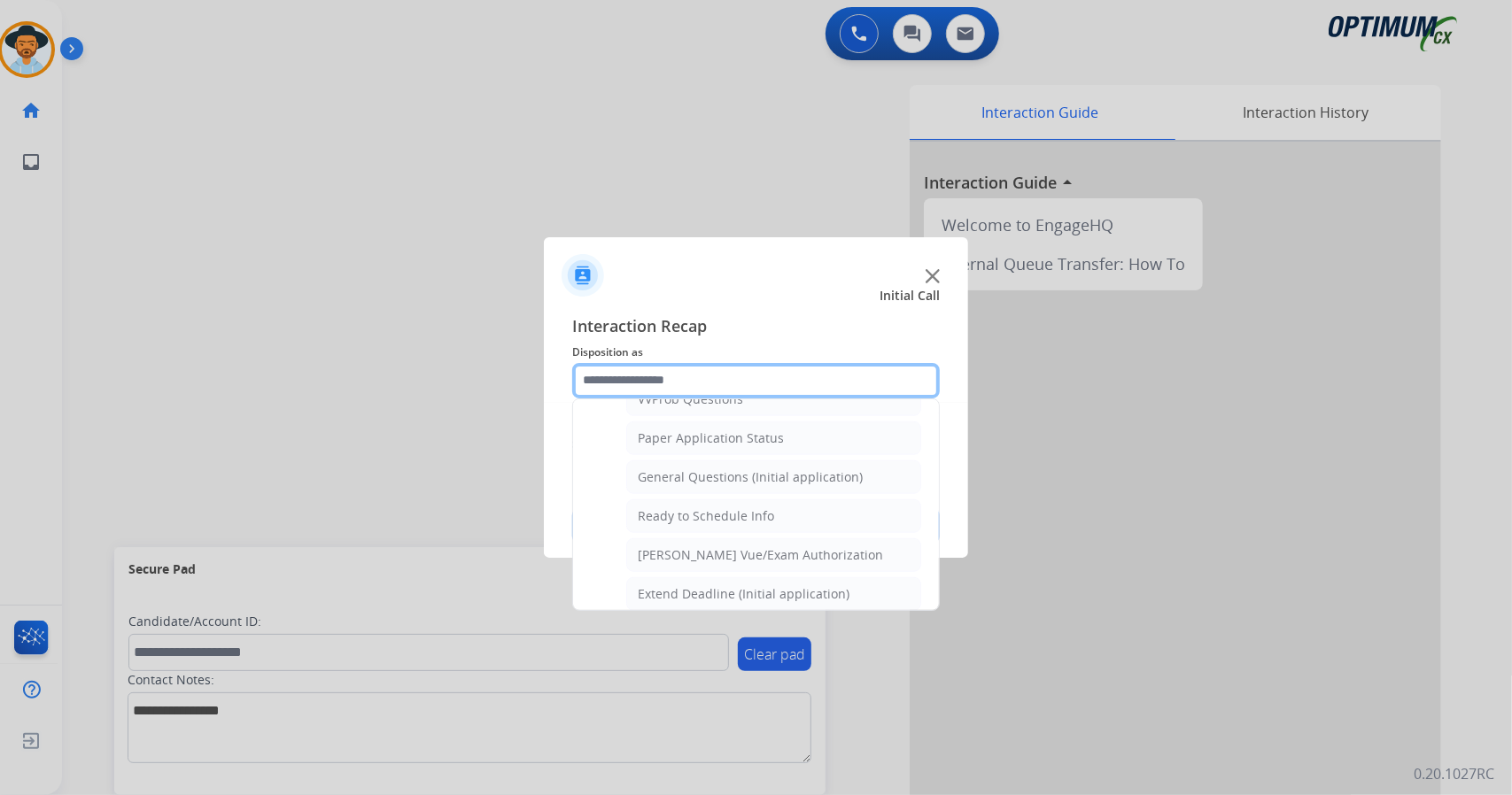
scroll to position [1029, 0]
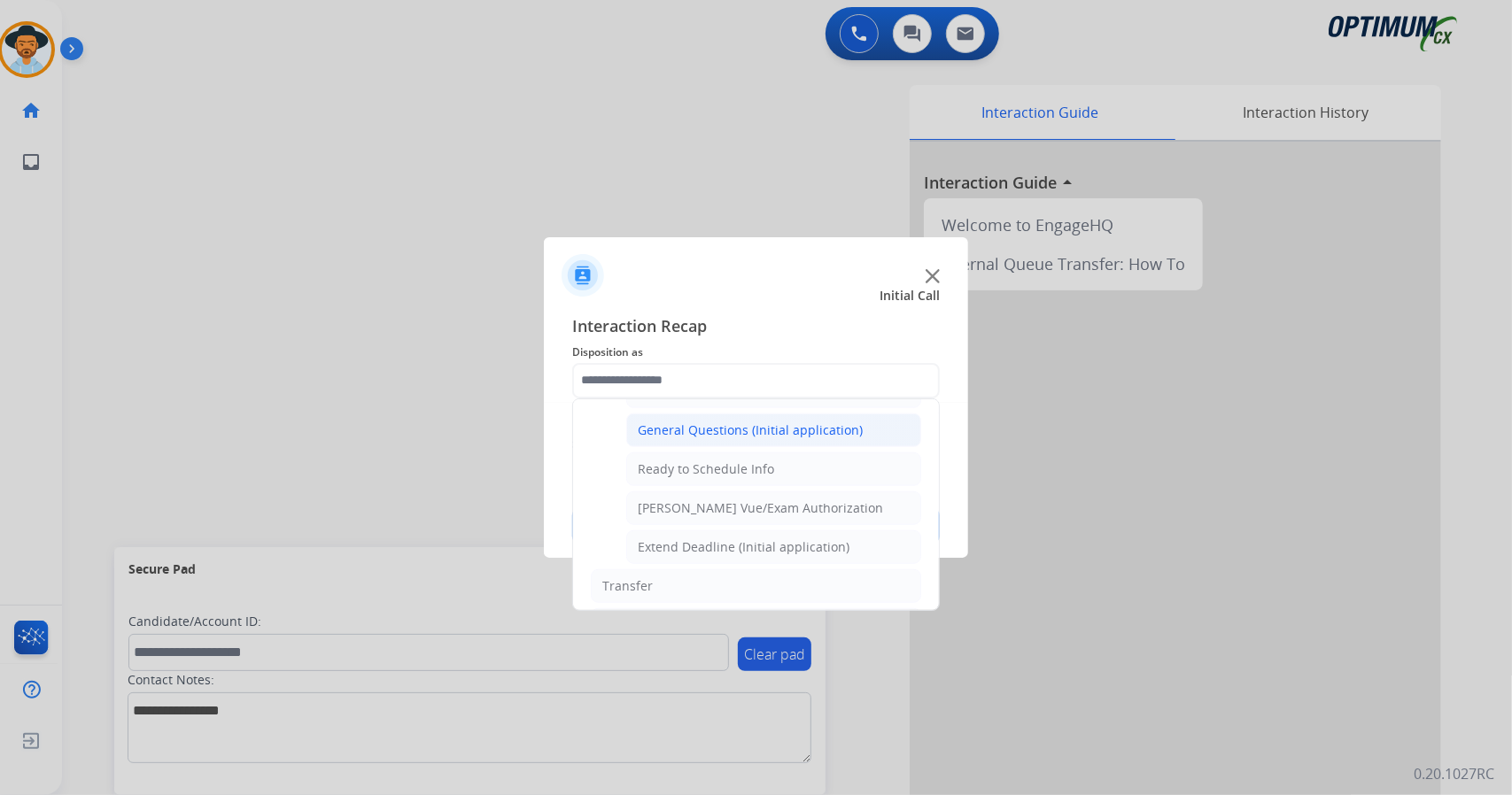
click at [686, 421] on div "General Questions (Initial application)" at bounding box center [750, 430] width 225 height 17
type input "**********"
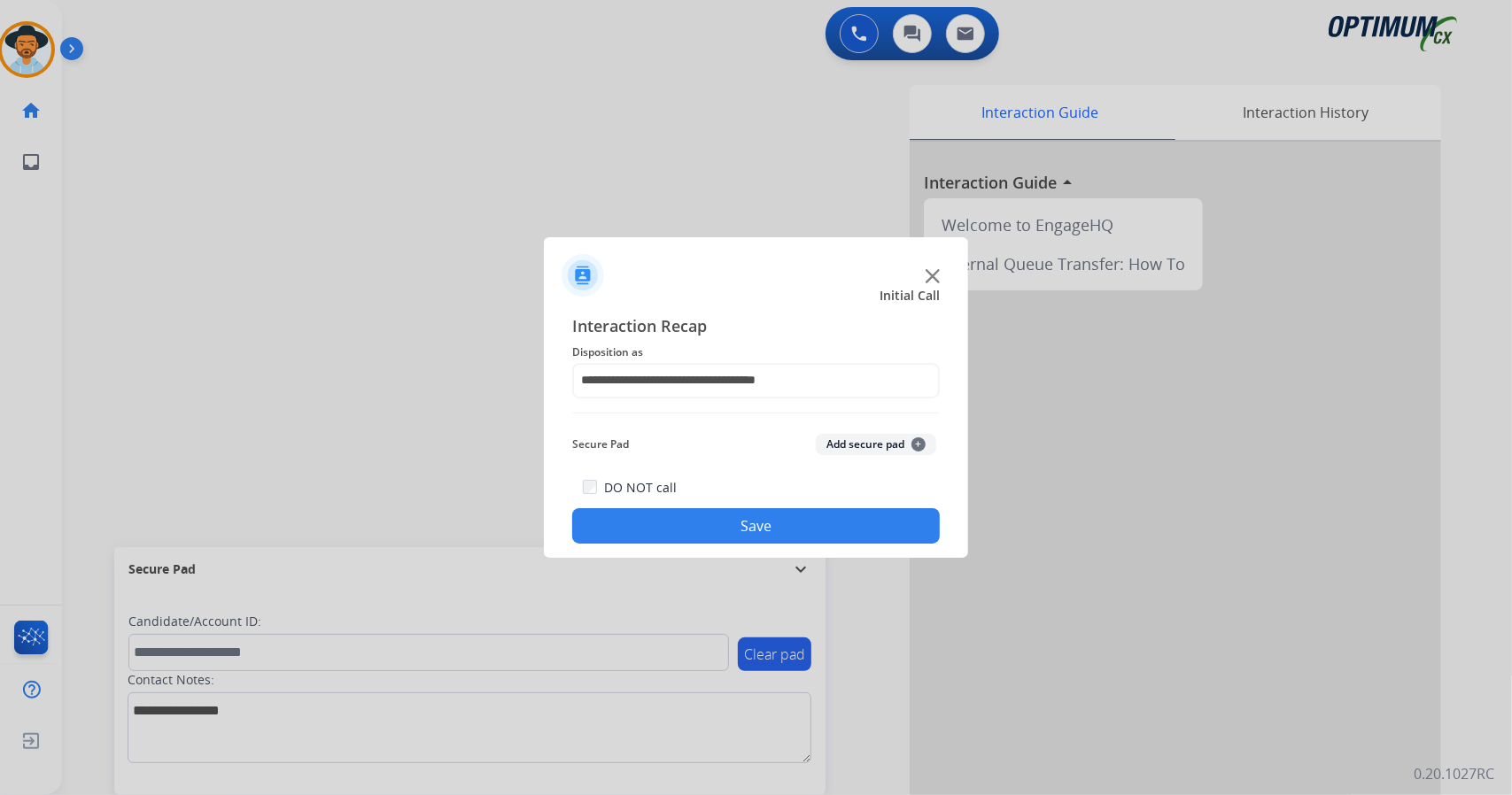
click at [718, 542] on button "Save" at bounding box center [756, 525] width 367 height 36
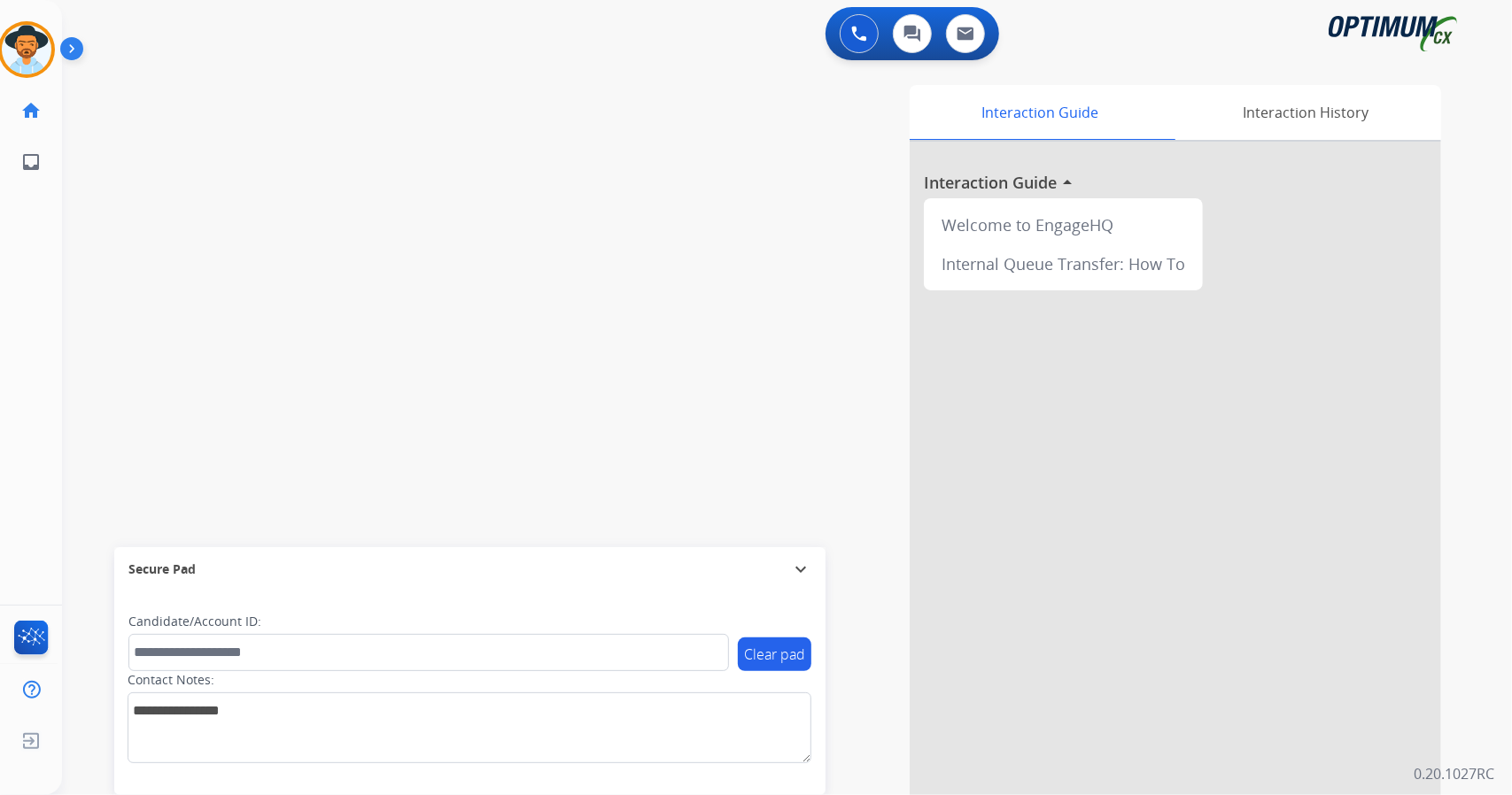
click at [277, 173] on div "swap_horiz Break voice bridge close_fullscreen Connect 3-Way Call merge_type Se…" at bounding box center [765, 433] width 1408 height 739
click at [106, 413] on div "swap_horiz Break voice bridge close_fullscreen Connect 3-Way Call merge_type Se…" at bounding box center [765, 433] width 1408 height 739
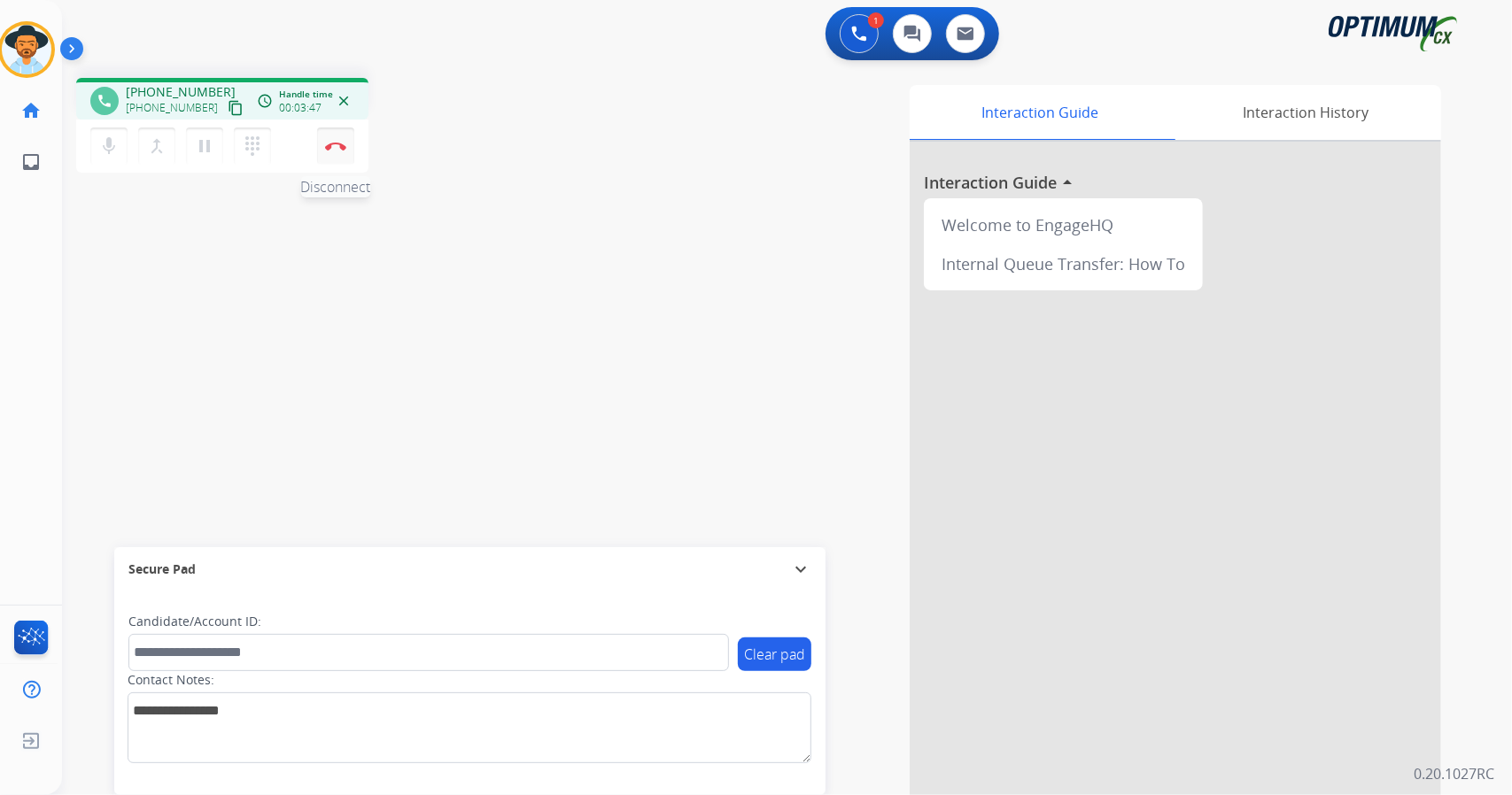
click at [338, 138] on button "Disconnect" at bounding box center [335, 146] width 38 height 38
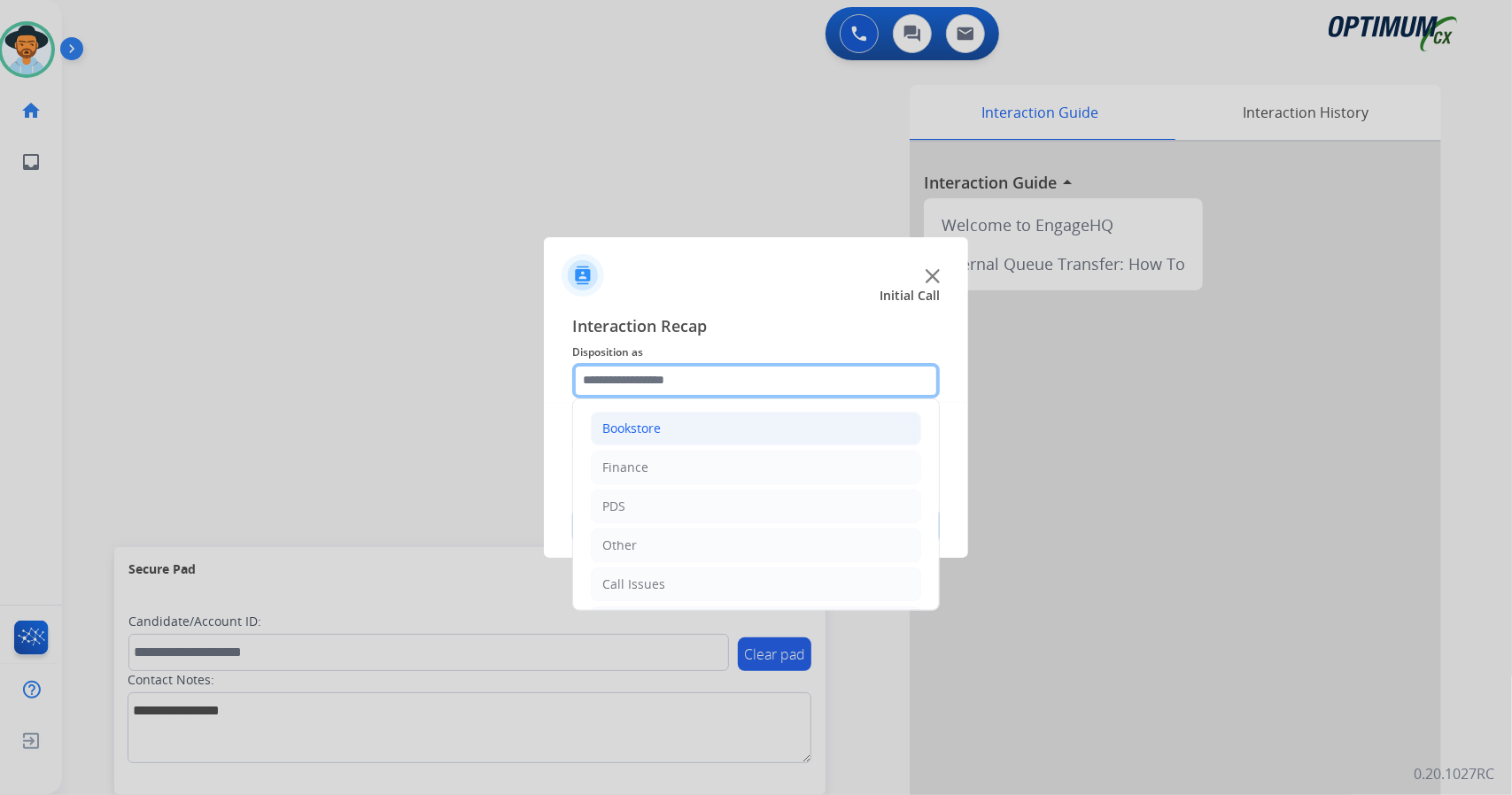
drag, startPoint x: 804, startPoint y: 379, endPoint x: 737, endPoint y: 441, distance: 91.3
click at [737, 399] on div "Bookstore Finance PDS Other Call Issues Initial Application Transfer Renewal" at bounding box center [756, 381] width 367 height 36
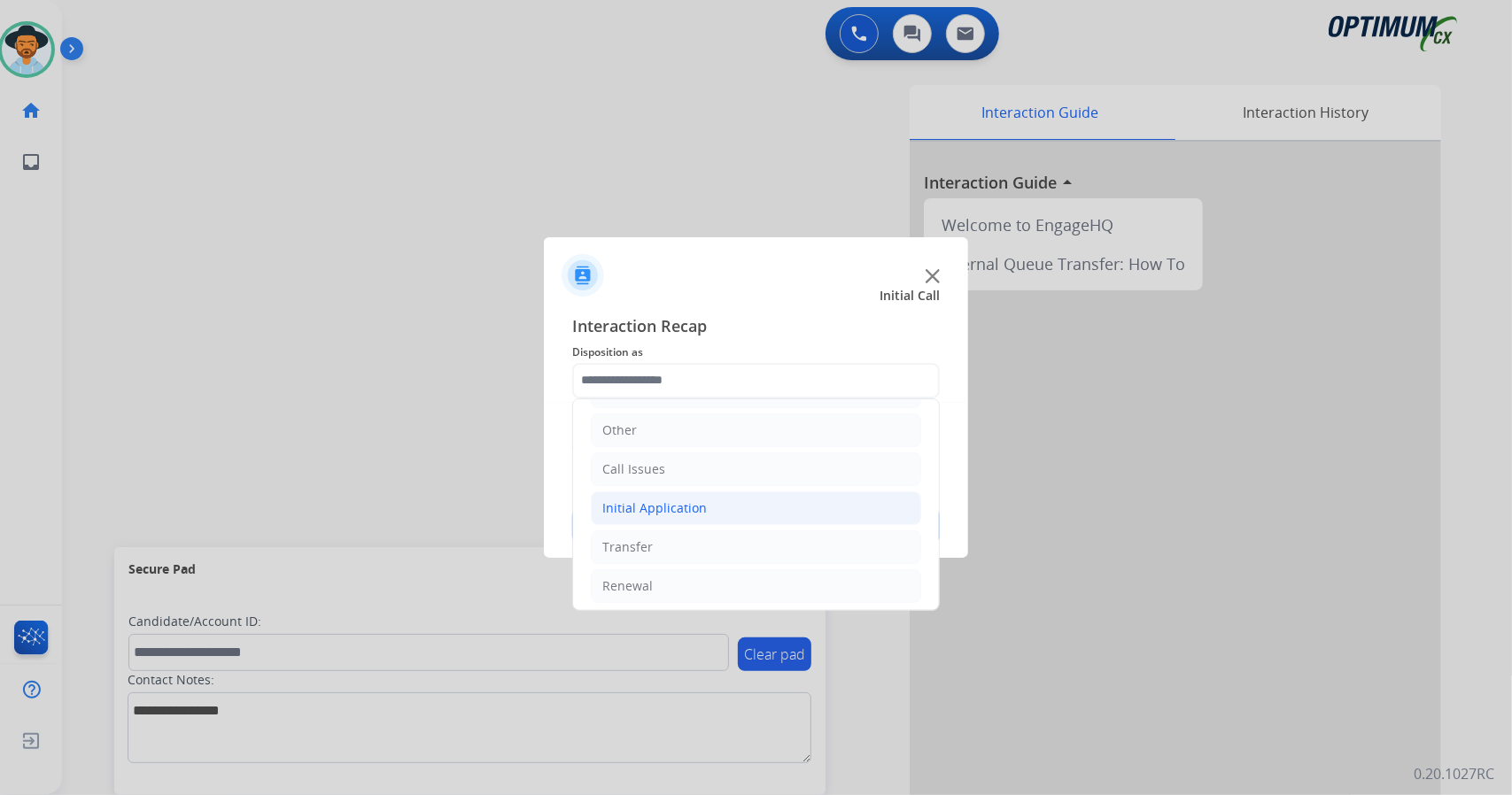
click at [728, 500] on li "Initial Application" at bounding box center [756, 508] width 330 height 34
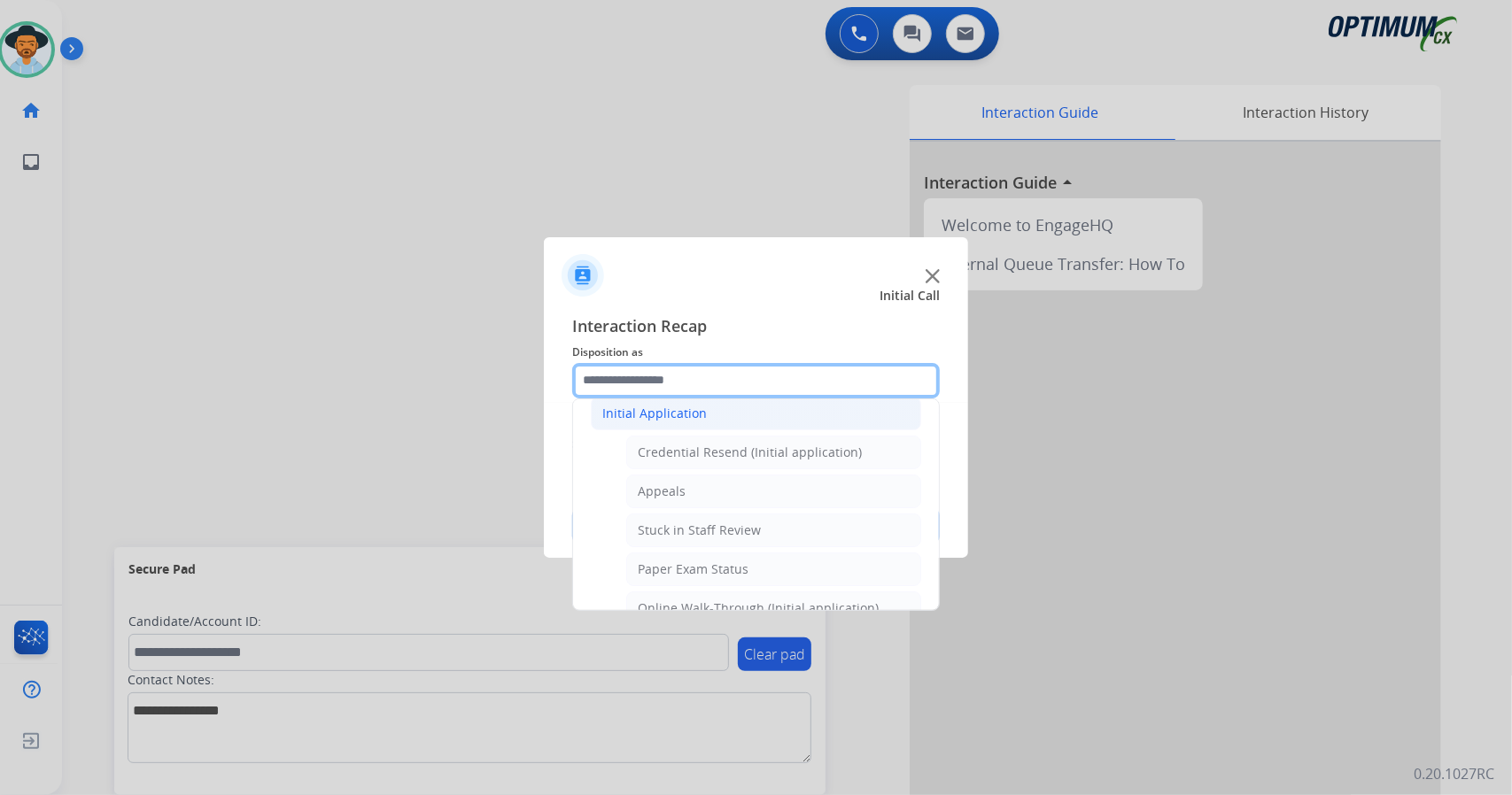
scroll to position [211, 0]
click at [728, 500] on li "Appeals" at bounding box center [773, 490] width 295 height 34
type input "*******"
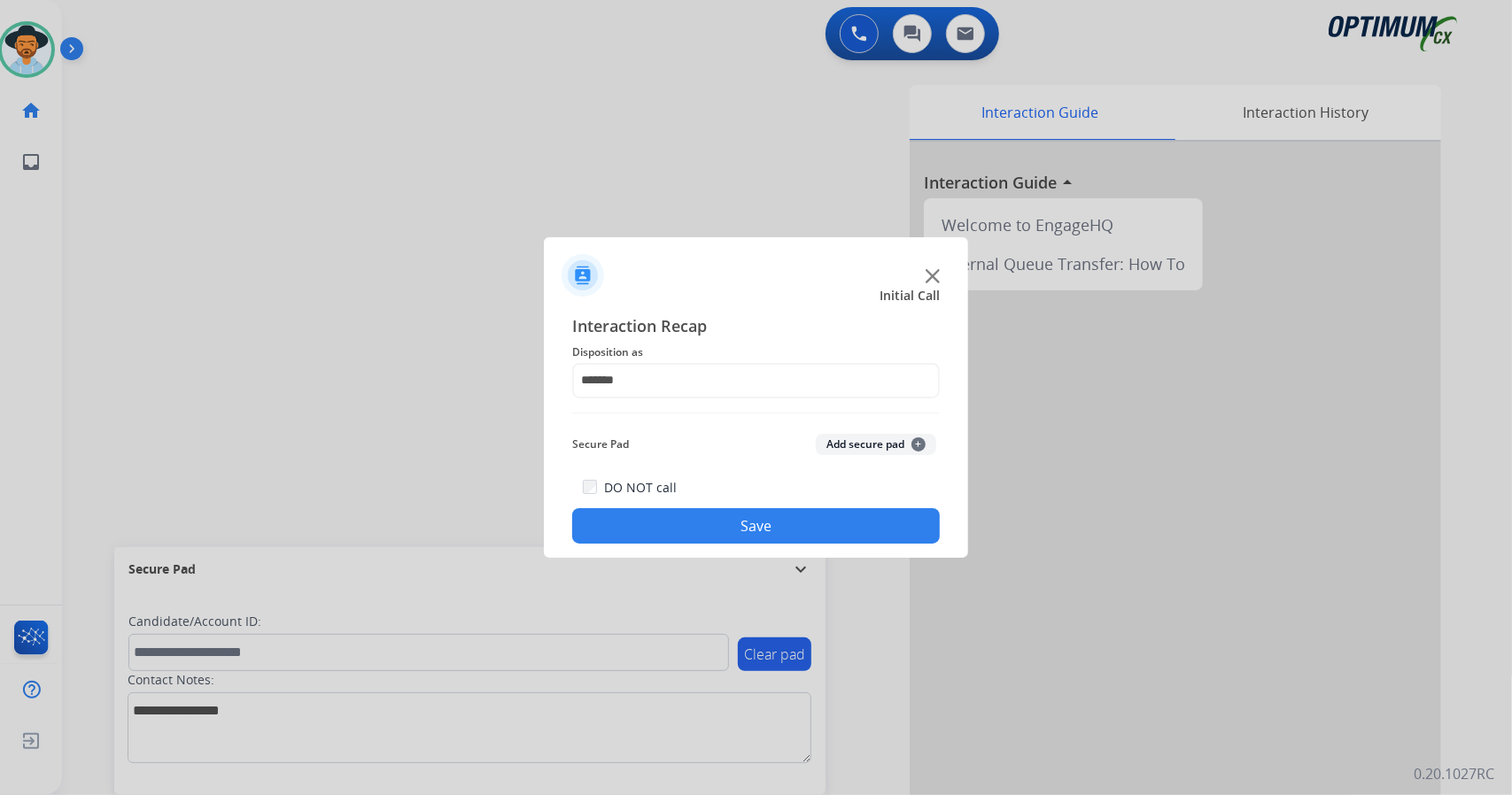
click at [744, 526] on button "Save" at bounding box center [756, 525] width 367 height 36
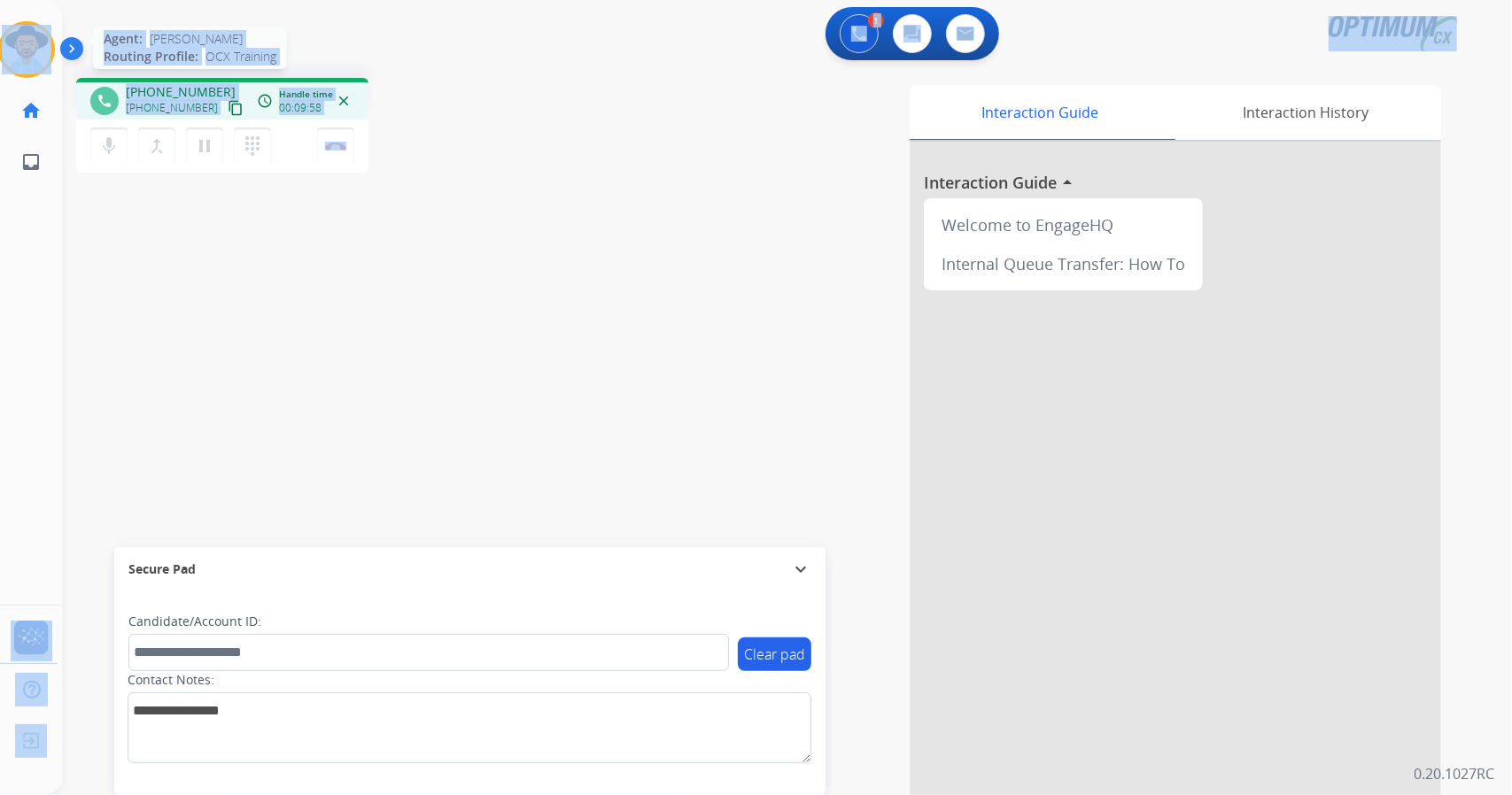
drag, startPoint x: 400, startPoint y: 144, endPoint x: 0, endPoint y: 50, distance: 410.9
click at [0, 50] on div "Outbound call Quit Outbound call Quit Schedule interaction + Add to my list Cus…" at bounding box center [756, 397] width 1512 height 795
click at [114, 15] on div "1 Voice Interactions 0 Chat Interactions 0 Email Interactions" at bounding box center [776, 35] width 1386 height 57
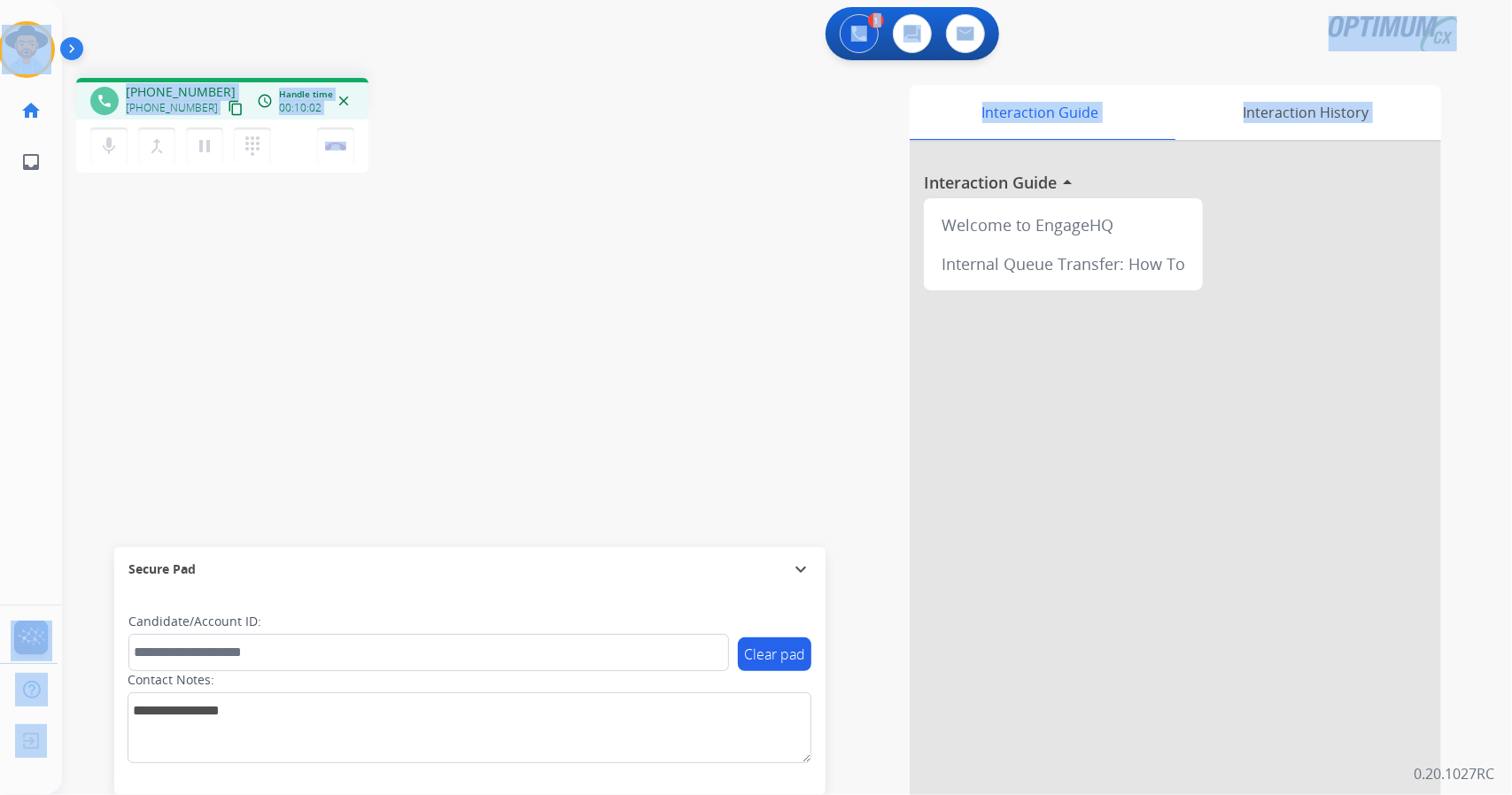
drag, startPoint x: 7, startPoint y: 6, endPoint x: 485, endPoint y: 330, distance: 577.5
click at [485, 330] on div "Outbound call Quit Outbound call Quit Schedule interaction + Add to my list Cus…" at bounding box center [756, 397] width 1512 height 795
click at [485, 330] on div "phone [PHONE_NUMBER] [PHONE_NUMBER] content_copy access_time Call metrics Queue…" at bounding box center [765, 433] width 1408 height 739
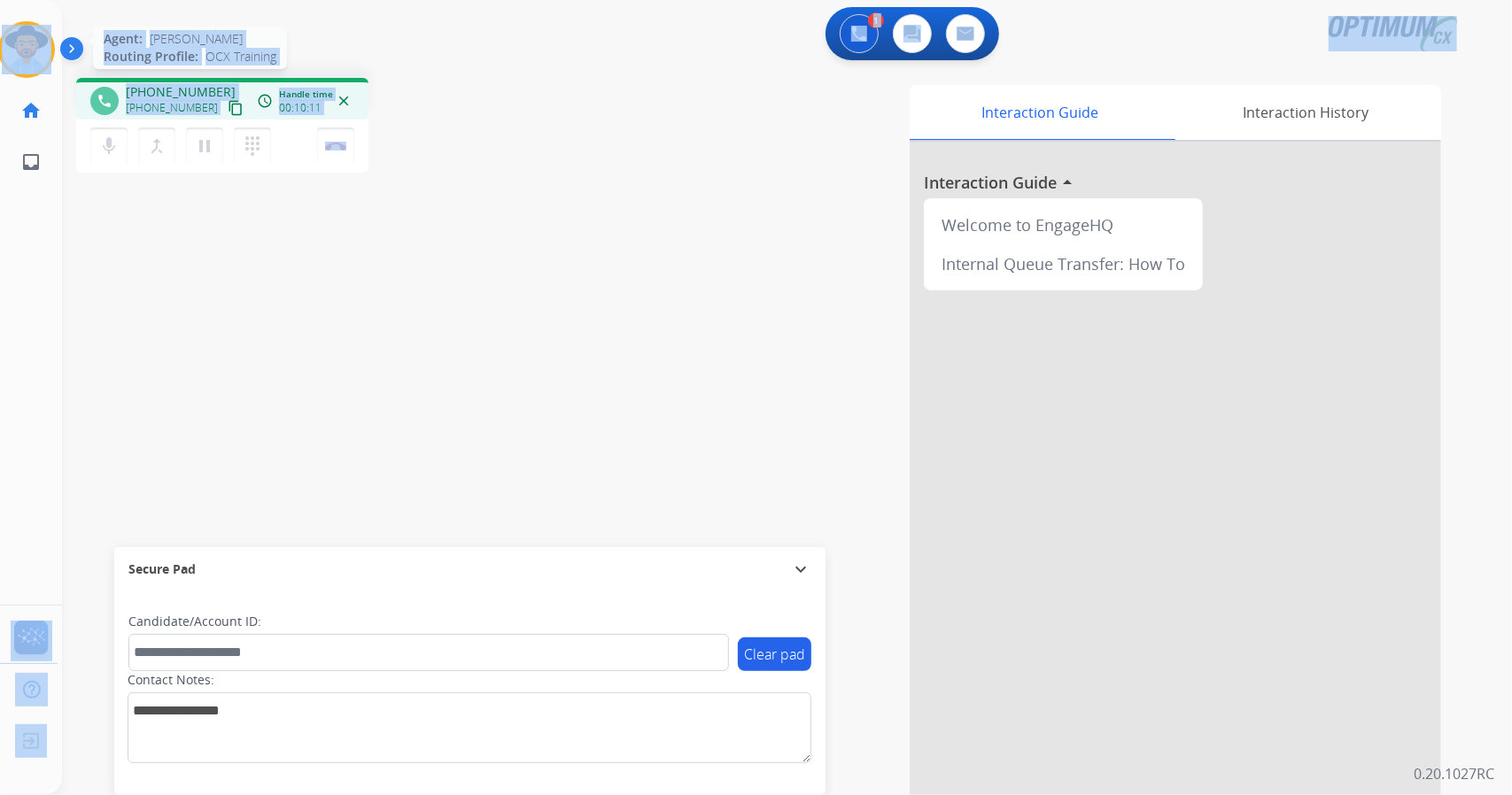
drag, startPoint x: 427, startPoint y: 156, endPoint x: 0, endPoint y: 42, distance: 442.0
click at [0, 42] on div "Outbound call Quit Outbound call Quit Schedule interaction + Add to my list Cus…" at bounding box center [756, 397] width 1512 height 795
click at [431, 70] on div "phone [PHONE_NUMBER] [PHONE_NUMBER] content_copy access_time Call metrics Queue…" at bounding box center [765, 433] width 1408 height 739
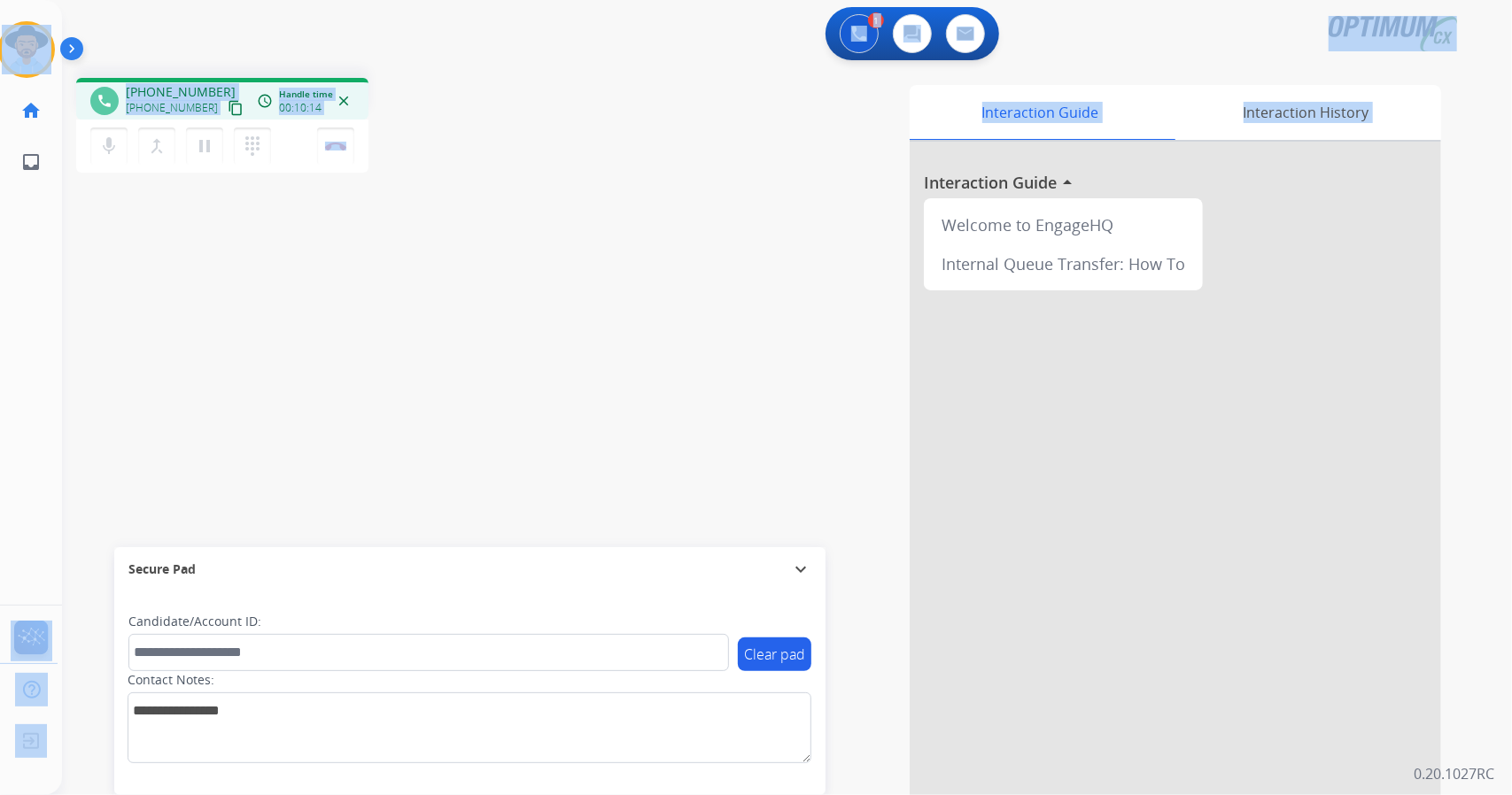
drag, startPoint x: 8, startPoint y: 4, endPoint x: 537, endPoint y: 349, distance: 631.6
click at [537, 349] on div "Outbound call Quit Outbound call Quit Schedule interaction + Add to my list Cus…" at bounding box center [756, 397] width 1512 height 795
click at [537, 349] on div "phone [PHONE_NUMBER] [PHONE_NUMBER] content_copy access_time Call metrics Queue…" at bounding box center [765, 433] width 1408 height 739
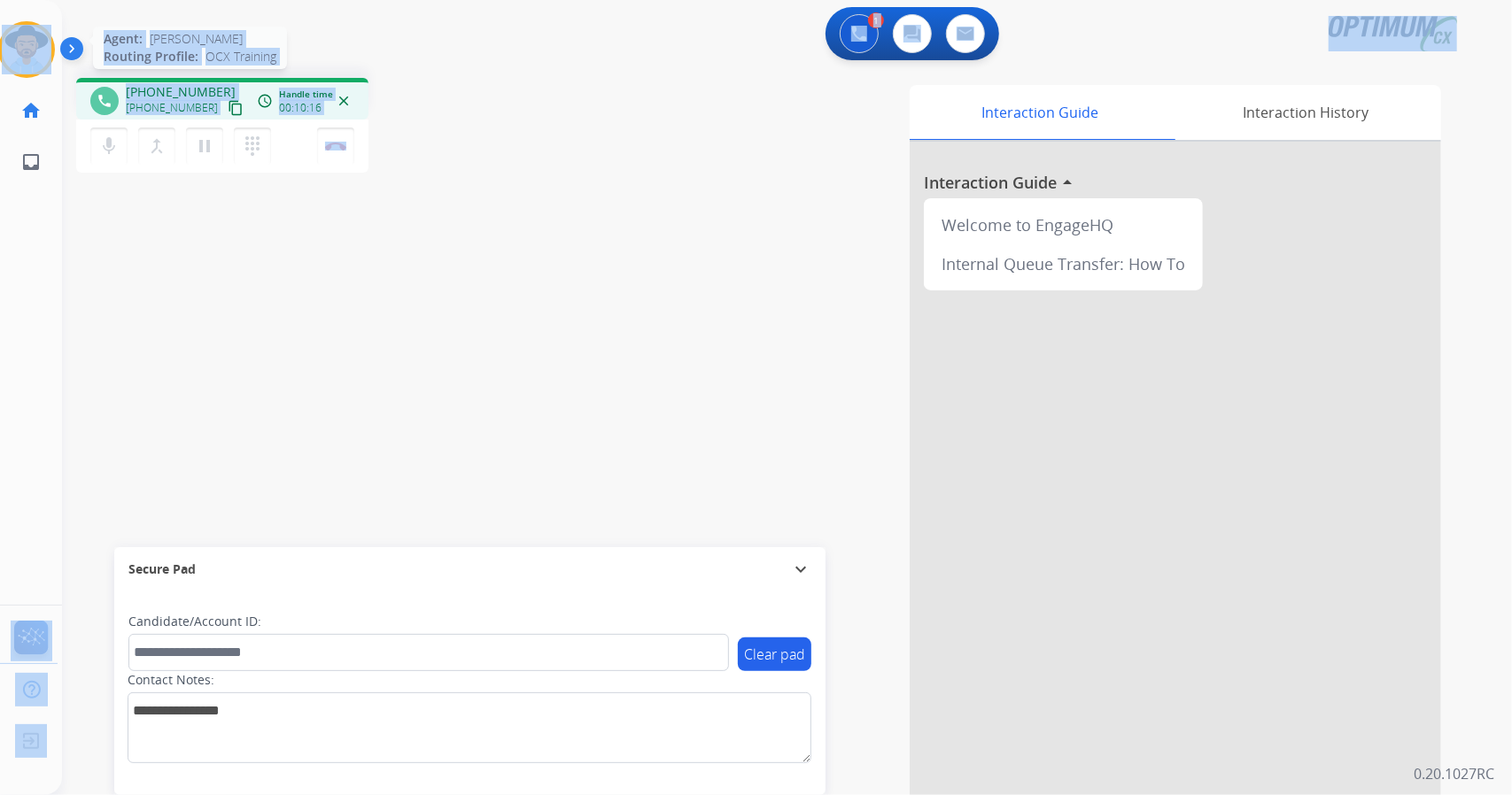
drag, startPoint x: 416, startPoint y: 138, endPoint x: 0, endPoint y: 28, distance: 430.3
click at [0, 28] on div "Outbound call Quit Outbound call Quit Schedule interaction + Add to my list Cus…" at bounding box center [756, 397] width 1512 height 795
click at [179, 1] on app-navbar "1 Voice Interactions 0 Chat Interactions 0 Email Interactions" at bounding box center [765, 32] width 1408 height 64
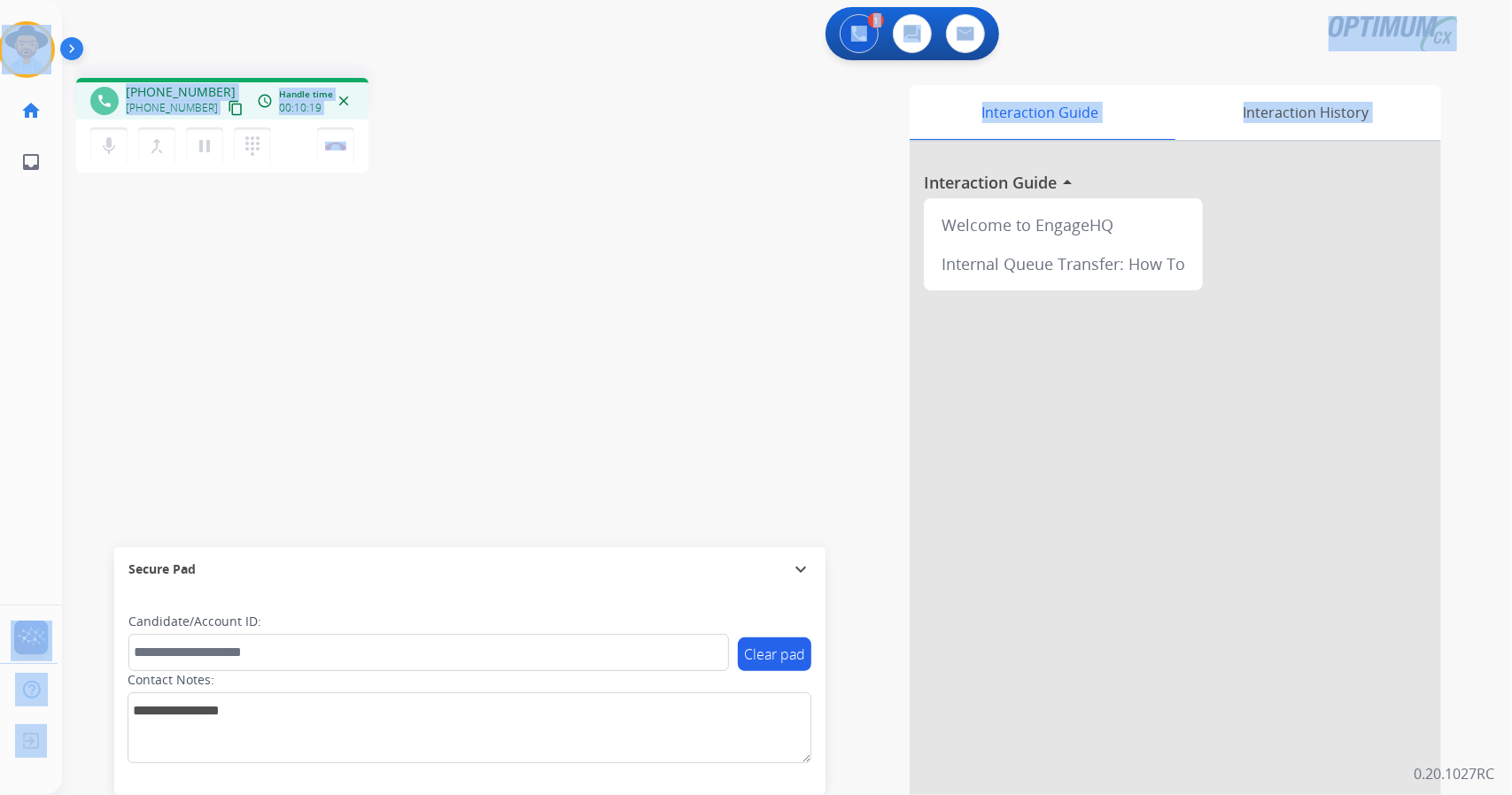
drag, startPoint x: 15, startPoint y: 6, endPoint x: 527, endPoint y: 249, distance: 566.7
click at [527, 249] on div "Outbound call Quit Outbound call Quit Schedule interaction + Add to my list Cus…" at bounding box center [756, 397] width 1512 height 795
click at [527, 249] on div "phone [PHONE_NUMBER] [PHONE_NUMBER] content_copy access_time Call metrics Queue…" at bounding box center [765, 433] width 1408 height 739
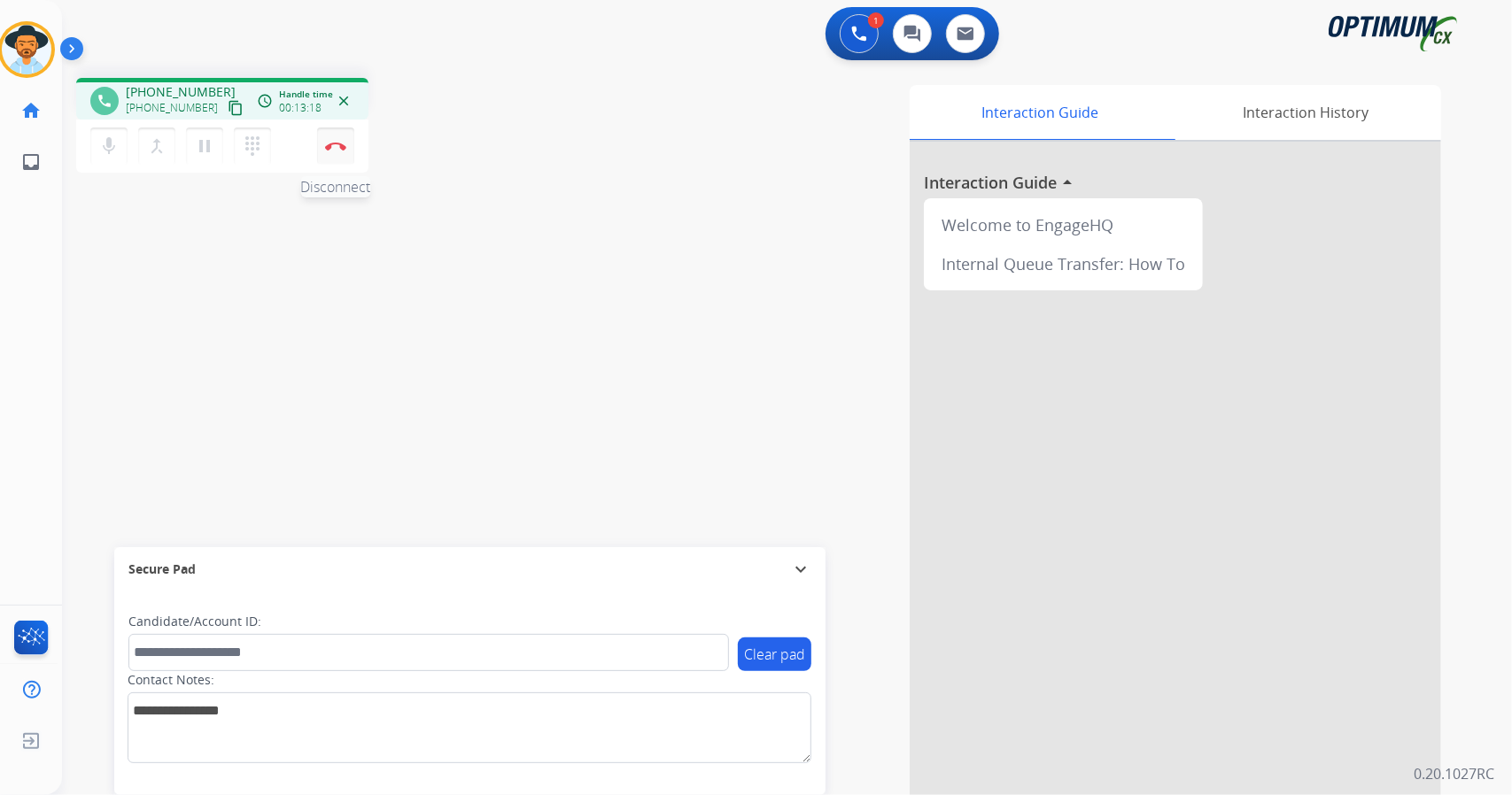
click at [338, 158] on button "Disconnect" at bounding box center [335, 146] width 38 height 38
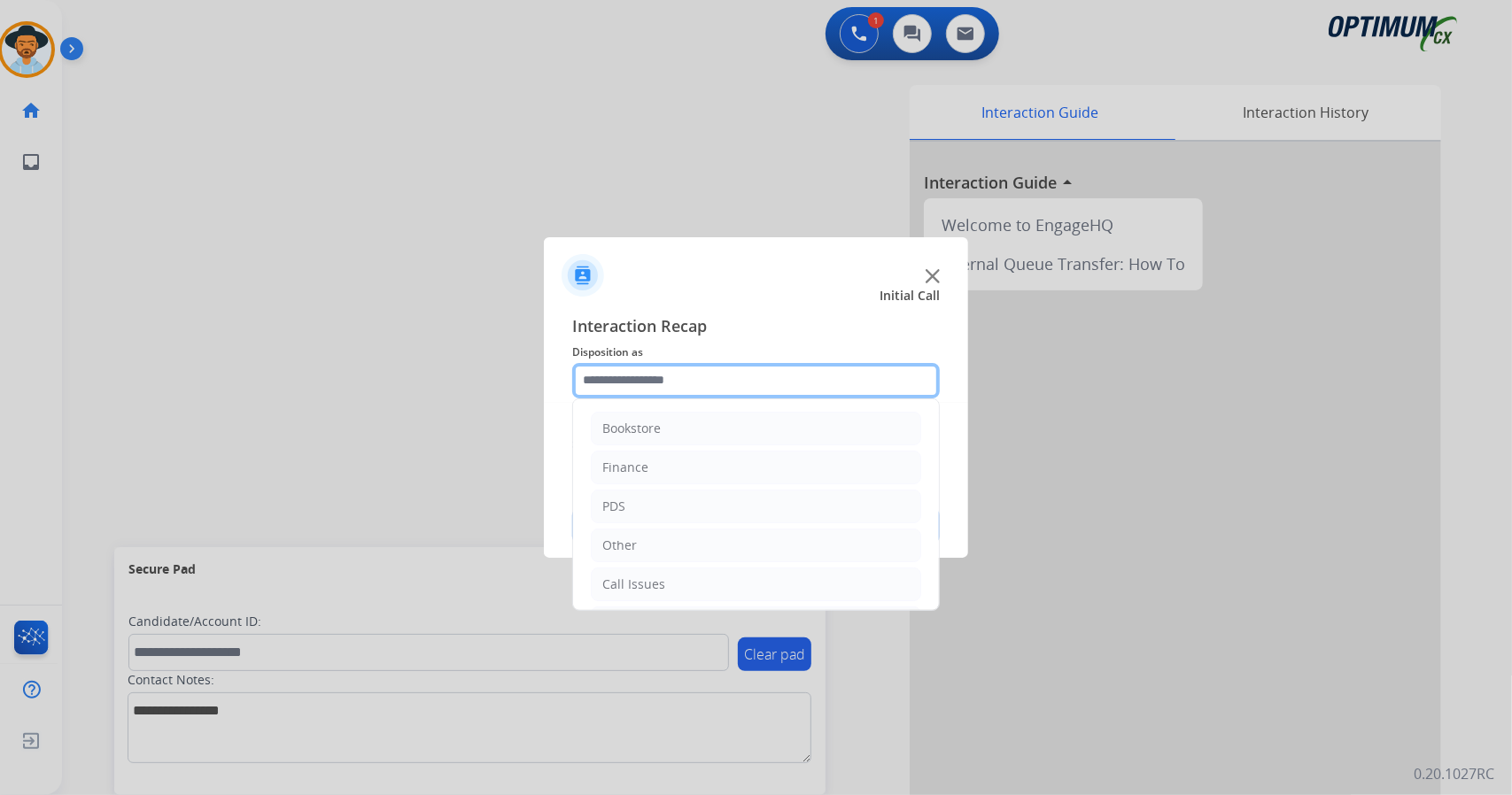
click at [659, 374] on input "text" at bounding box center [756, 381] width 367 height 36
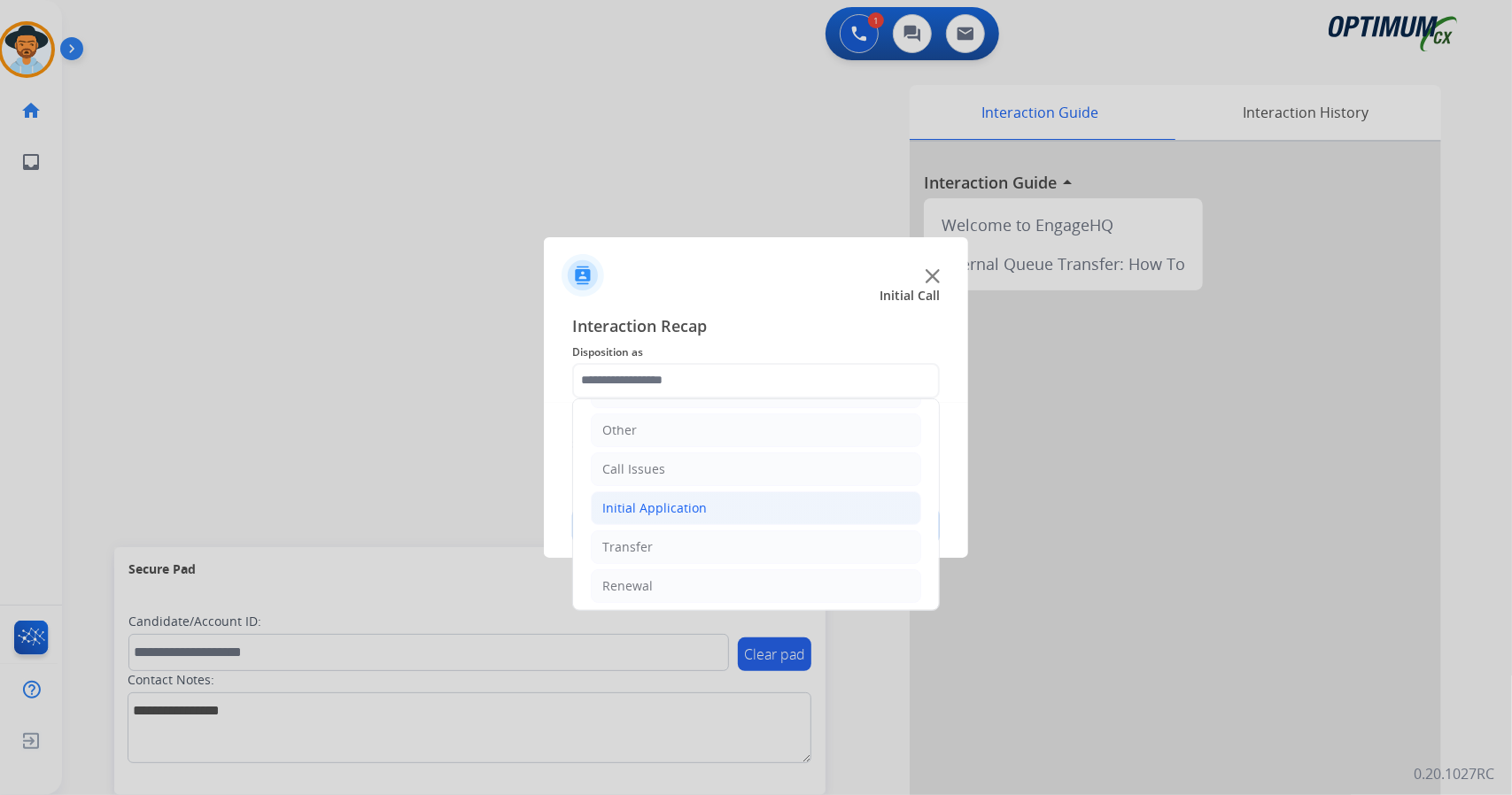
click at [708, 500] on li "Initial Application" at bounding box center [756, 508] width 330 height 34
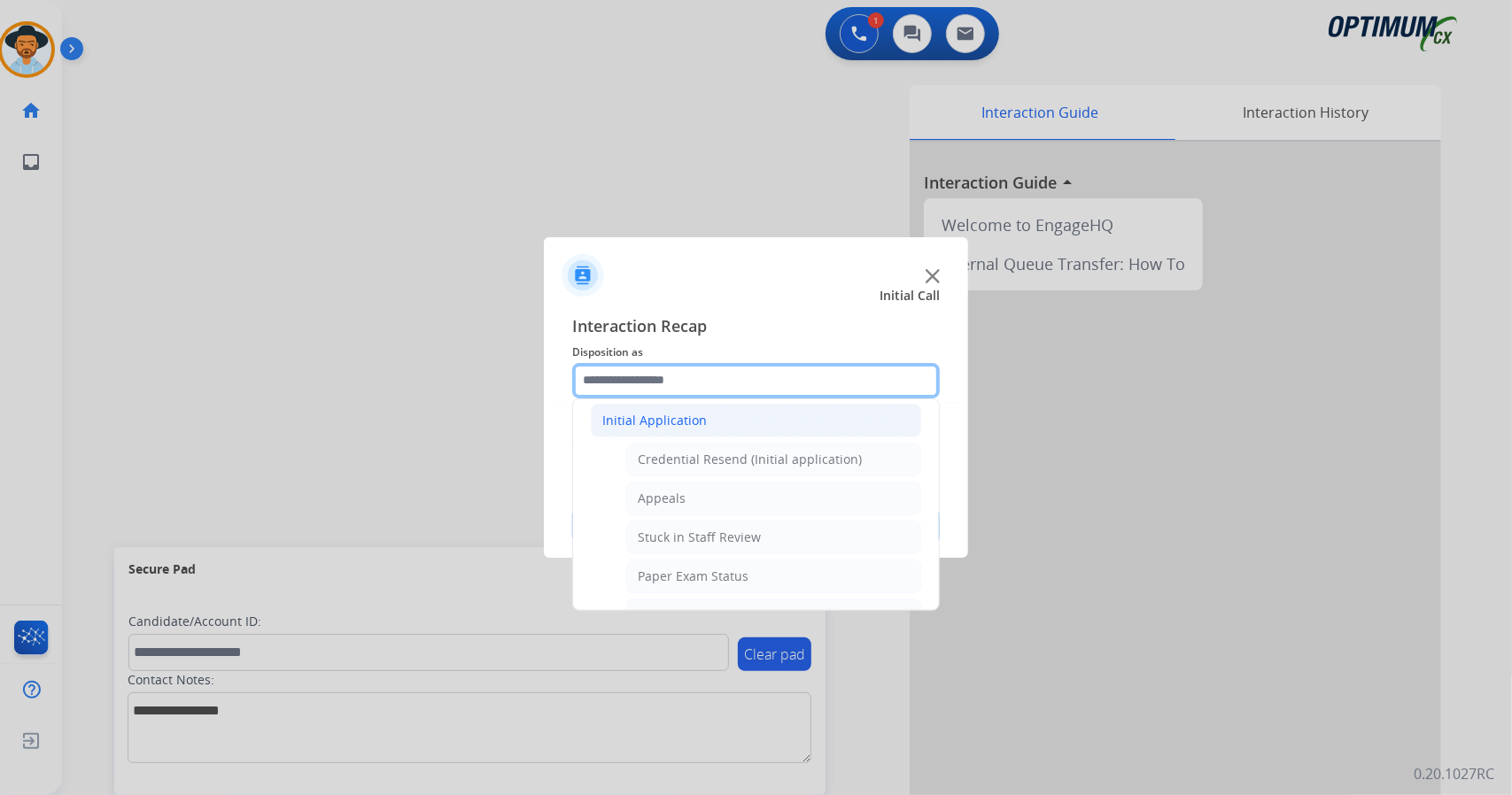
scroll to position [204, 0]
click at [708, 500] on li "Appeals" at bounding box center [773, 497] width 295 height 34
type input "*******"
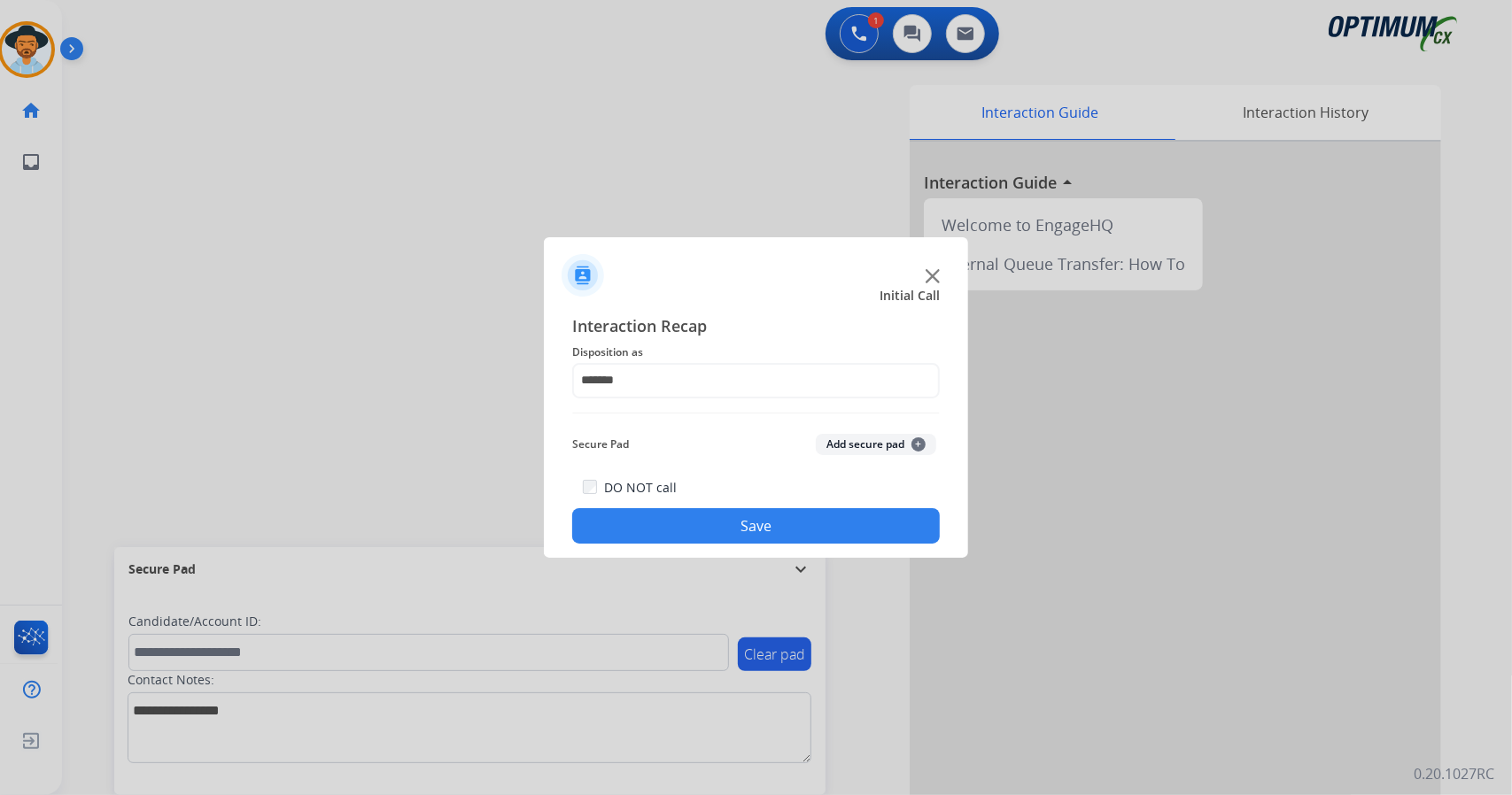
click at [717, 530] on button "Save" at bounding box center [756, 525] width 367 height 36
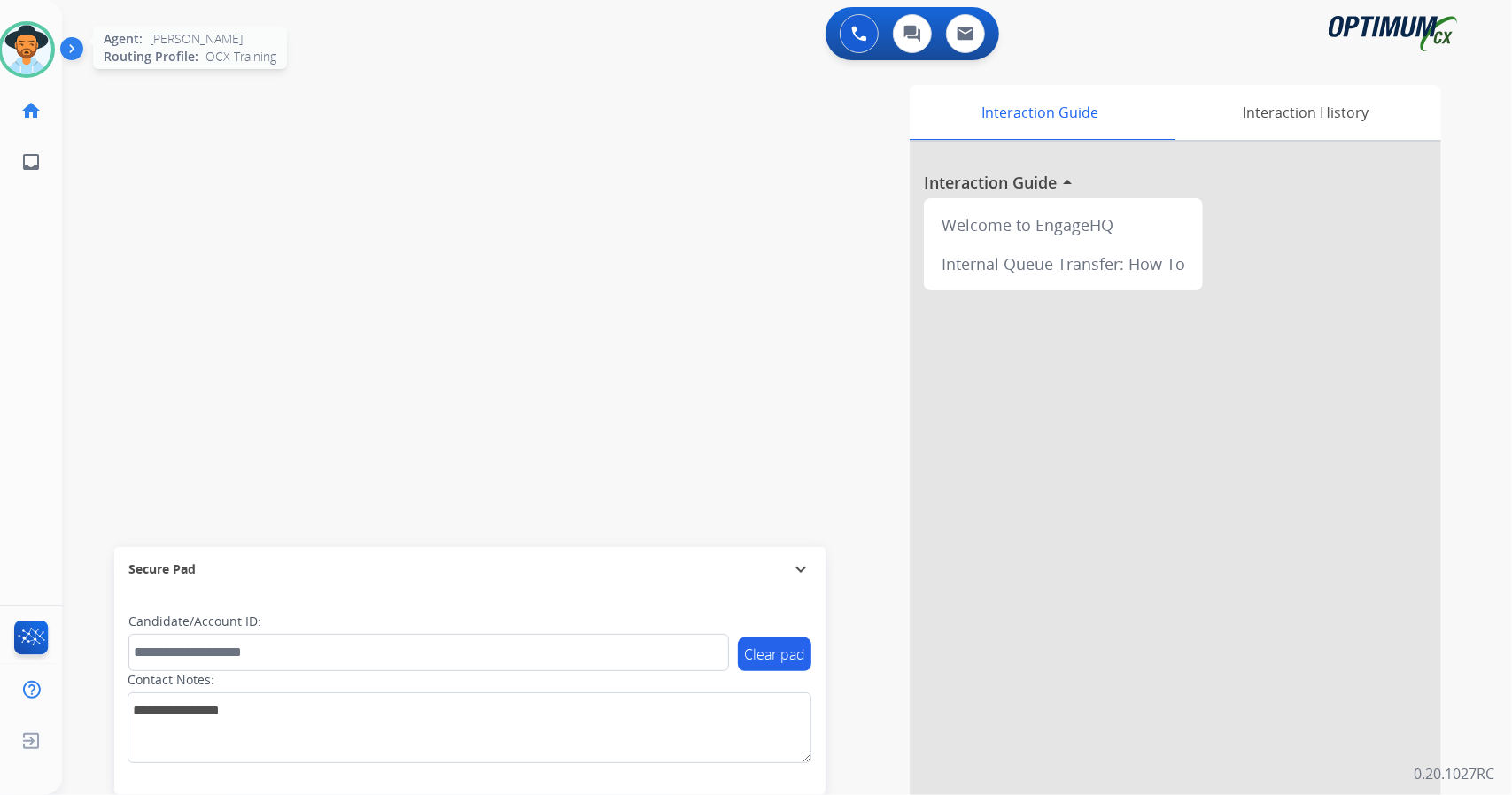
click at [32, 50] on img at bounding box center [26, 49] width 49 height 49
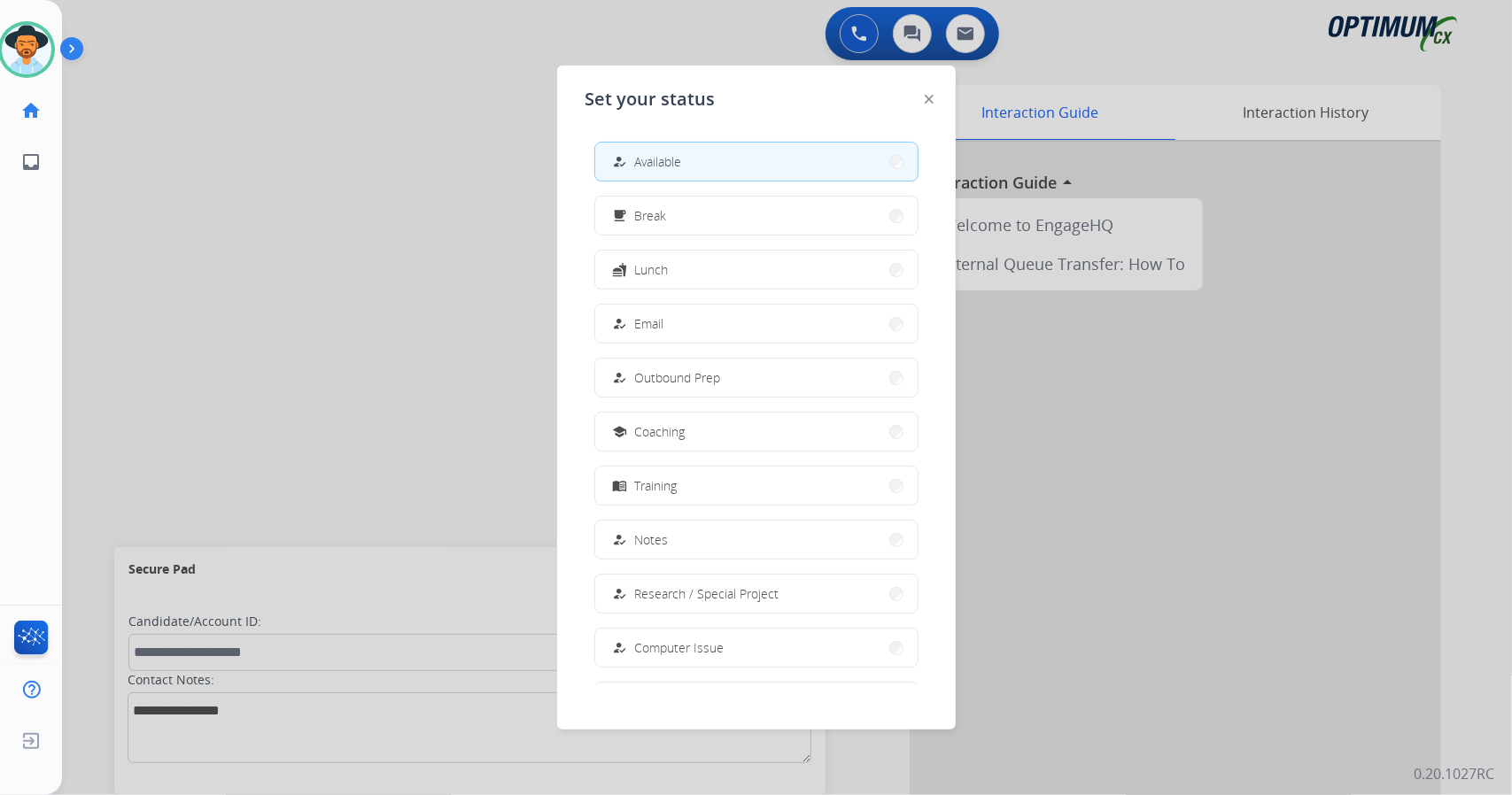
click at [436, 203] on div at bounding box center [756, 397] width 1512 height 795
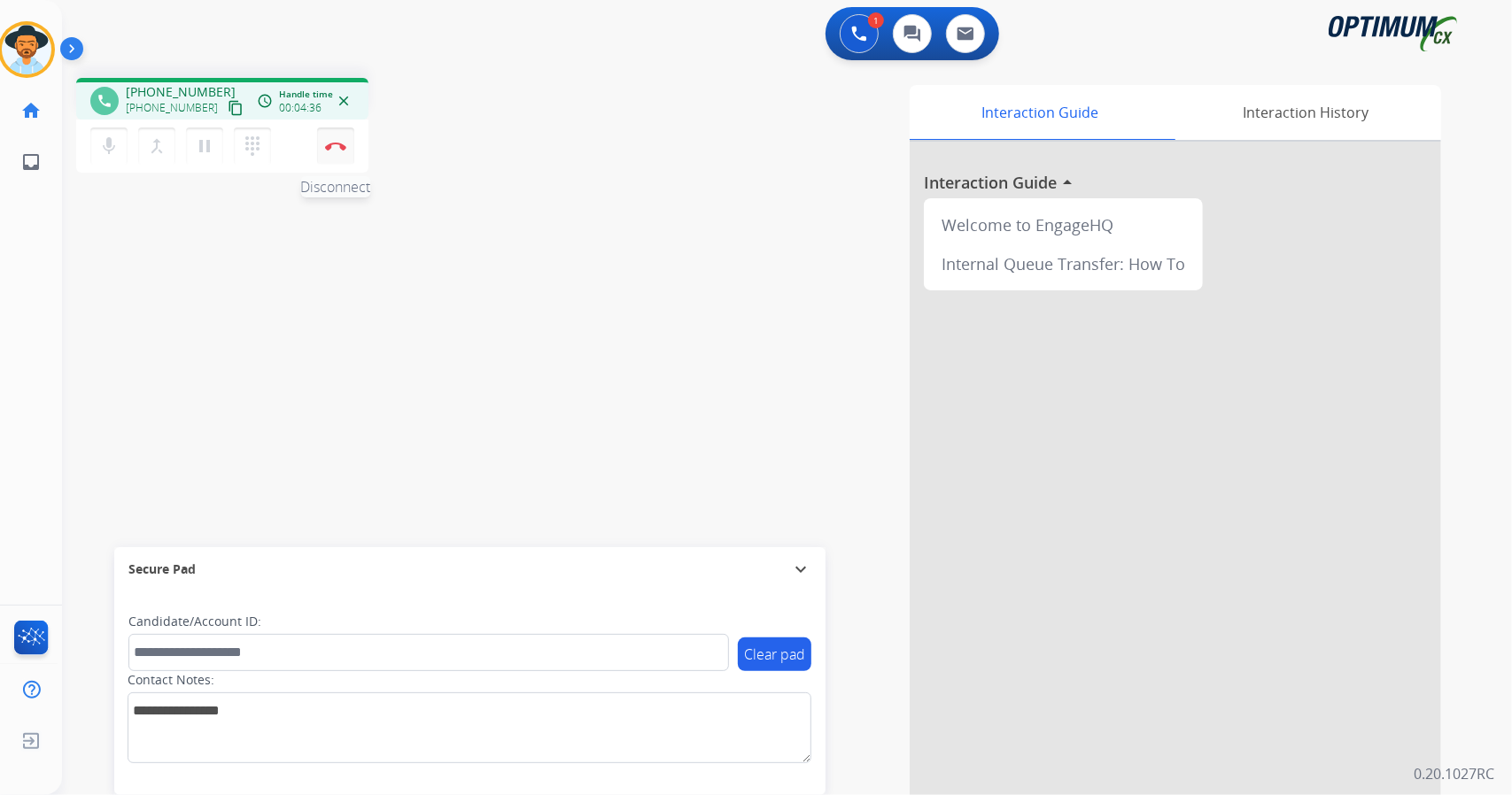
click at [340, 146] on img at bounding box center [335, 146] width 21 height 9
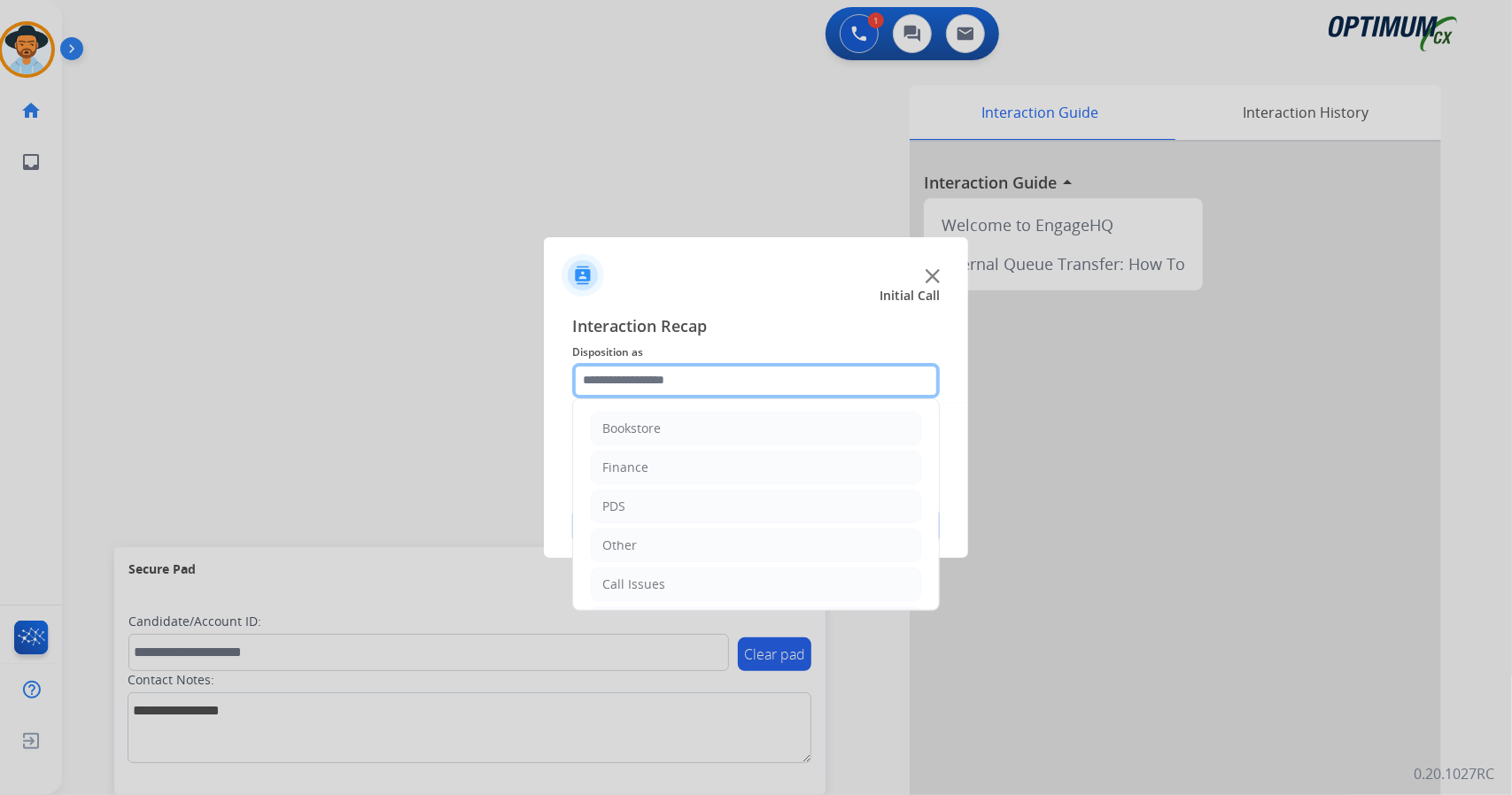
click at [680, 383] on input "text" at bounding box center [756, 381] width 367 height 36
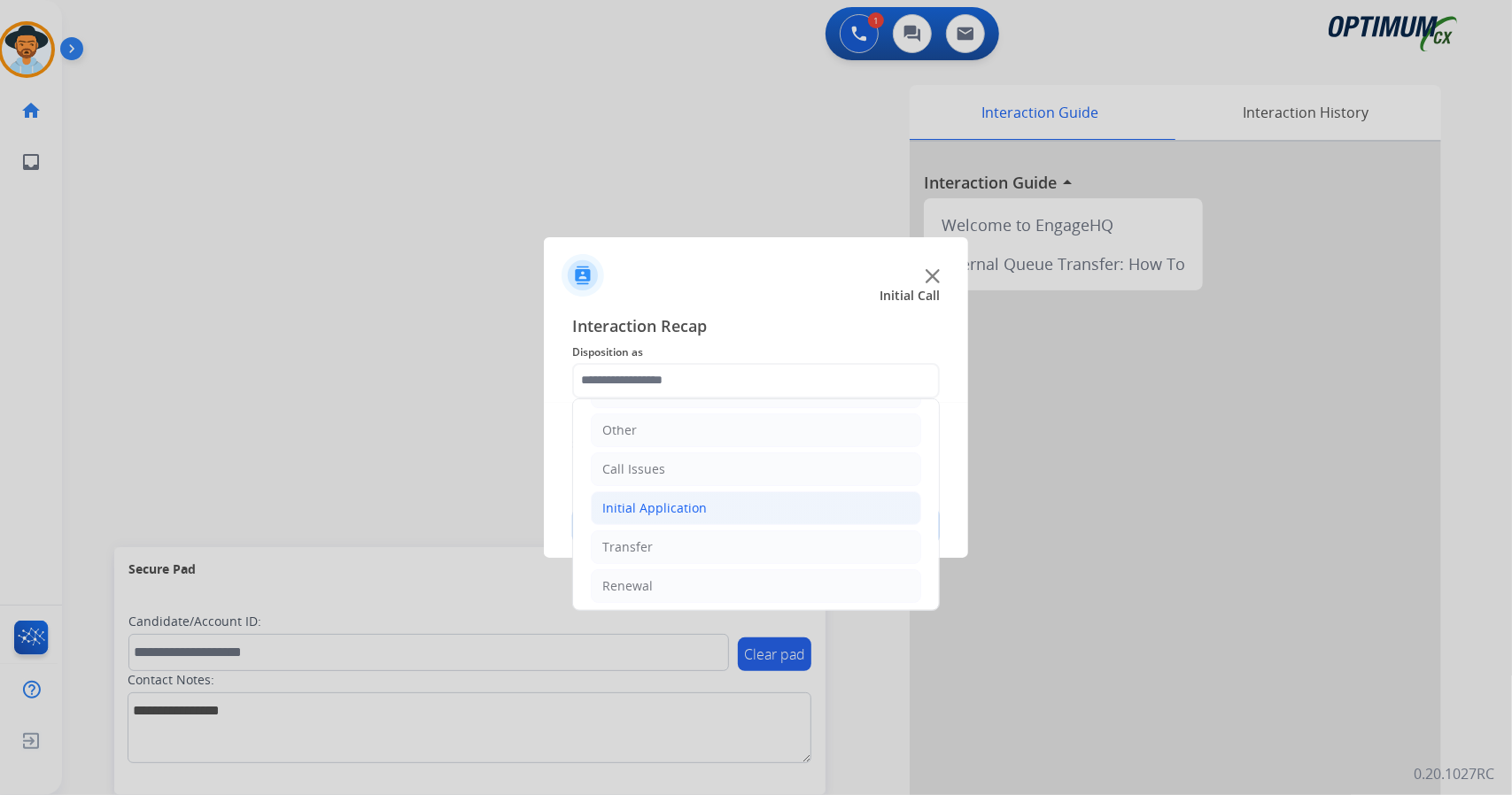
click at [638, 507] on div "Initial Application" at bounding box center [654, 508] width 104 height 17
click at [668, 578] on div "Appeals" at bounding box center [662, 586] width 48 height 17
type input "*******"
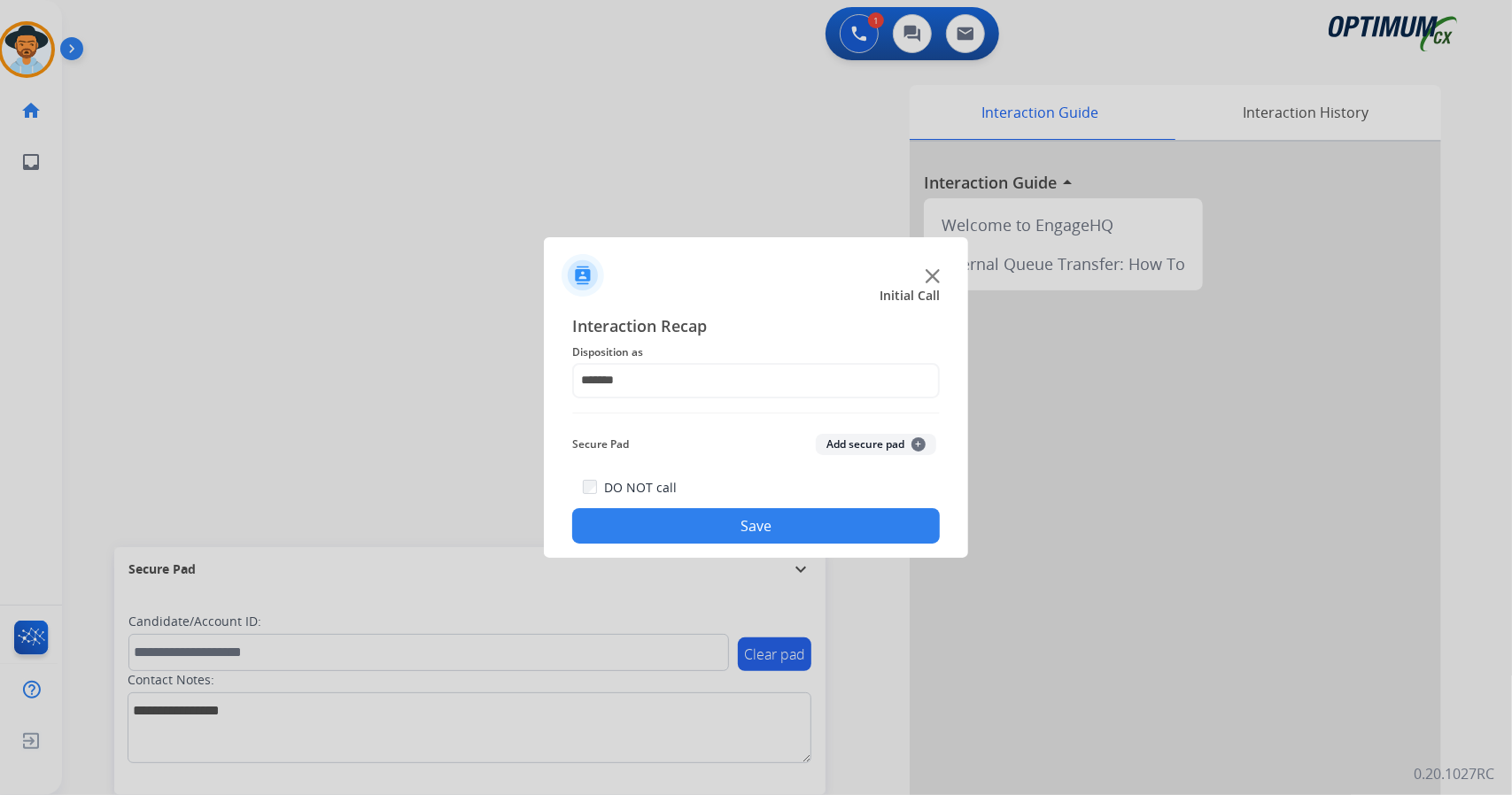
click at [646, 539] on button "Save" at bounding box center [756, 525] width 367 height 36
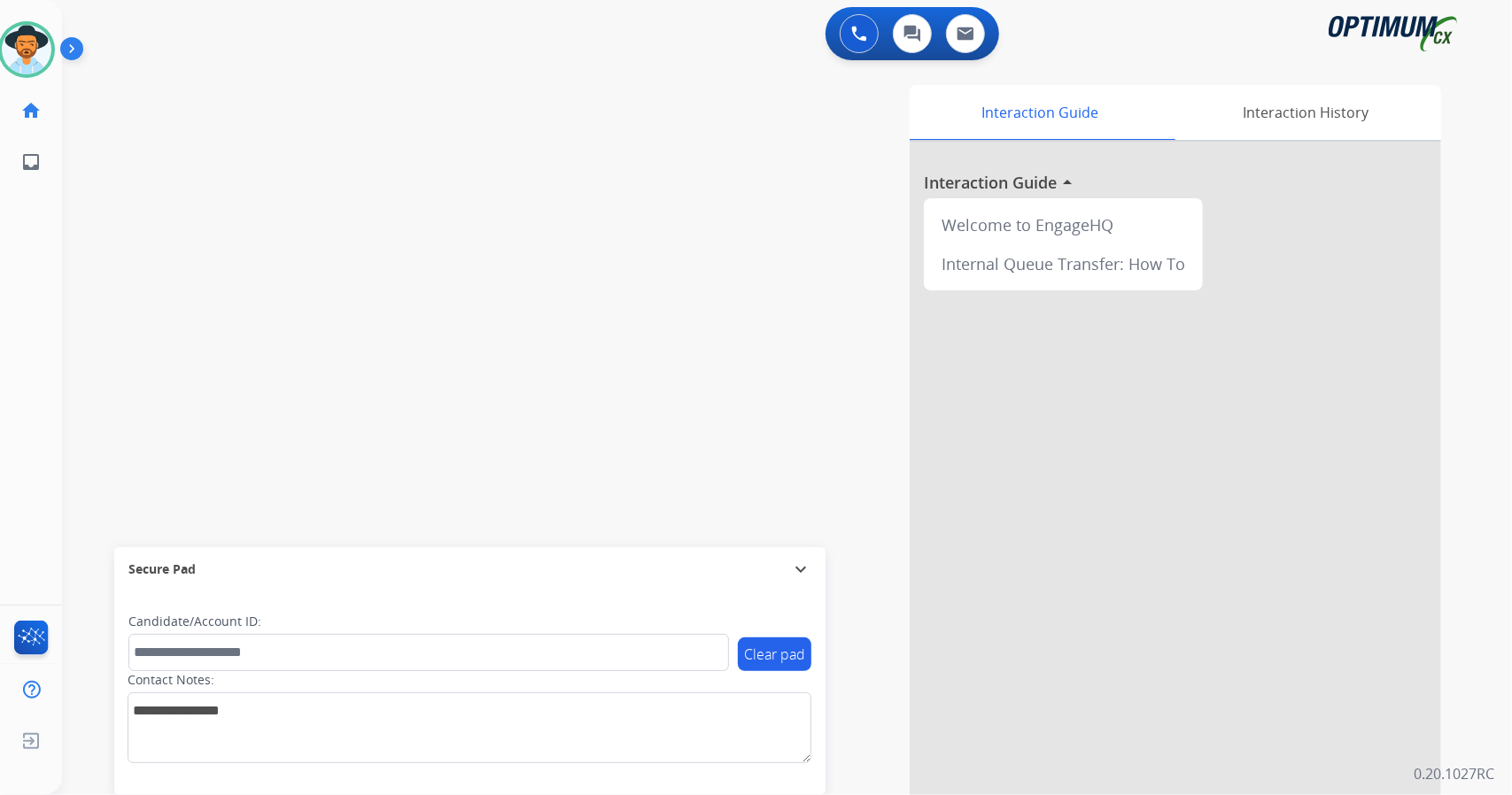
click at [119, 295] on div "swap_horiz Break voice bridge close_fullscreen Connect 3-Way Call merge_type Se…" at bounding box center [765, 433] width 1408 height 739
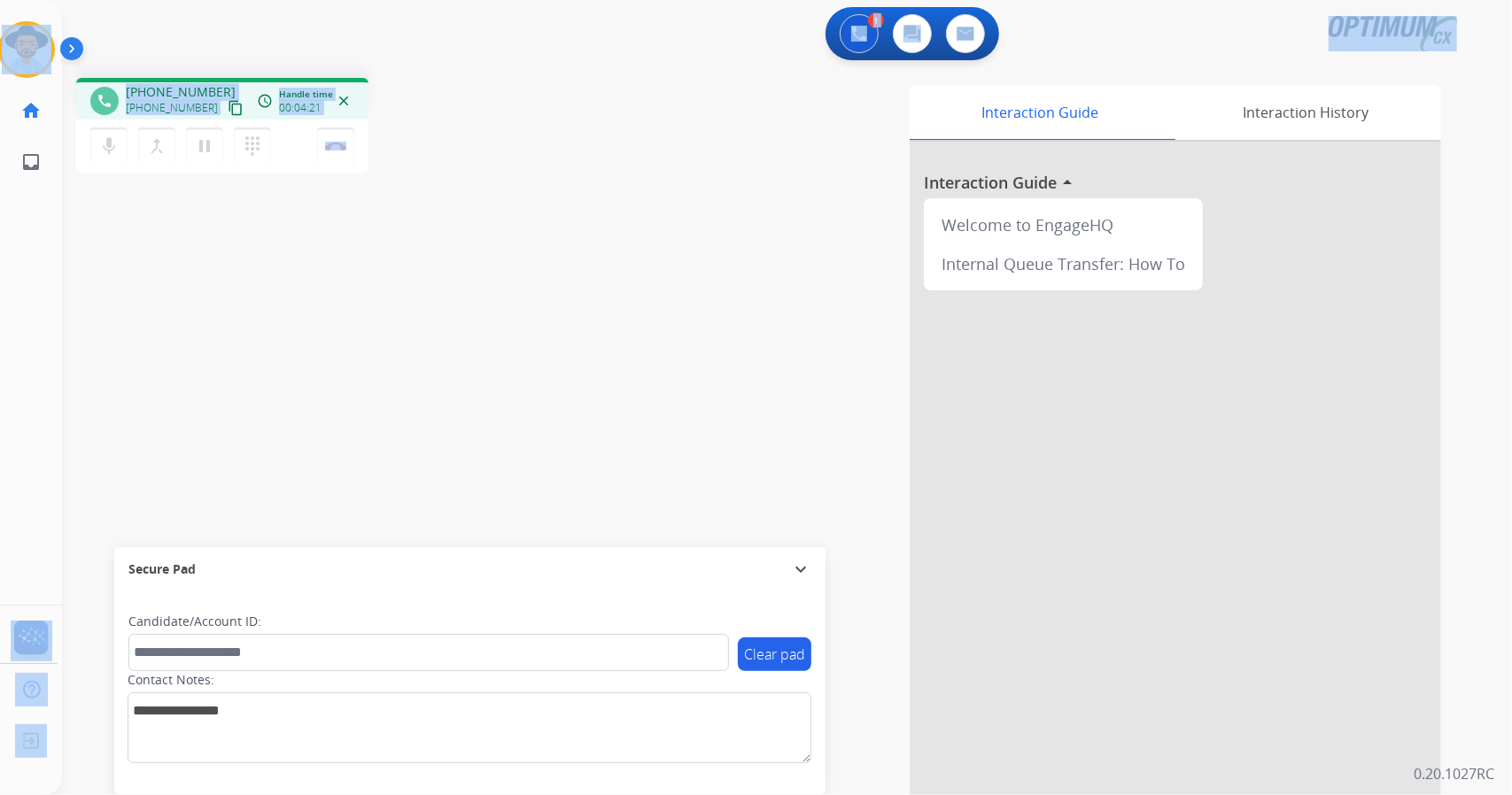
drag, startPoint x: 410, startPoint y: 138, endPoint x: 0, endPoint y: -26, distance: 441.6
click at [0, 0] on html "Outbound call Quit Outbound call Quit Schedule interaction + Add to my list Cus…" at bounding box center [756, 397] width 1512 height 795
click at [158, 65] on div "phone [PHONE_NUMBER] [PHONE_NUMBER] content_copy access_time Call metrics Queue…" at bounding box center [765, 433] width 1408 height 739
drag, startPoint x: 6, startPoint y: 4, endPoint x: 428, endPoint y: 186, distance: 459.6
click at [428, 186] on div "Outbound call Quit Outbound call Quit Schedule interaction + Add to my list Cus…" at bounding box center [756, 397] width 1512 height 795
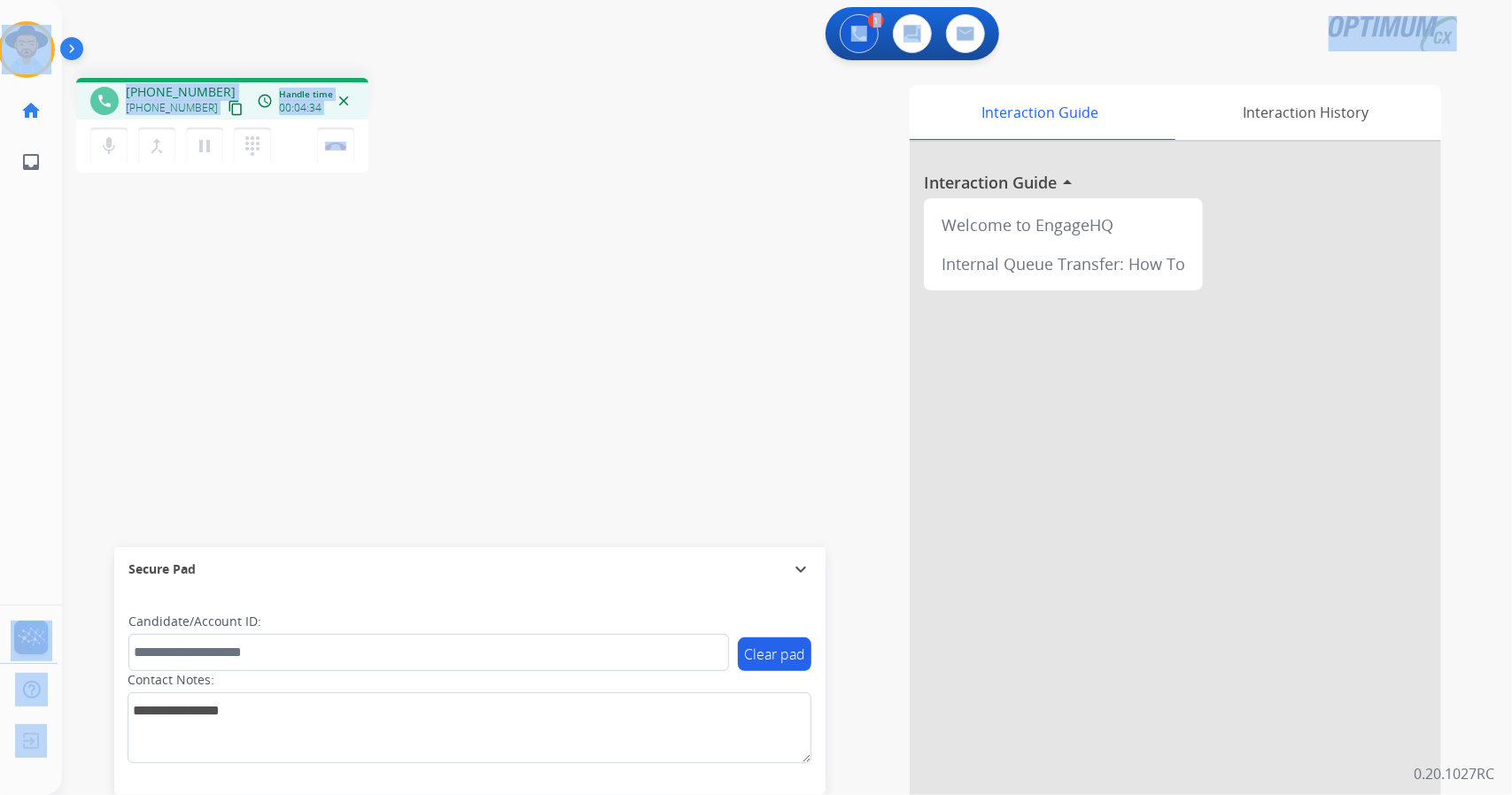
click at [428, 186] on div "phone [PHONE_NUMBER] [PHONE_NUMBER] content_copy access_time Call metrics Queue…" at bounding box center [765, 433] width 1408 height 739
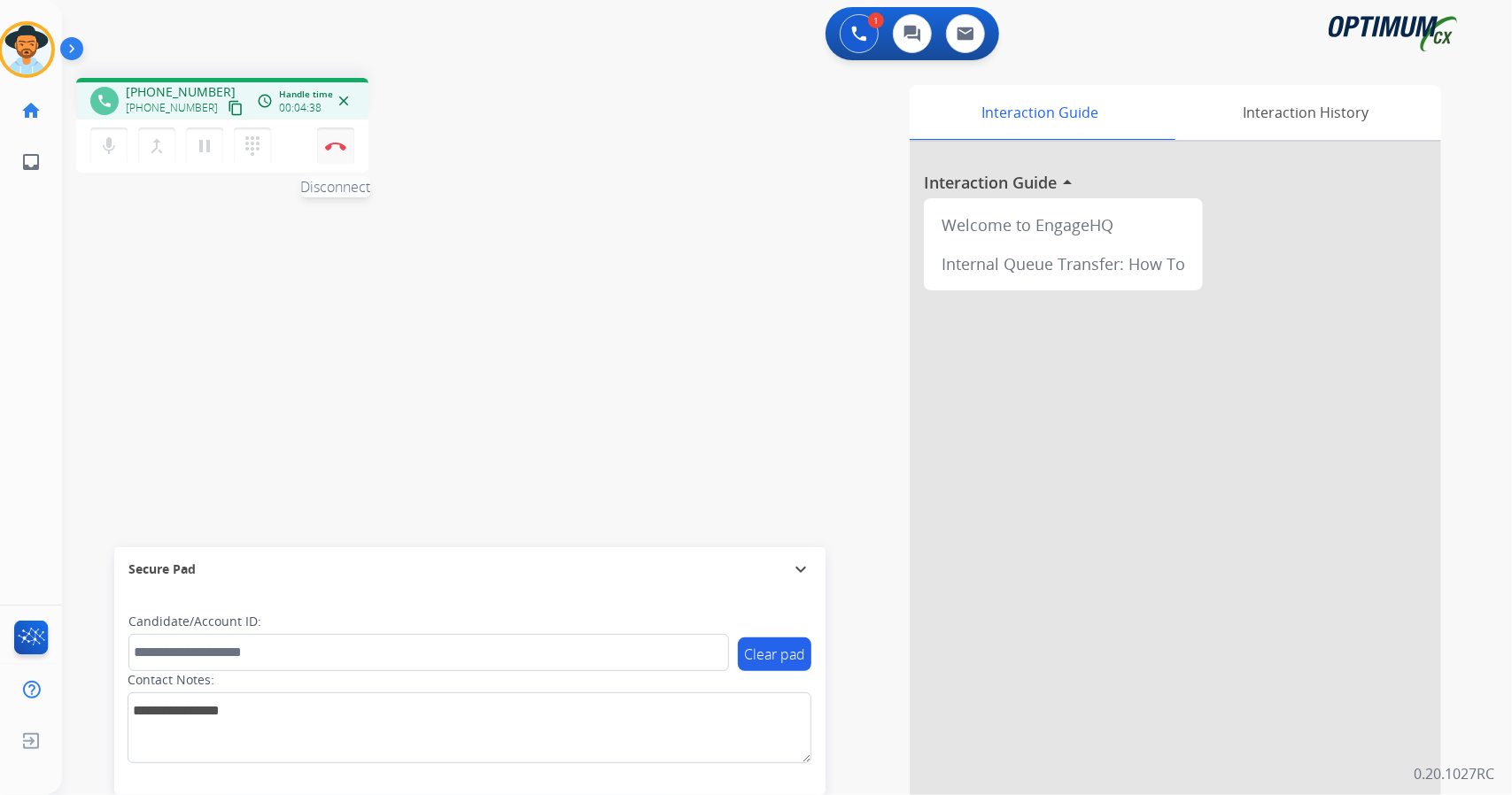
click at [345, 147] on img at bounding box center [335, 146] width 21 height 9
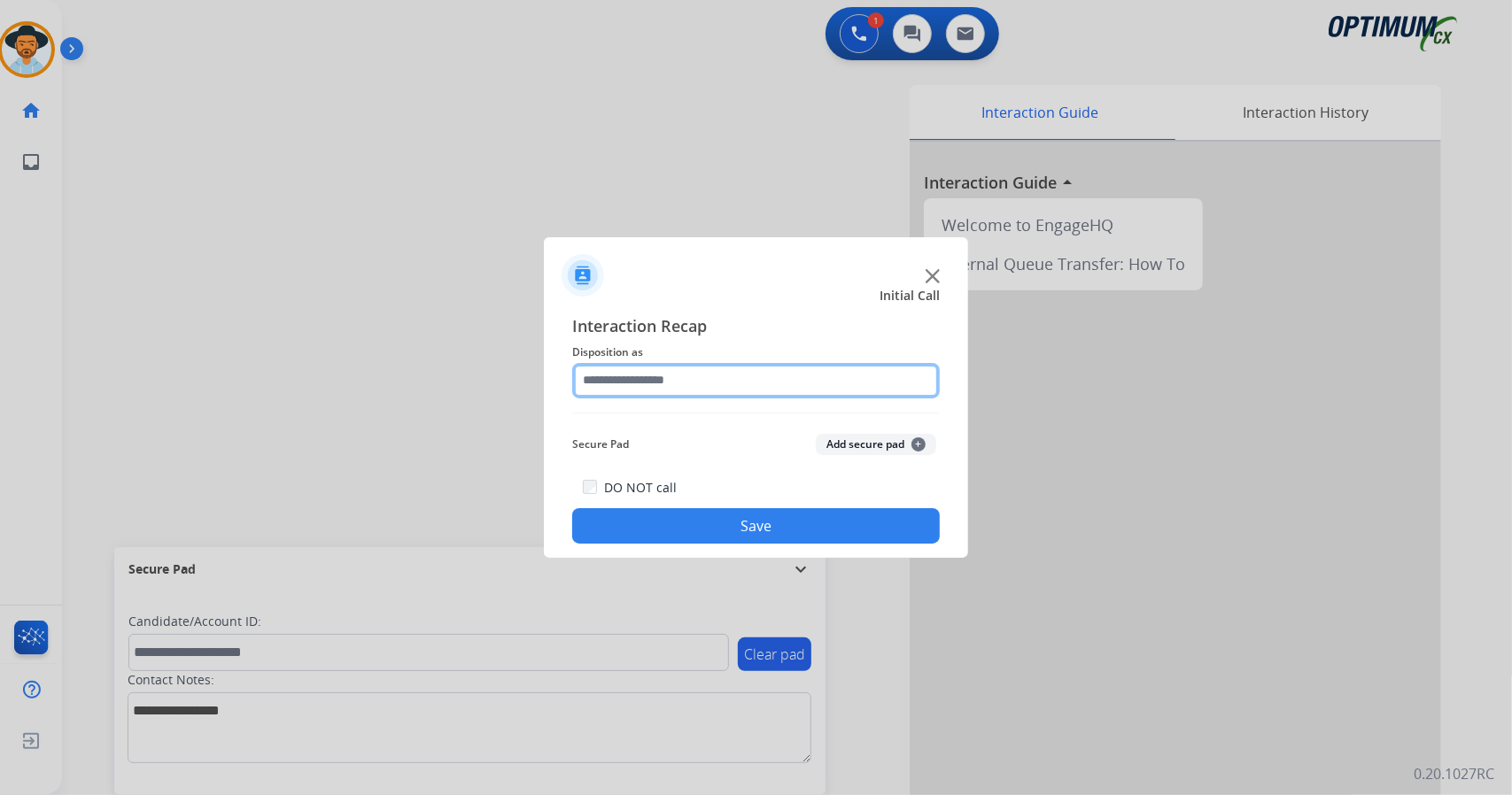
click at [667, 375] on input "text" at bounding box center [756, 381] width 367 height 36
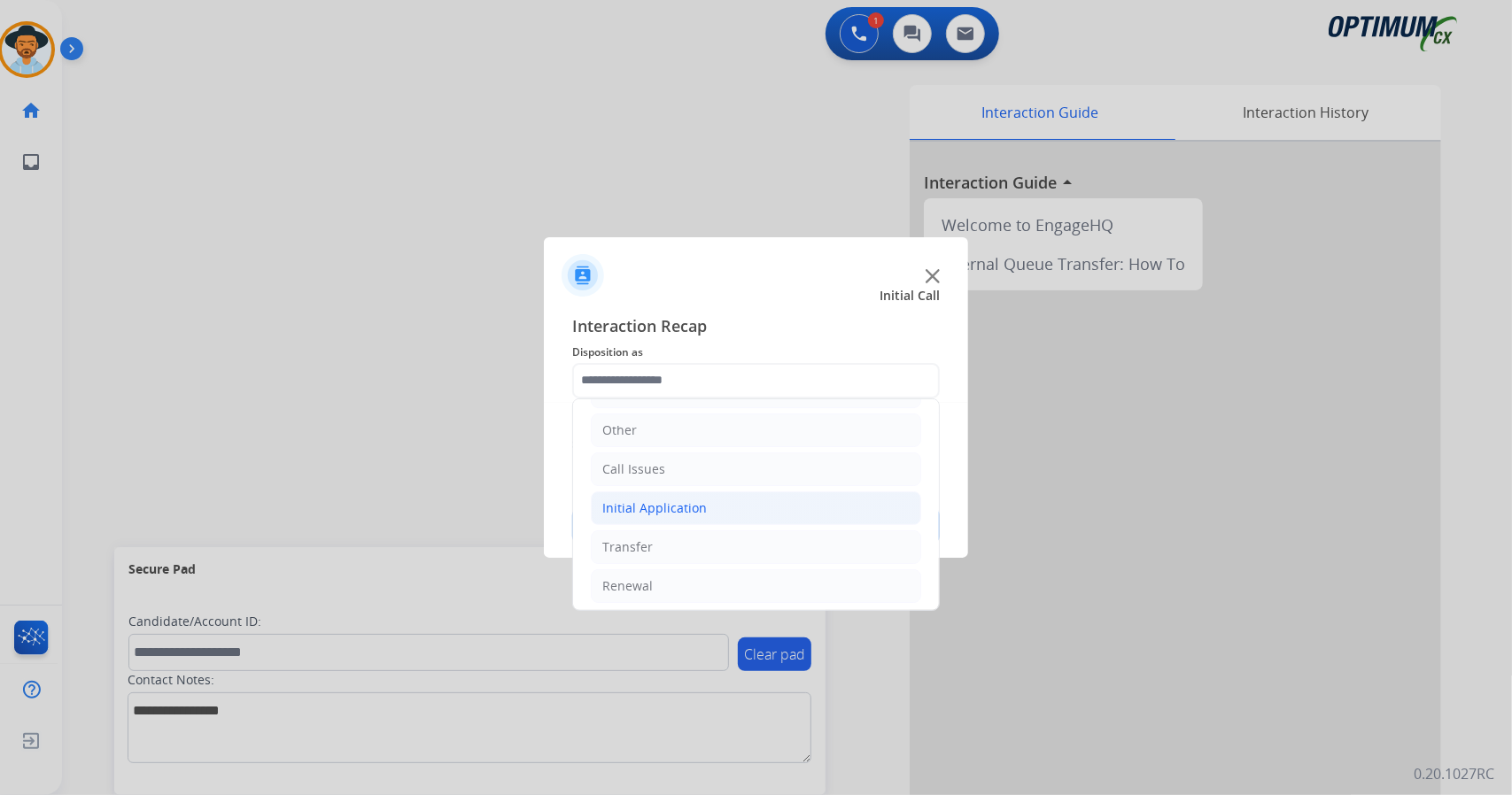
click at [705, 505] on li "Initial Application" at bounding box center [756, 508] width 330 height 34
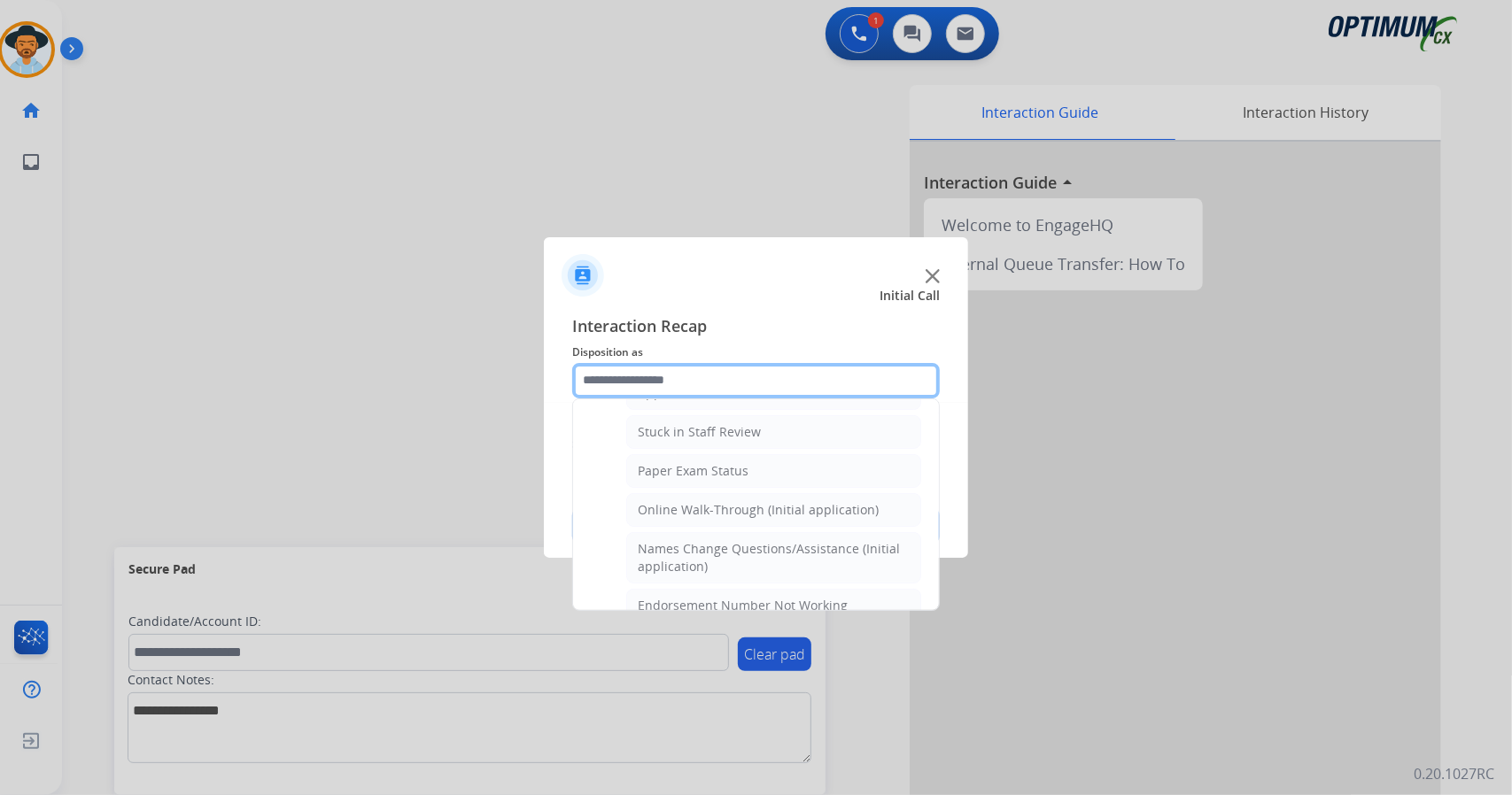
scroll to position [301, 0]
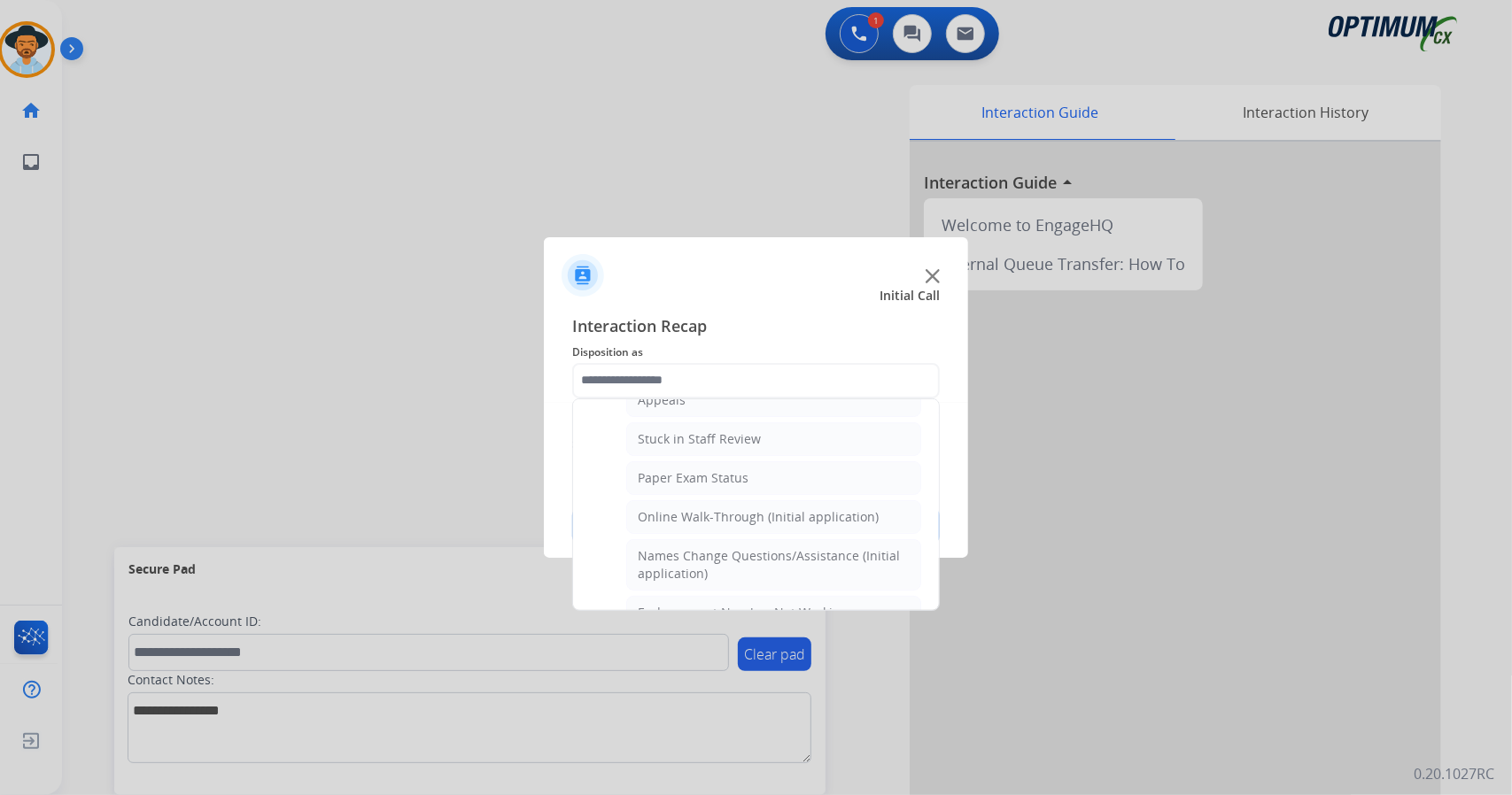
click at [705, 508] on div "Online Walk-Through (Initial application)" at bounding box center [757, 517] width 241 height 17
type input "**********"
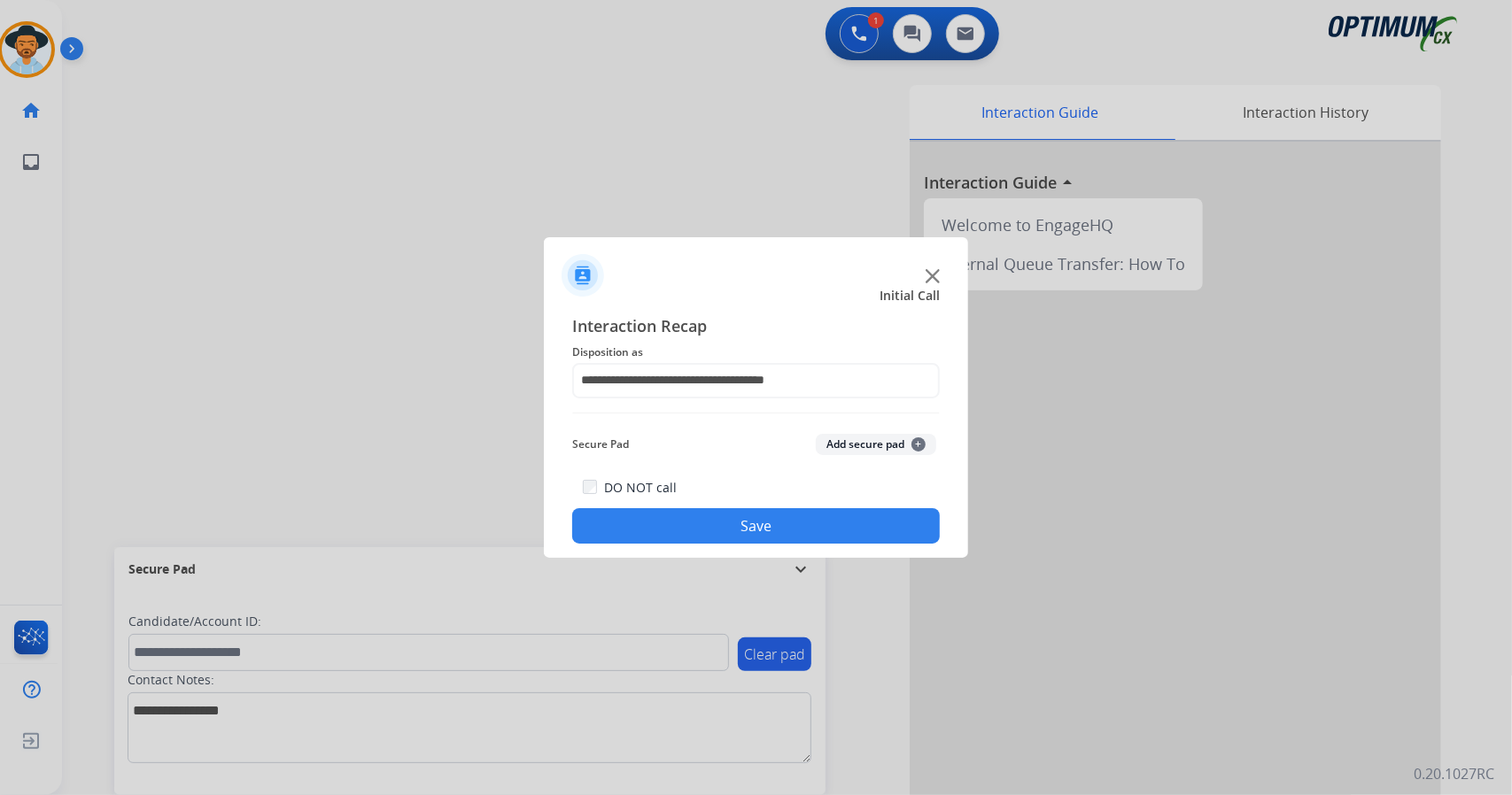
click at [708, 509] on div "DO NOT call Save" at bounding box center [756, 510] width 367 height 68
click at [742, 529] on button "Save" at bounding box center [756, 525] width 367 height 36
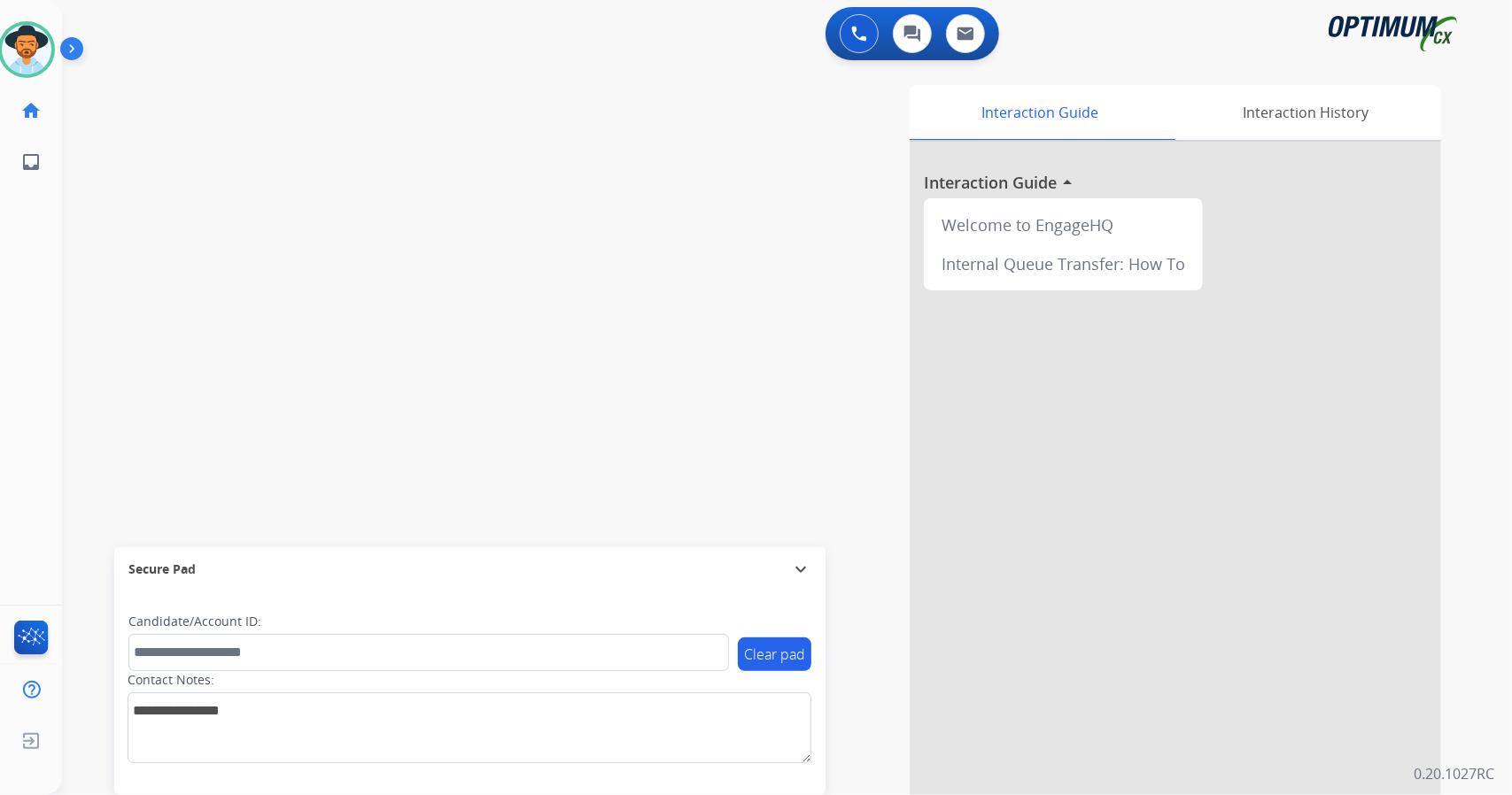
click at [742, 529] on div "Interaction Guide Interaction History Interaction Guide arrow_drop_up Welcome t…" at bounding box center [1003, 443] width 877 height 718
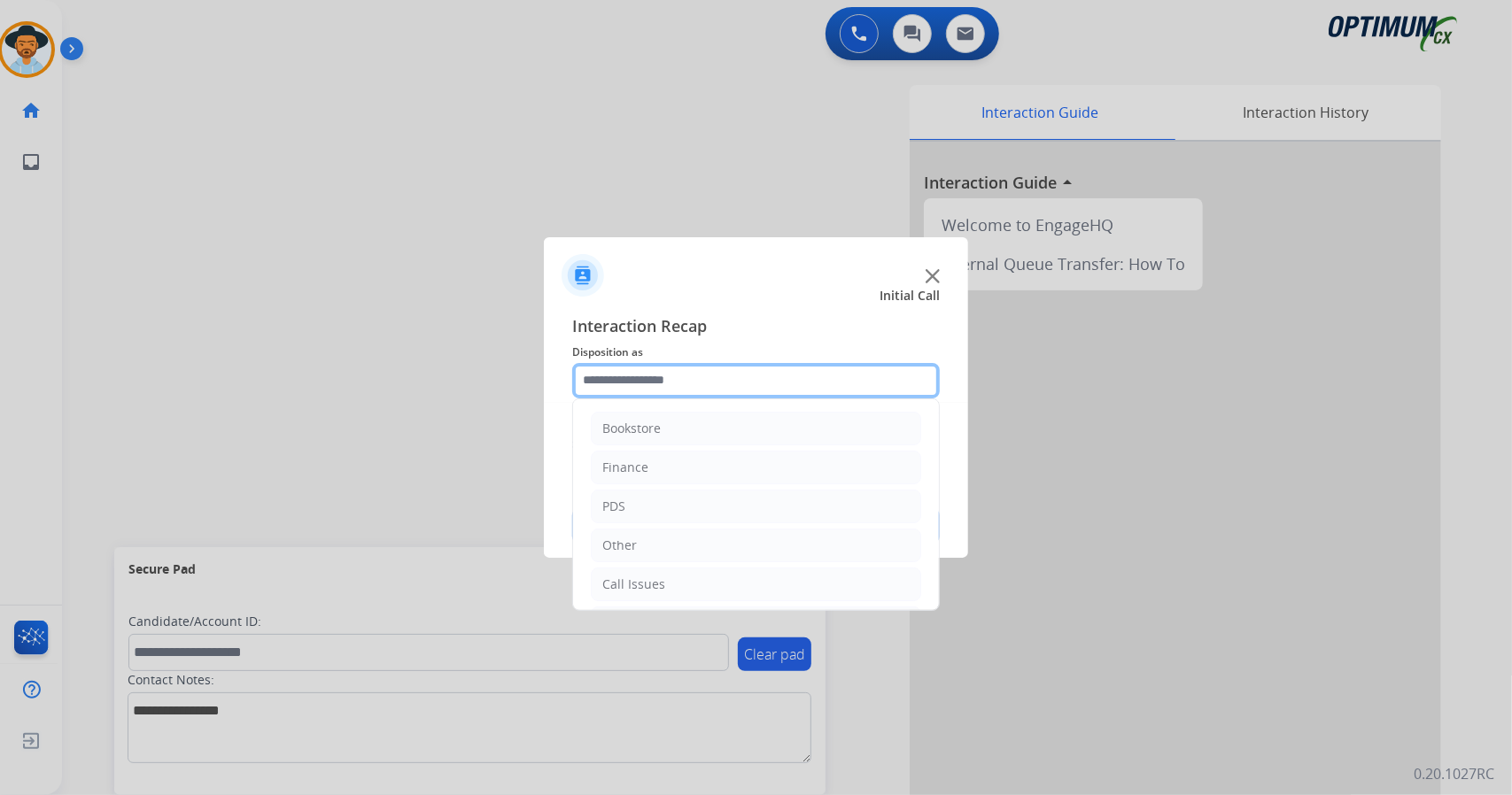
click at [735, 388] on input "text" at bounding box center [756, 381] width 367 height 36
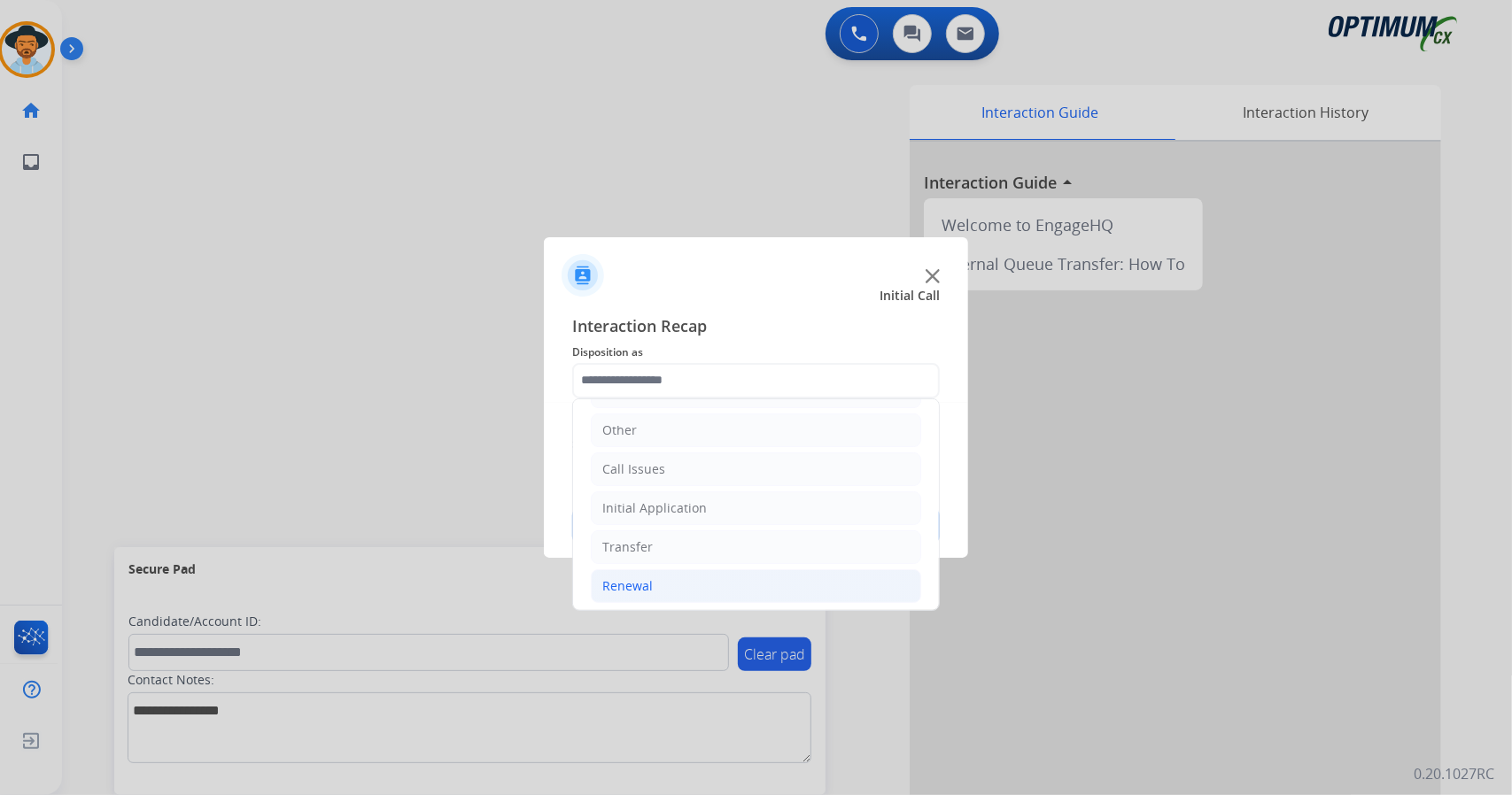
click at [684, 595] on li "Renewal" at bounding box center [756, 585] width 330 height 34
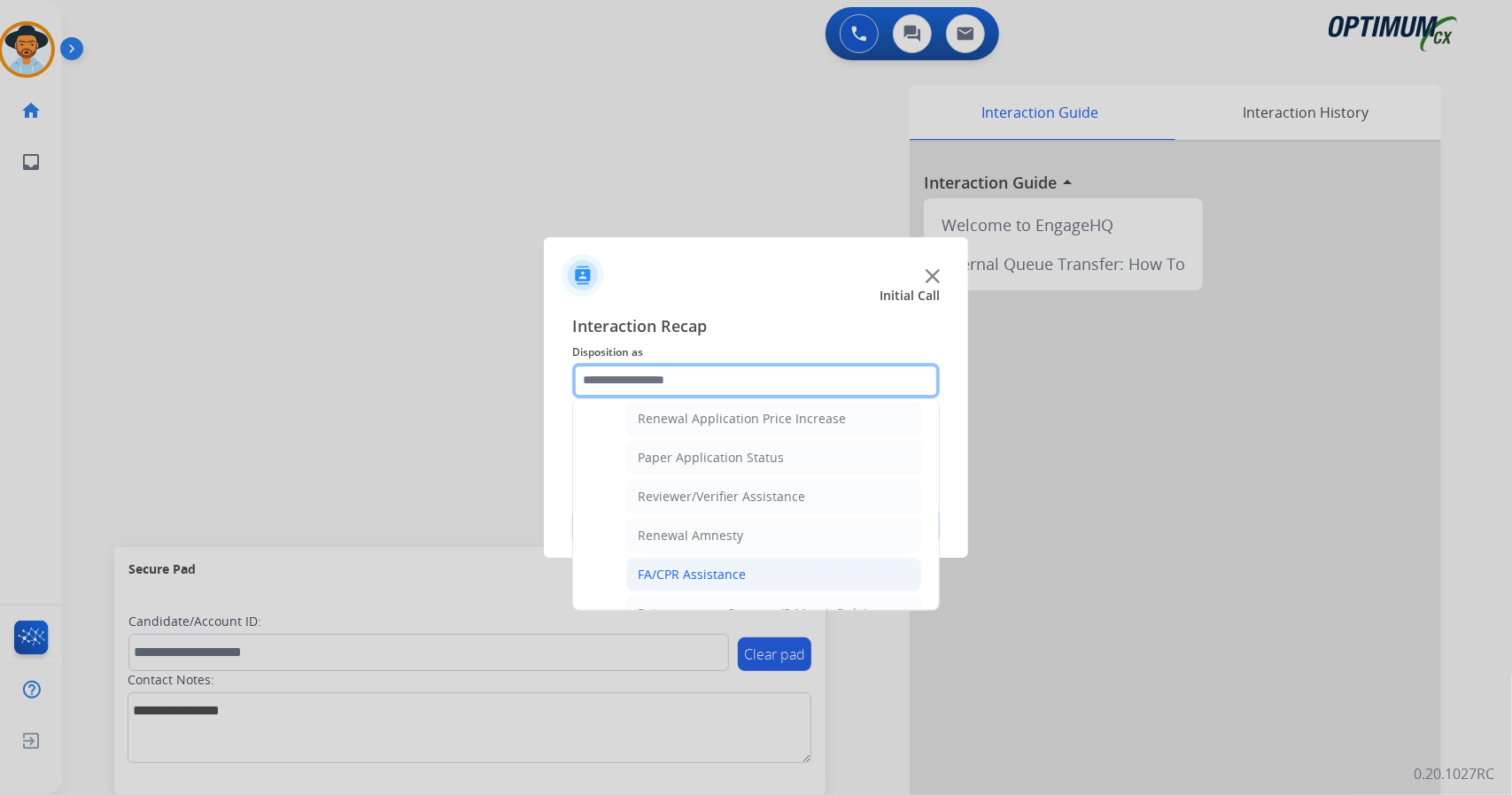
scroll to position [612, 0]
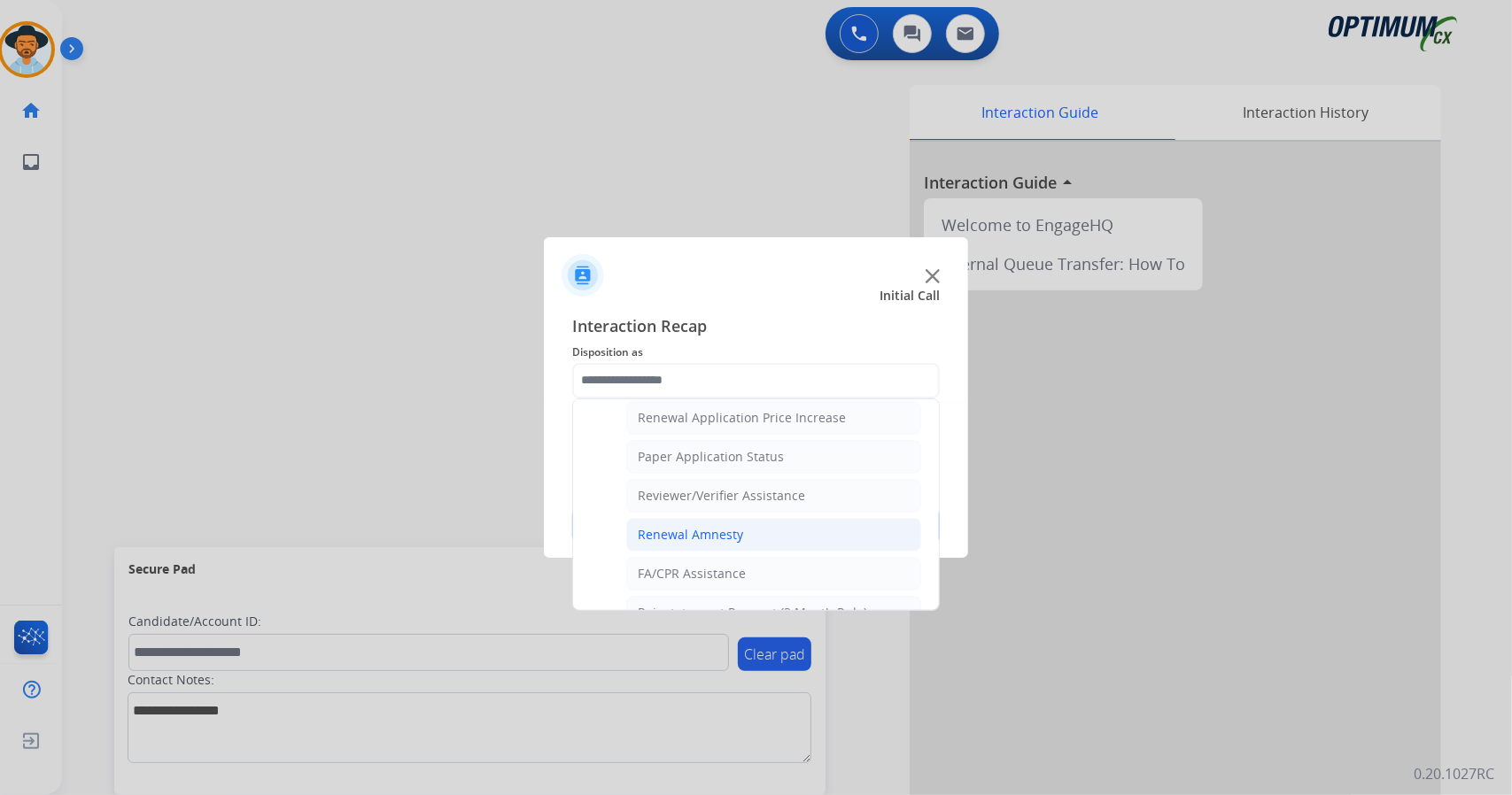
click at [750, 526] on li "Renewal Amnesty" at bounding box center [773, 534] width 295 height 34
type input "**********"
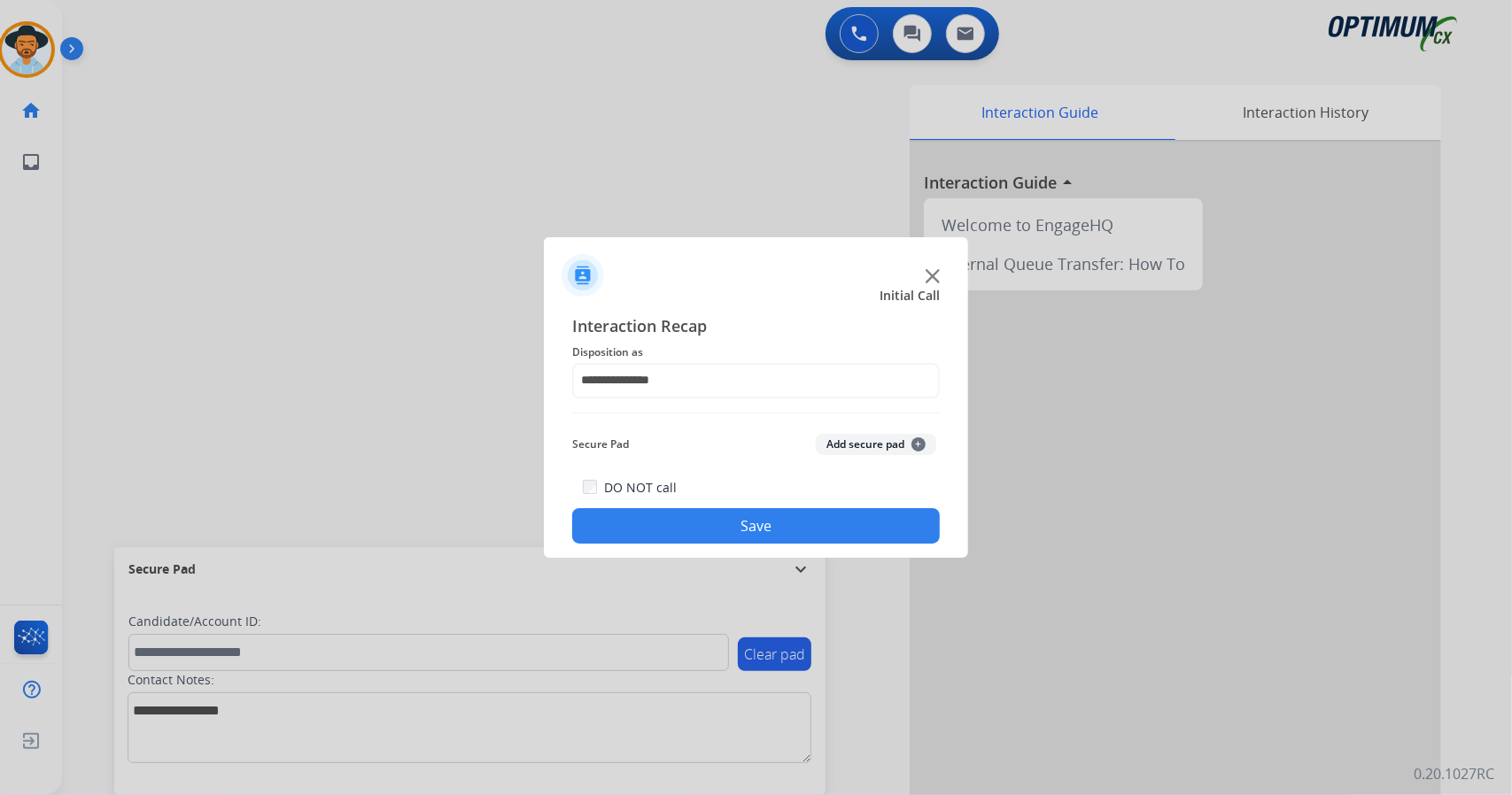
click at [750, 526] on button "Save" at bounding box center [756, 525] width 367 height 36
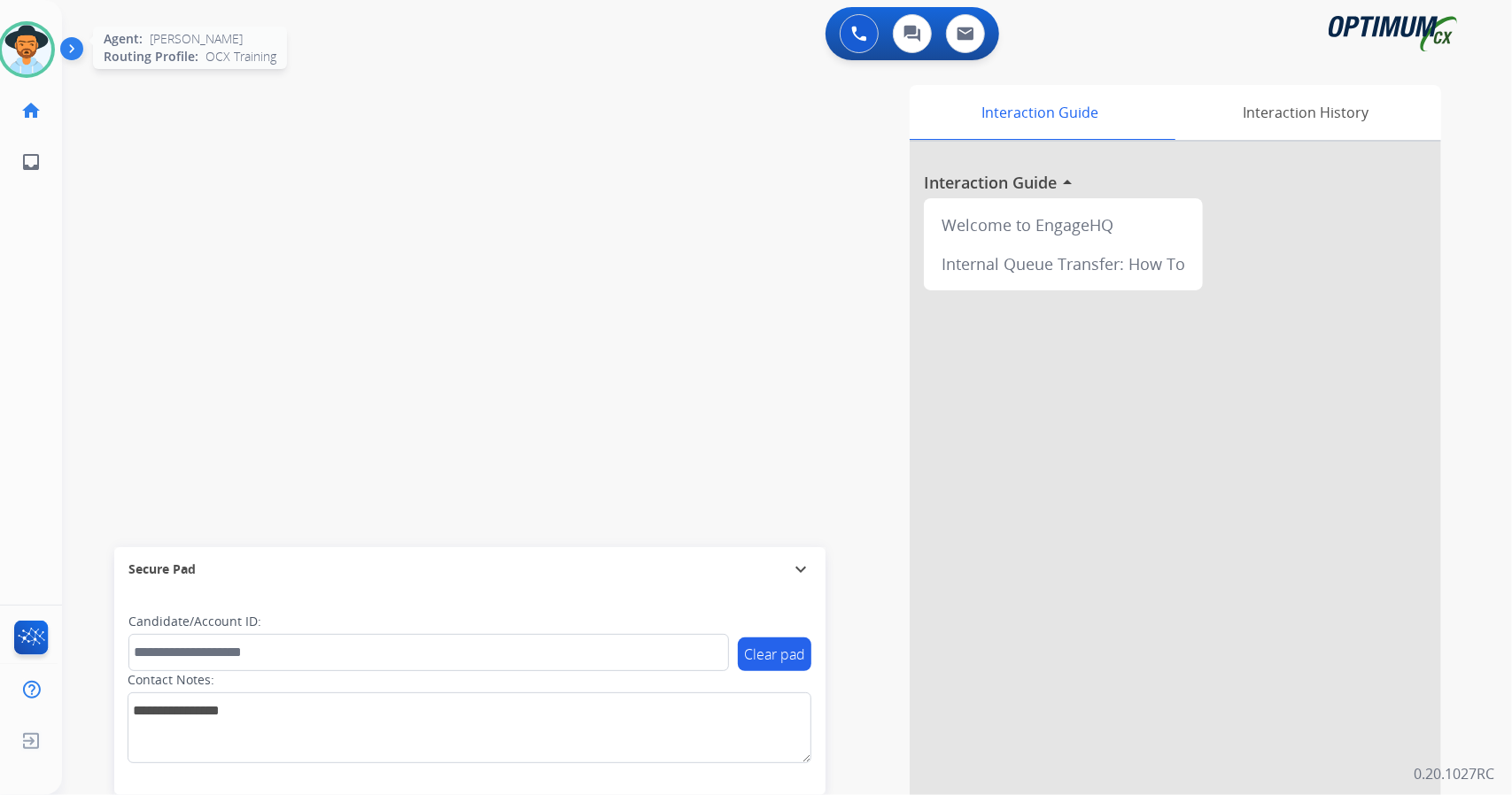
click at [29, 47] on img at bounding box center [26, 49] width 49 height 49
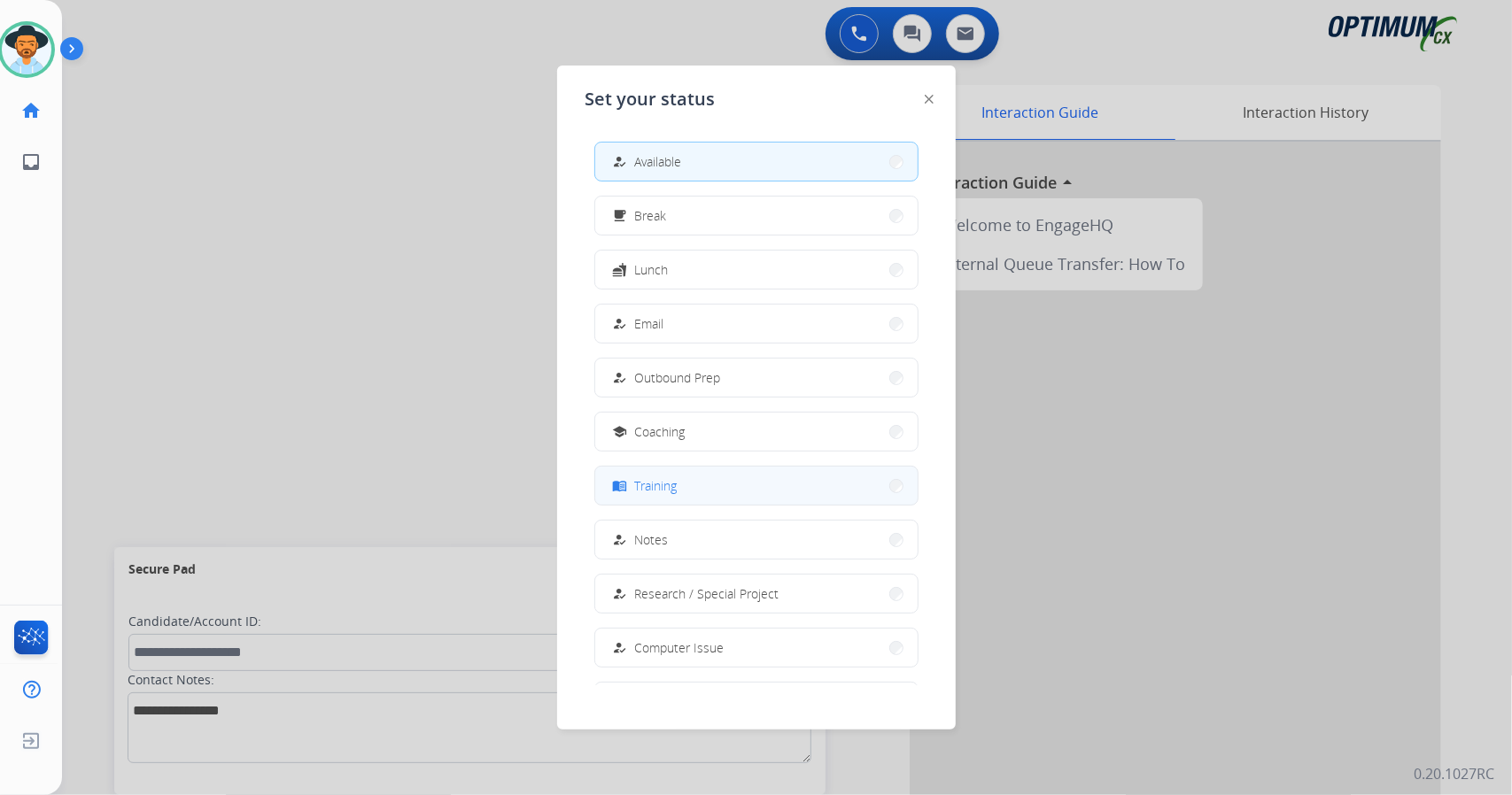
scroll to position [166, 0]
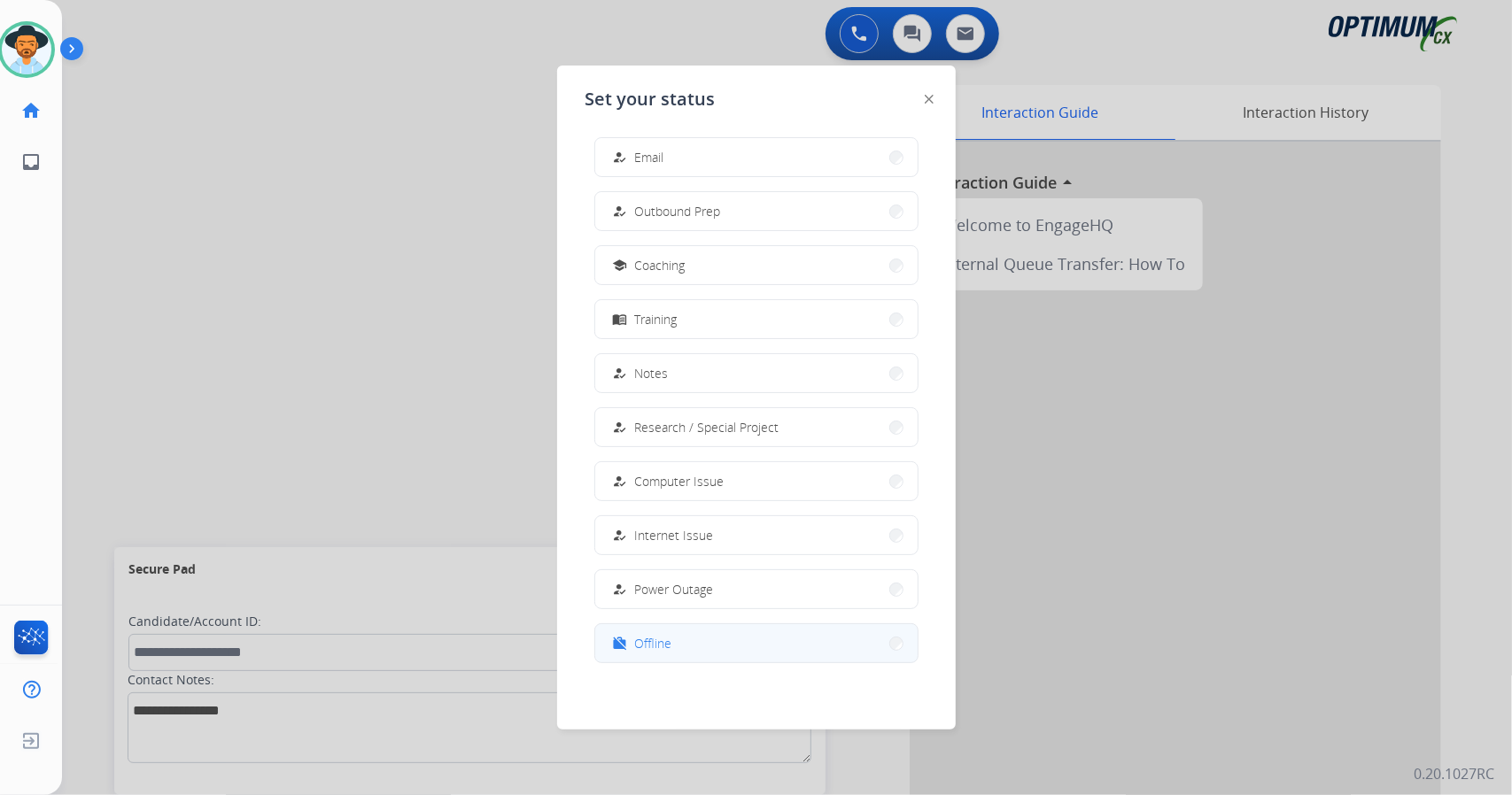
click at [697, 649] on button "work_off Offline" at bounding box center [756, 642] width 323 height 38
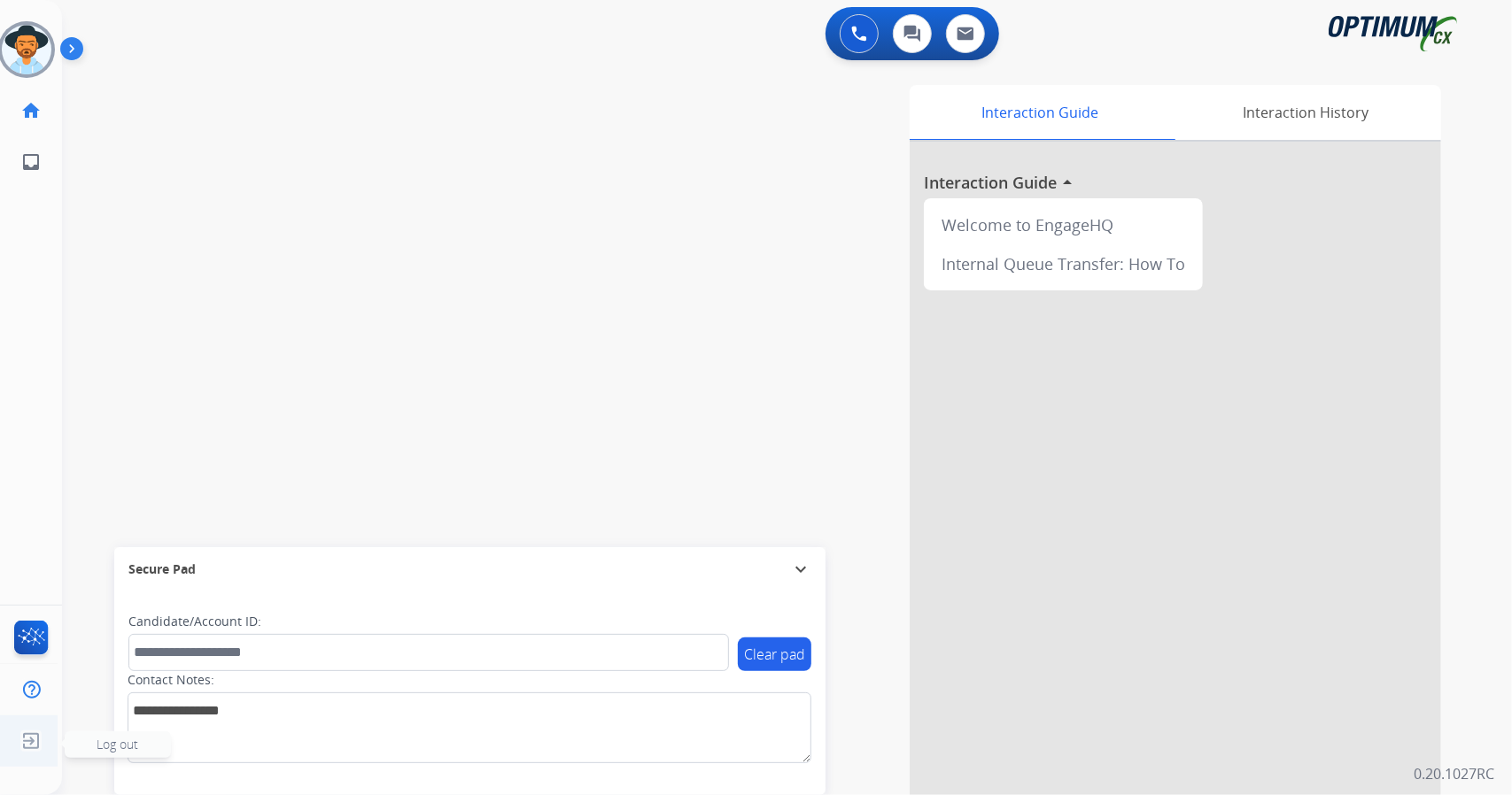
click at [33, 735] on img at bounding box center [31, 741] width 32 height 34
